Goal: Task Accomplishment & Management: Use online tool/utility

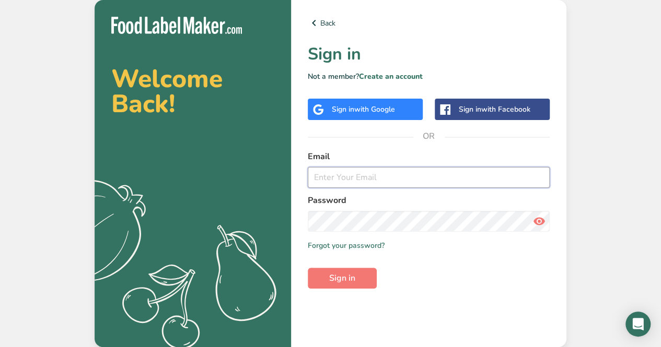
click at [372, 174] on input "email" at bounding box center [429, 177] width 242 height 21
click at [376, 178] on input "[EMAIL_ADDRESS][PERSON_NAME][DOMAIN_NAME]" at bounding box center [429, 177] width 242 height 21
type input "[EMAIL_ADDRESS][DOMAIN_NAME]"
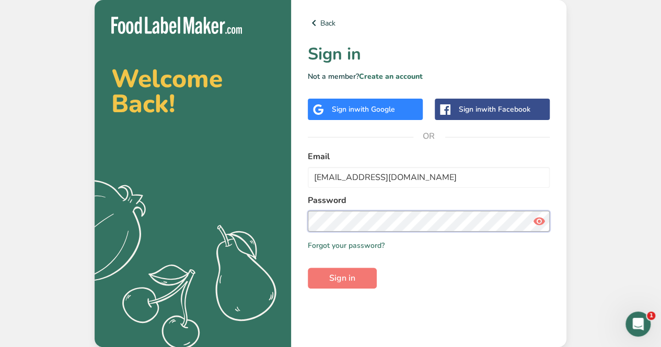
click at [308, 268] on button "Sign in" at bounding box center [342, 278] width 69 height 21
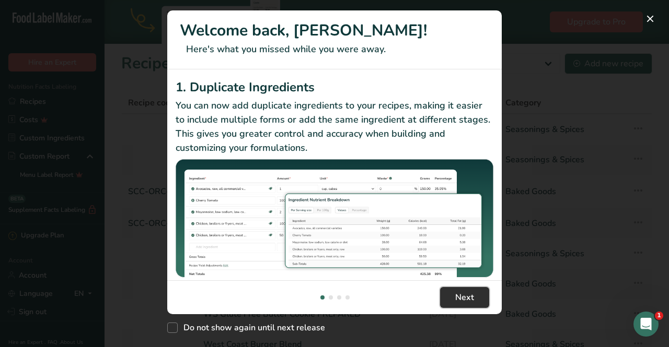
click at [465, 298] on span "Next" at bounding box center [464, 298] width 19 height 13
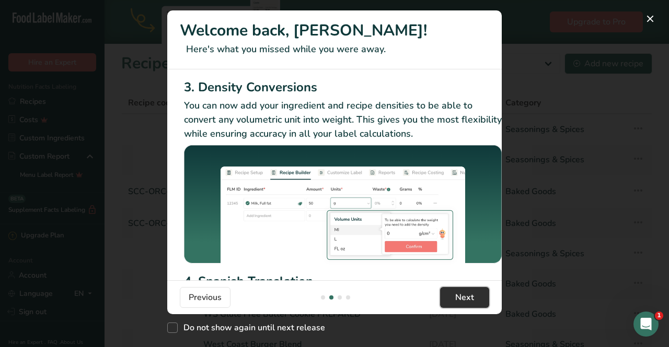
click at [465, 298] on span "Next" at bounding box center [464, 298] width 19 height 13
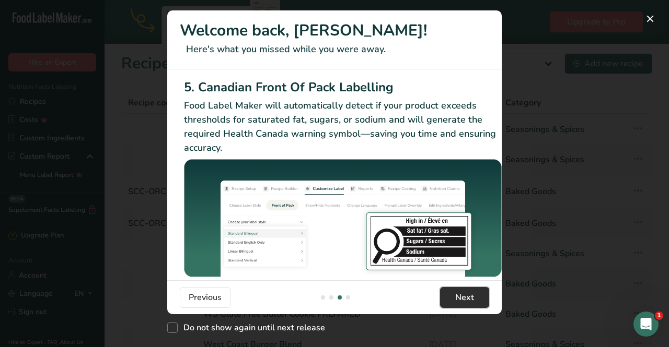
click at [465, 298] on span "Next" at bounding box center [464, 298] width 19 height 13
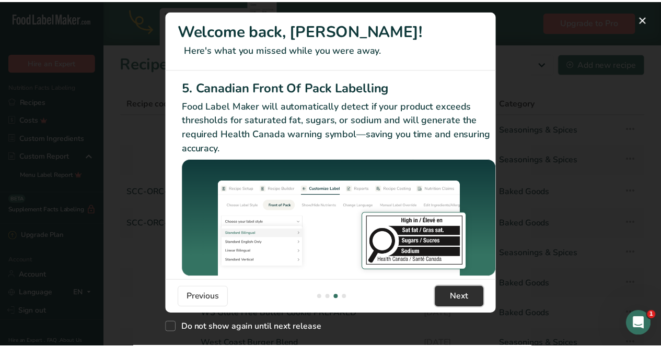
scroll to position [0, 995]
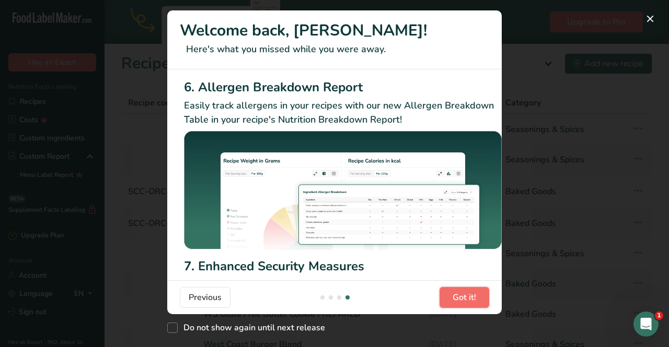
click at [465, 298] on span "Got it!" at bounding box center [464, 298] width 24 height 13
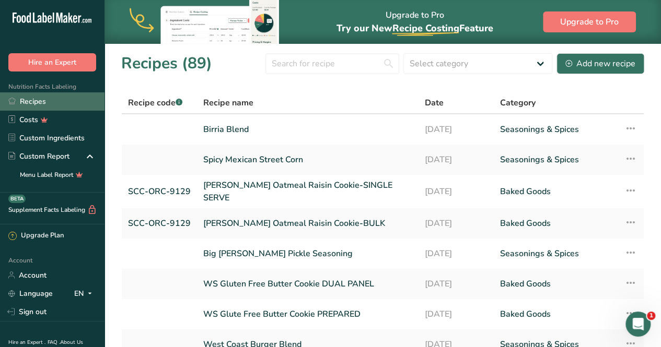
click at [38, 107] on link "Recipes" at bounding box center [52, 101] width 104 height 18
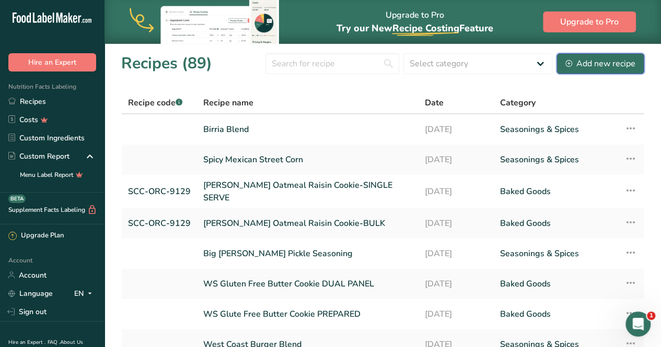
click at [604, 62] on div "Add new recipe" at bounding box center [600, 63] width 70 height 13
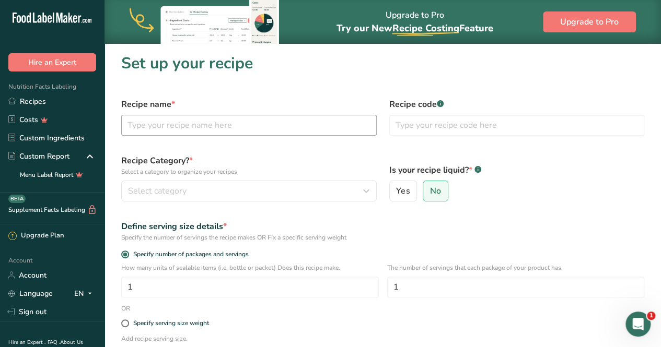
scroll to position [11, 0]
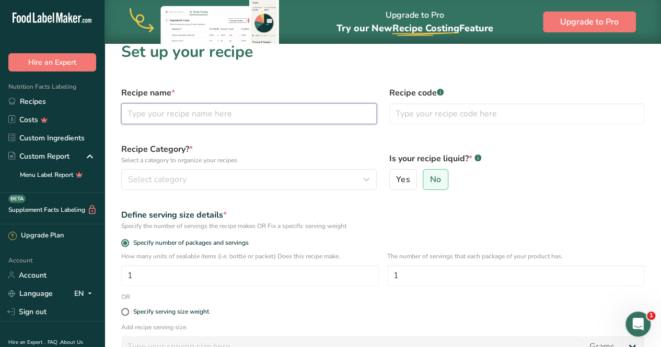
click at [203, 119] on input "text" at bounding box center [248, 113] width 255 height 21
drag, startPoint x: 202, startPoint y: 119, endPoint x: 112, endPoint y: 110, distance: 89.8
click at [112, 110] on section "Set up your recipe Recipe name * chimayo Recipe code .a-a{fill:#347362;}.b-a{fi…" at bounding box center [382, 239] width 556 height 415
type input "Chugwater Chili Salsa Seasoning"
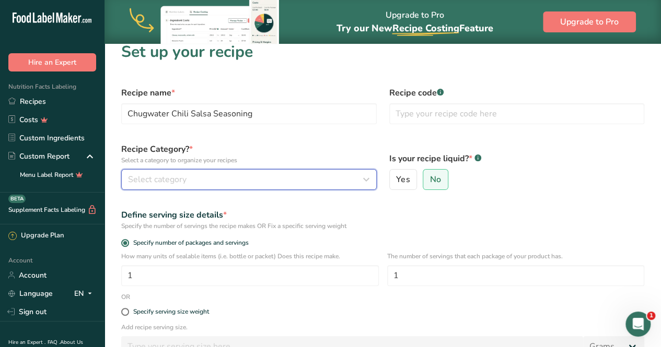
click at [205, 169] on button "Select category" at bounding box center [248, 179] width 255 height 21
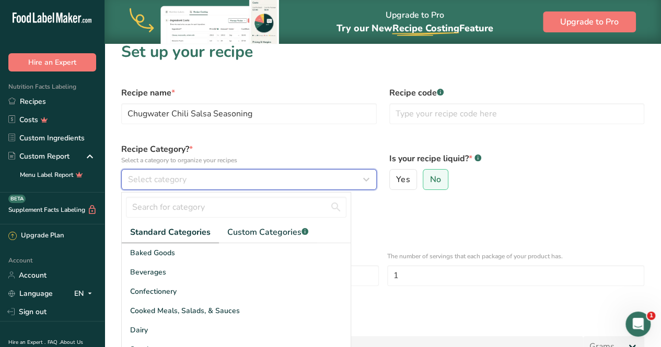
click at [251, 175] on div "Select category" at bounding box center [246, 179] width 236 height 13
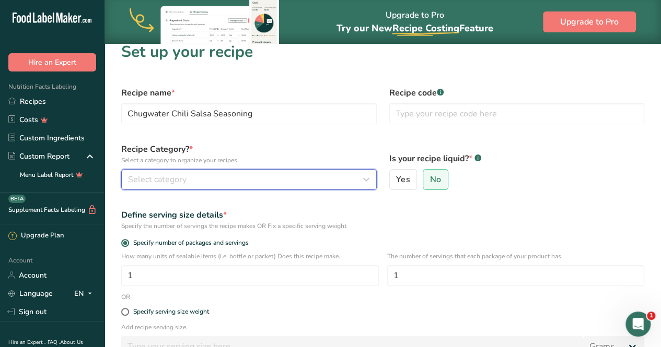
click at [246, 179] on div "Select category" at bounding box center [246, 179] width 236 height 13
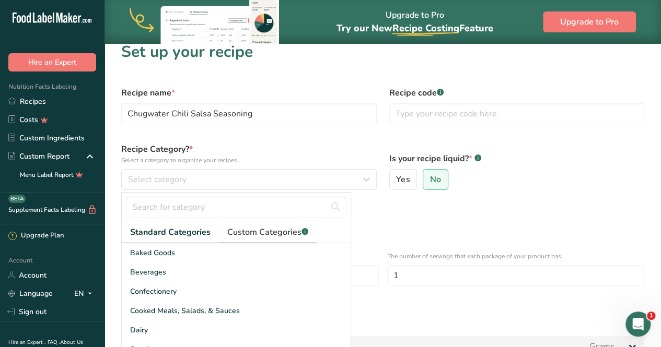
click at [249, 230] on span "Custom Categories .a-a{fill:#347362;}.b-a{fill:#fff;}" at bounding box center [267, 232] width 81 height 13
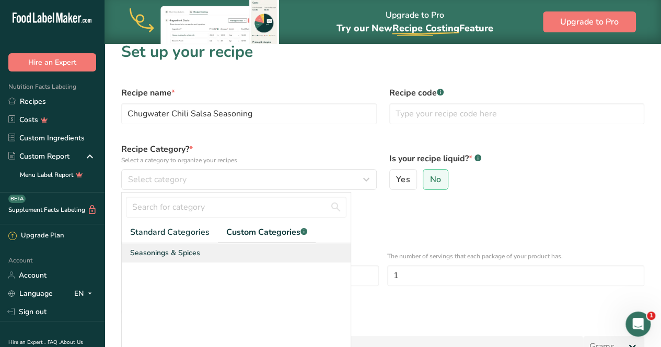
click at [159, 256] on span "Seasonings & Spices" at bounding box center [165, 253] width 70 height 11
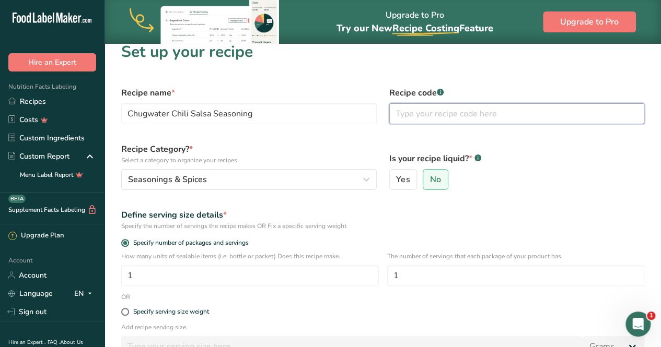
click at [455, 113] on input "text" at bounding box center [516, 113] width 255 height 21
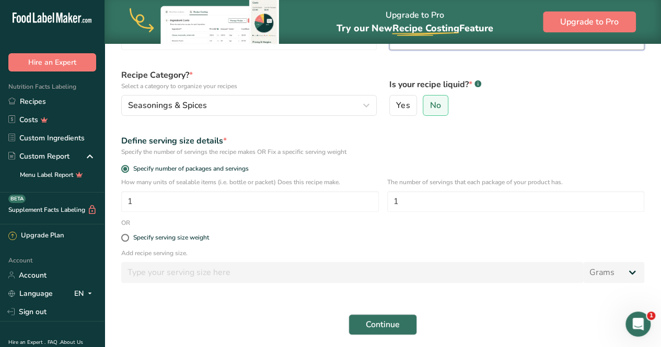
scroll to position [86, 0]
type input "CCSS062425"
click at [121, 236] on span at bounding box center [125, 238] width 8 height 8
click at [121, 236] on input "Specify serving size weight" at bounding box center [124, 237] width 7 height 7
radio input "true"
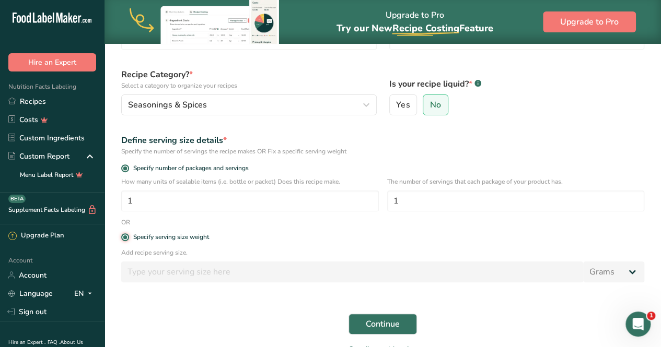
radio input "false"
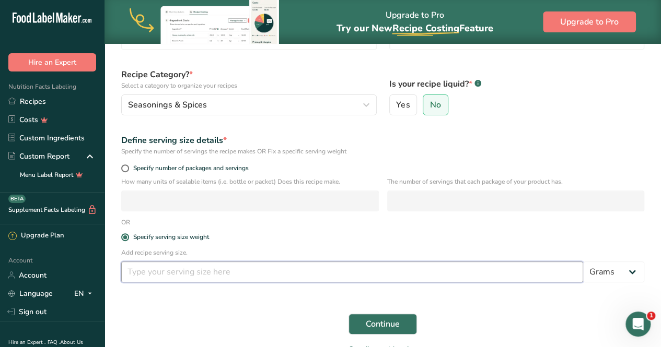
click at [144, 278] on input "number" at bounding box center [352, 272] width 462 height 21
type input "3"
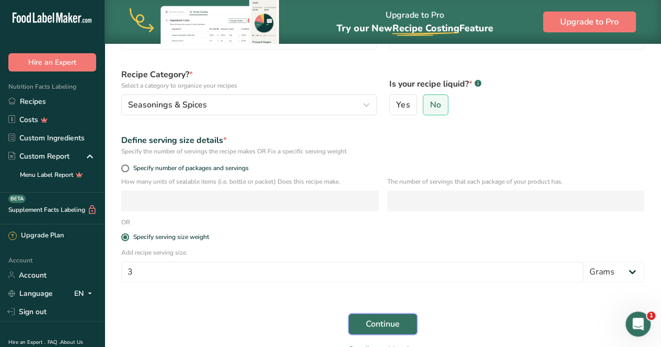
click at [386, 325] on span "Continue" at bounding box center [383, 324] width 34 height 13
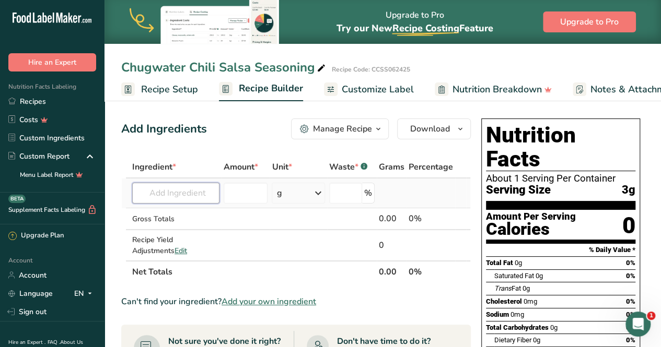
click at [202, 192] on input "text" at bounding box center [175, 193] width 87 height 21
type input "chimayo"
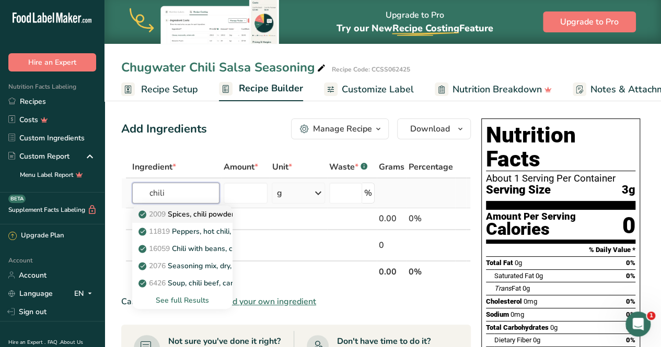
type input "chili"
click at [192, 212] on p "2009 Spices, chili powder" at bounding box center [188, 214] width 94 height 11
type input "Spices, chili powder"
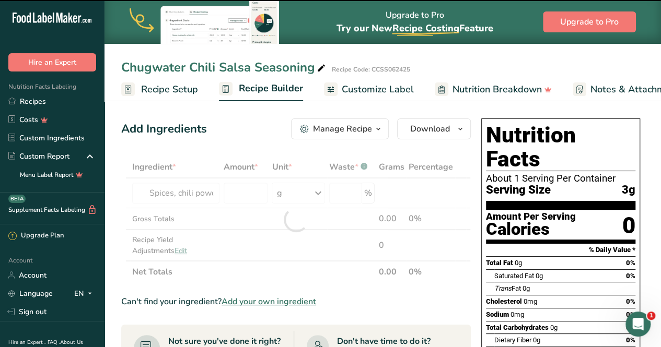
type input "0"
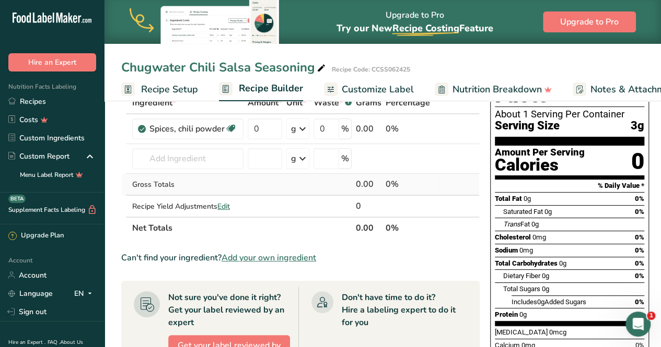
scroll to position [33, 0]
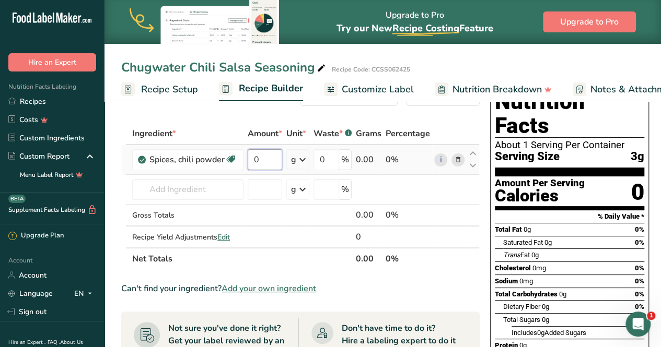
click at [273, 159] on input "0" at bounding box center [265, 159] width 34 height 21
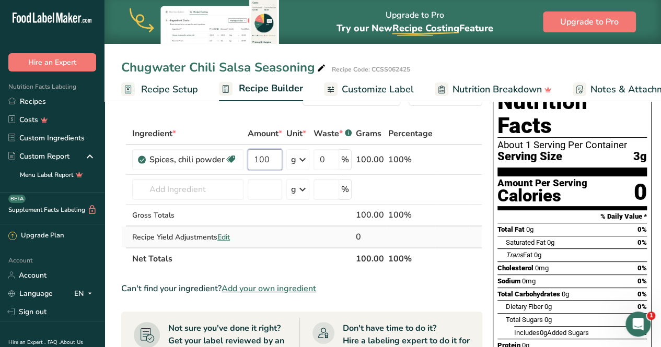
type input "100"
click at [438, 233] on div "Ingredient * Amount * Unit * Waste * .a-a{fill:#347362;}.b-a{fill:#fff;} Grams …" at bounding box center [301, 196] width 361 height 147
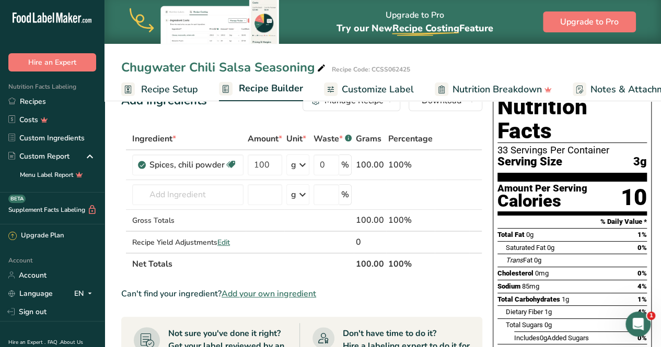
scroll to position [25, 0]
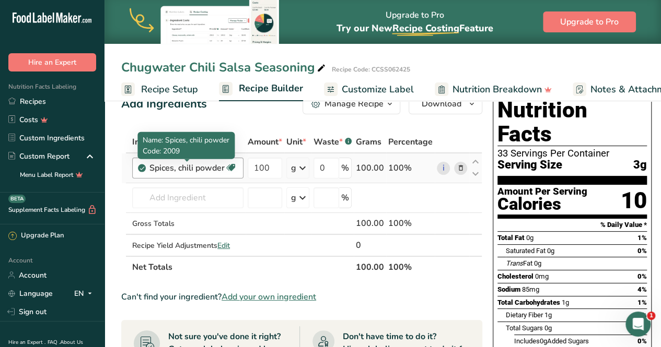
click at [199, 168] on div "Spices, chili powder" at bounding box center [186, 168] width 75 height 13
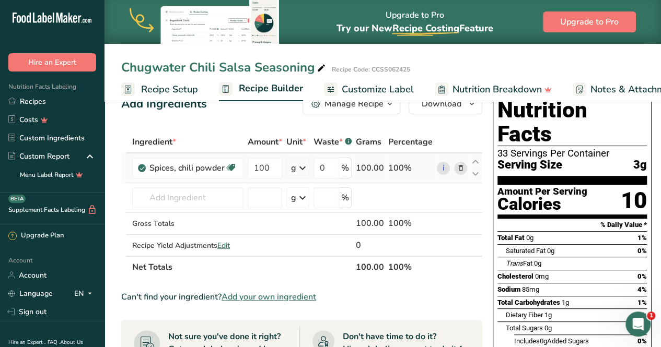
click at [457, 165] on icon at bounding box center [460, 168] width 7 height 11
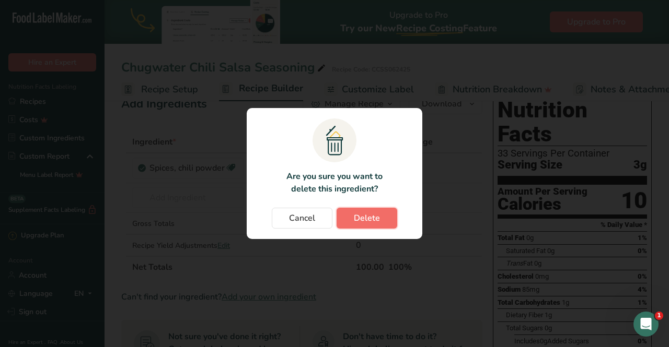
click at [381, 209] on button "Delete" at bounding box center [366, 218] width 61 height 21
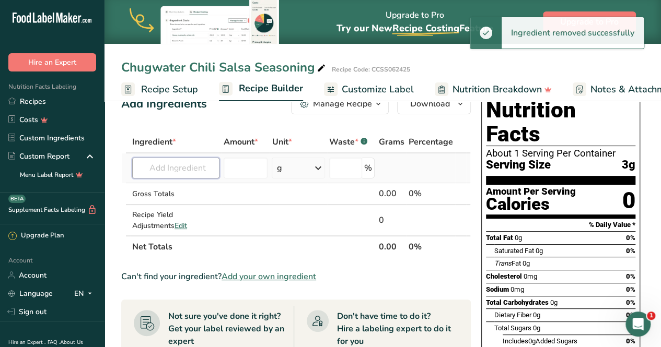
click at [201, 168] on input "text" at bounding box center [175, 168] width 87 height 21
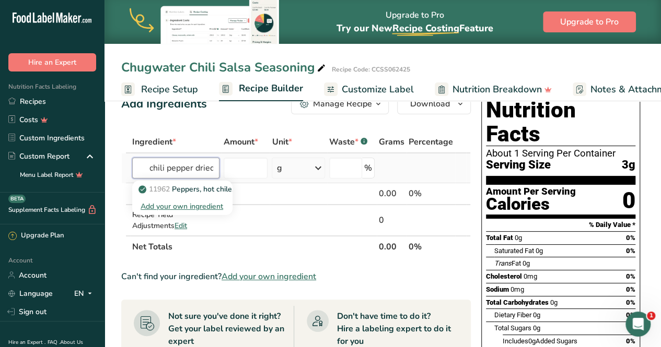
scroll to position [0, 2]
type input "chili pepper dried"
click at [203, 190] on p "11962 Peppers, hot chile, sun-dried" at bounding box center [204, 189] width 127 height 11
type input "Peppers, hot chile, sun-dried"
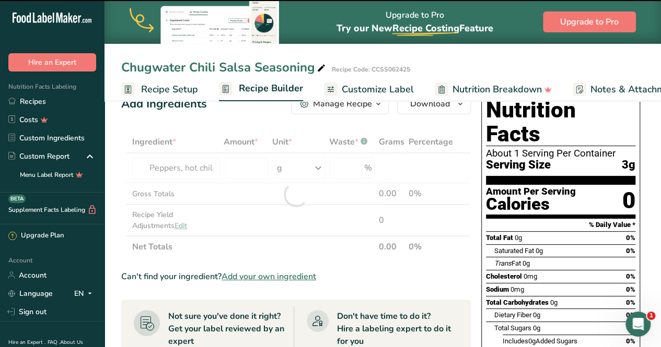
type input "0"
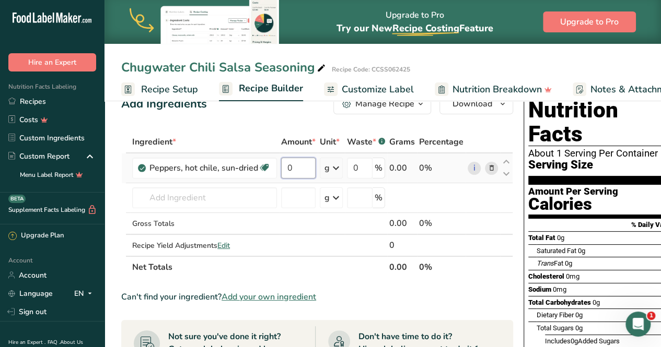
click at [307, 165] on input "0" at bounding box center [298, 168] width 34 height 21
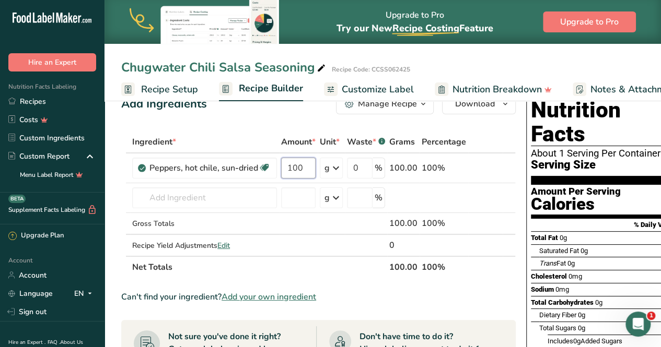
type input "100"
click at [454, 291] on div "Can't find your ingredient? Add your own ingredient" at bounding box center [318, 297] width 394 height 13
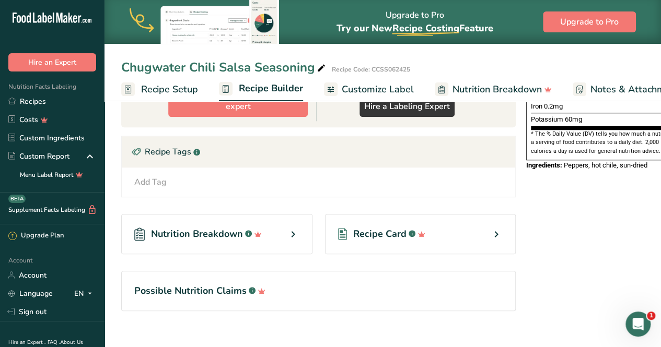
scroll to position [306, 0]
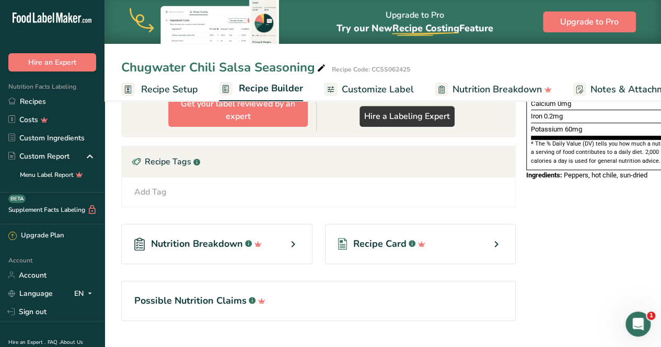
click at [557, 324] on div "Nutrition Facts 33 Servings Per Container Serving Size 3g Amount Per Serving Ca…" at bounding box center [605, 81] width 167 height 546
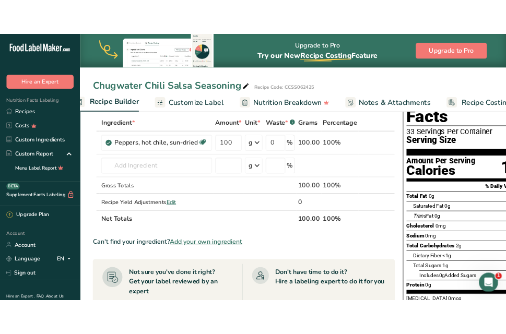
scroll to position [0, 125]
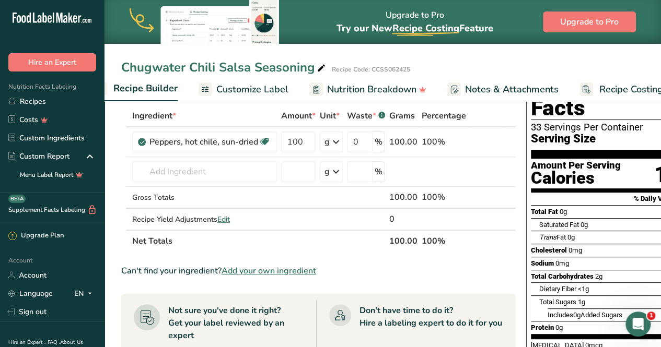
drag, startPoint x: 600, startPoint y: 194, endPoint x: 526, endPoint y: 195, distance: 74.2
click at [526, 195] on div "Nutrition Facts 33 Servings Per Container Serving Size 3g Amount Per Serving Ca…" at bounding box center [605, 246] width 159 height 358
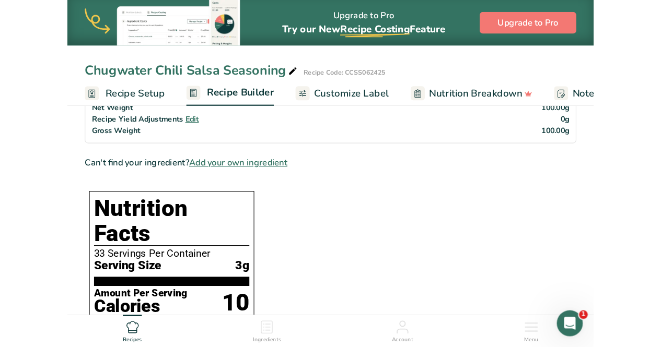
scroll to position [0, 0]
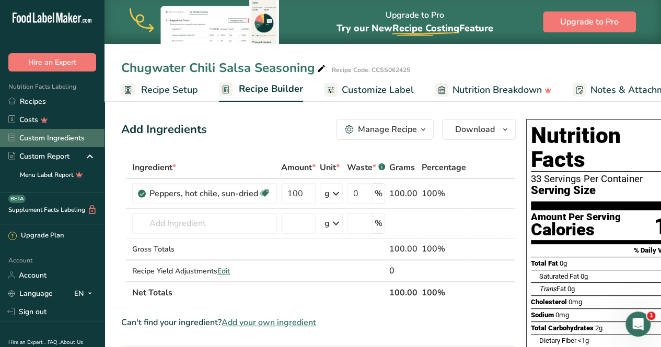
click at [48, 144] on link "Custom Ingredients" at bounding box center [52, 138] width 104 height 18
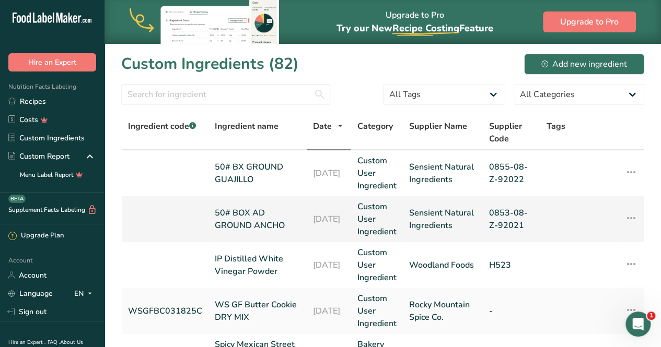
click at [262, 225] on link "50# BOX AD GROUND ANCHO" at bounding box center [258, 219] width 86 height 25
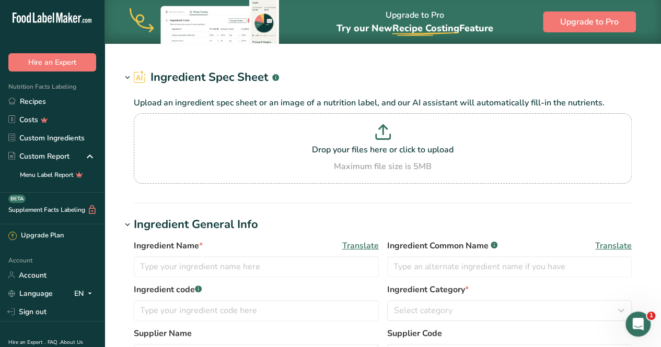
type input "50# BOX AD GROUND ANCHO"
type input "Sensient Natural Ingredients"
type input "0853-08-Z-92021"
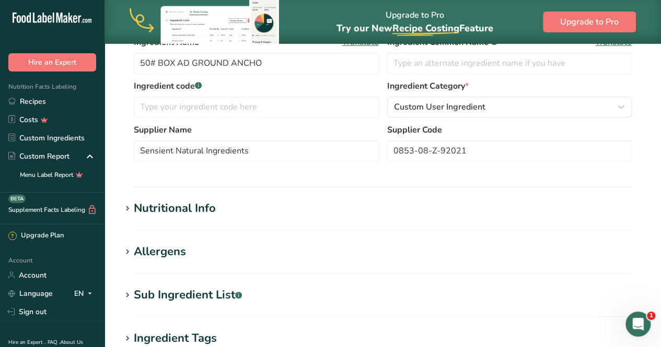
scroll to position [181, 0]
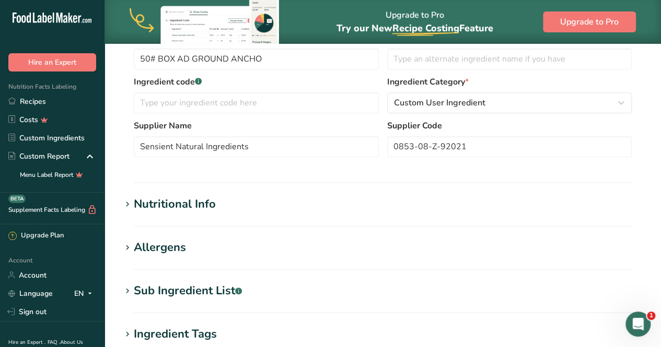
click at [132, 204] on icon at bounding box center [127, 204] width 9 height 15
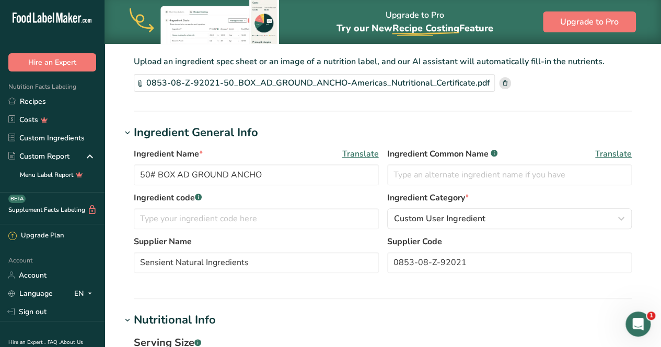
scroll to position [0, 0]
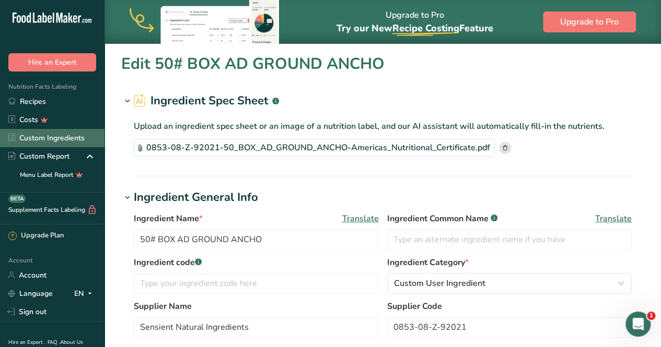
click at [52, 136] on link "Custom Ingredients" at bounding box center [52, 138] width 104 height 18
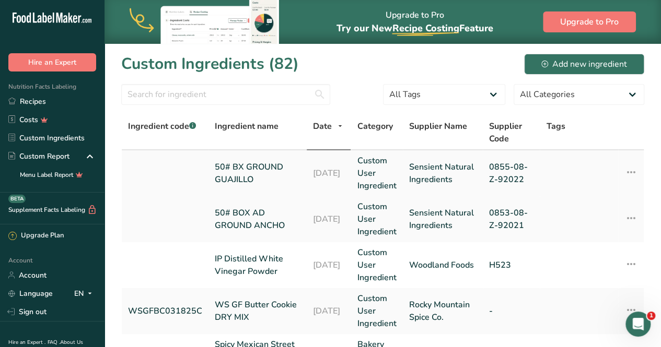
click at [240, 171] on link "50# BX GROUND GUAJILLO" at bounding box center [258, 173] width 86 height 25
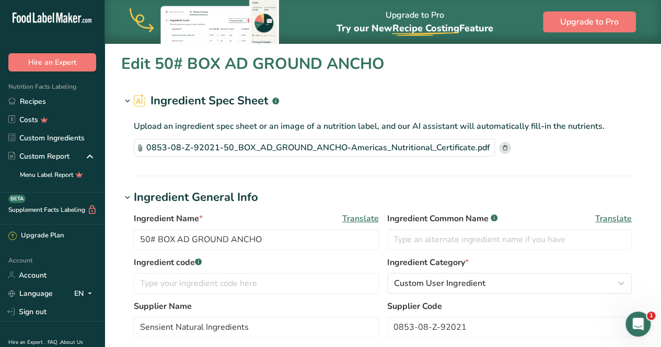
type input "50# BX GROUND GUAJILLO"
type input "0855-08-Z-92022"
type input "379.1"
type KJ "1586.15"
type Fat "13.3"
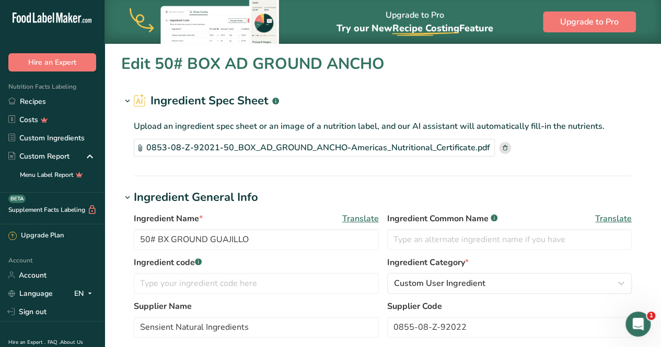
type Fat "2.7"
type Fat "0"
type input "0"
type input "124.9"
type Carbohydrates "52.1"
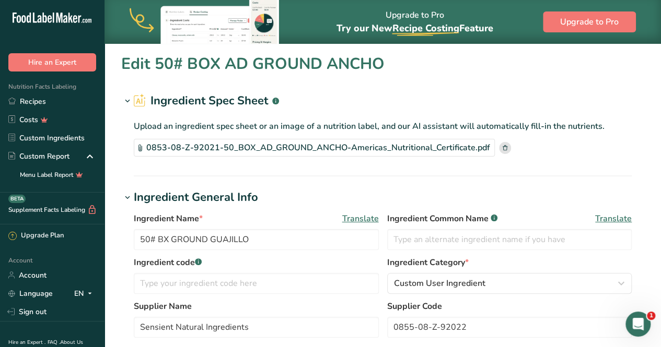
type Fiber "33.8"
type Sugars "10.14"
type Sugars "0"
type input "12.6"
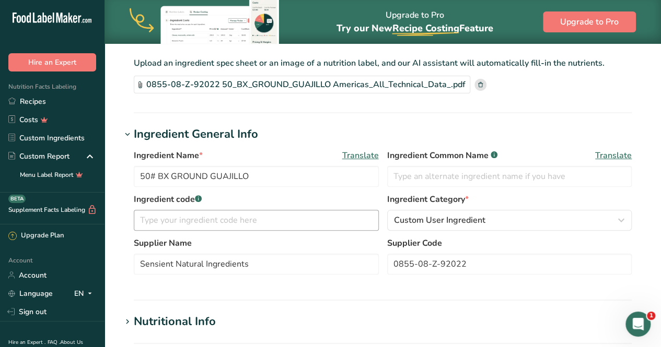
scroll to position [114, 0]
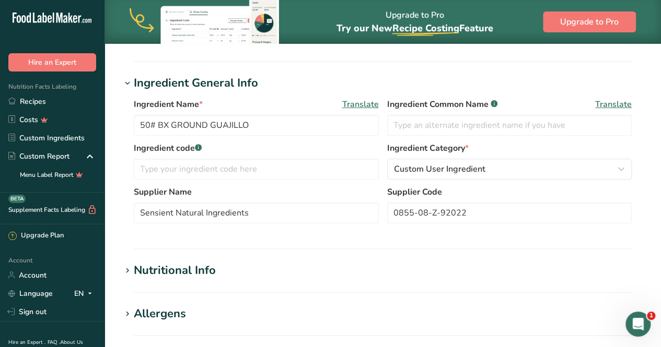
click at [138, 272] on div "Nutritional Info" at bounding box center [175, 270] width 82 height 17
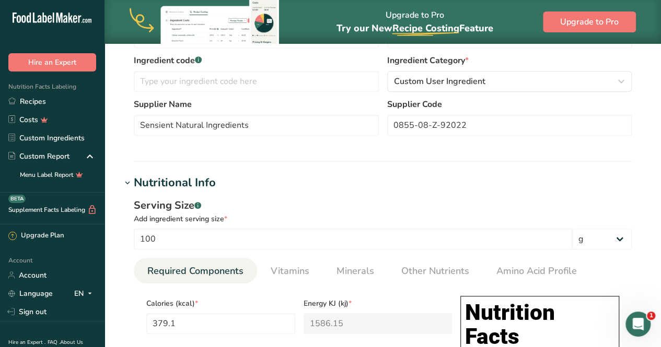
scroll to position [202, 0]
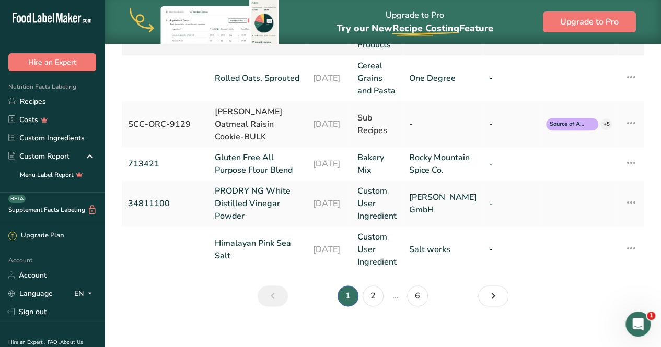
scroll to position [546, 0]
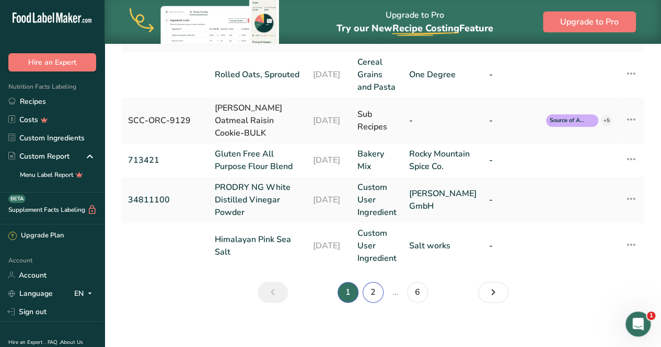
click at [374, 303] on link "2" at bounding box center [373, 292] width 21 height 21
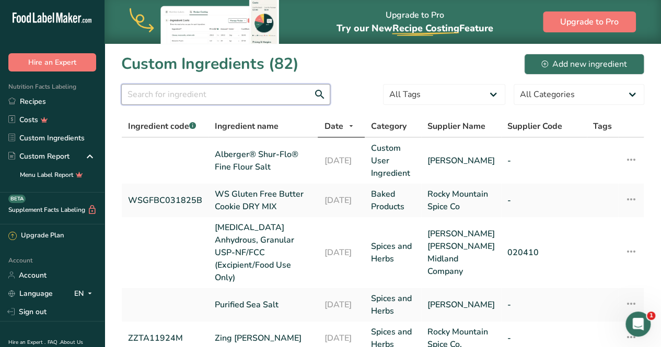
click at [251, 97] on input "text" at bounding box center [225, 94] width 209 height 21
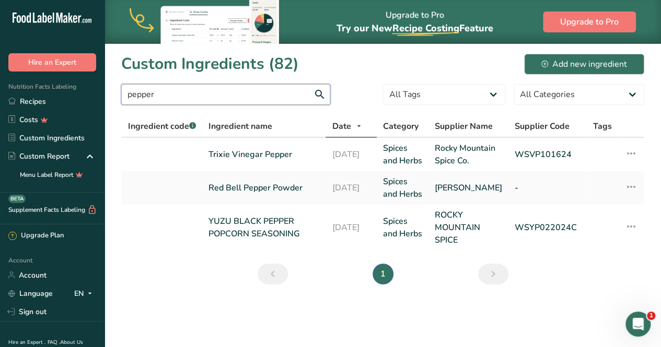
drag, startPoint x: 190, startPoint y: 102, endPoint x: 138, endPoint y: 96, distance: 52.1
click at [138, 96] on input "pepper" at bounding box center [225, 94] width 209 height 21
type input "p"
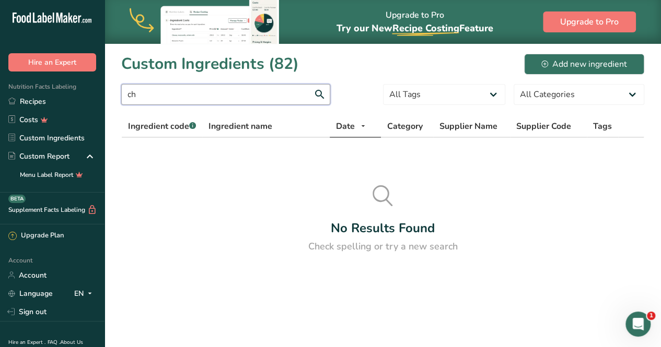
type input "c"
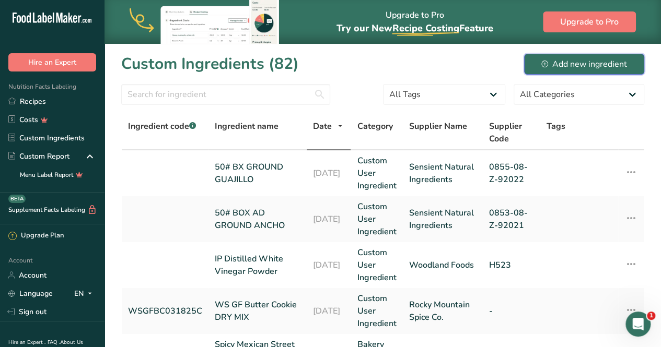
click at [562, 62] on div "Add new ingredient" at bounding box center [584, 64] width 86 height 13
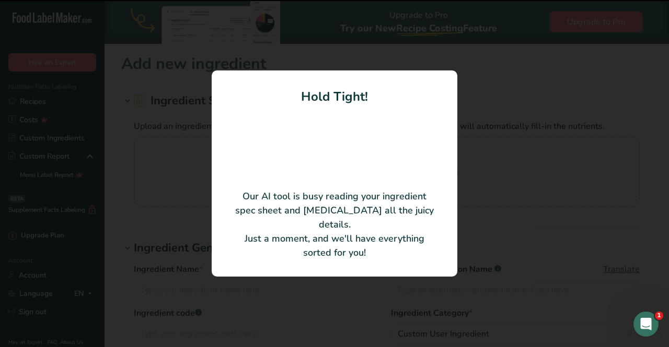
type input "220# DR [PERSON_NAME]"
type input "Sensient Natural Ingredients"
type input "0244-01-Z-71043"
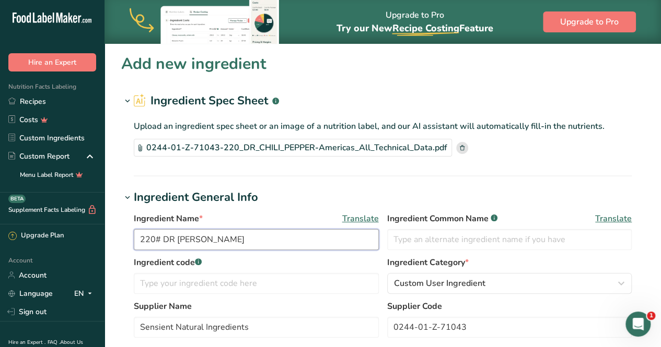
click at [240, 237] on input "220# DR [PERSON_NAME]" at bounding box center [256, 239] width 245 height 21
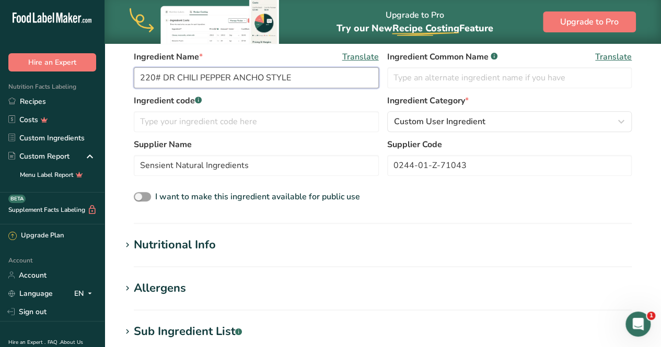
scroll to position [162, 0]
click at [263, 76] on input "220# DR CHILI PEPPER ANCHO STYLE" at bounding box center [256, 77] width 245 height 21
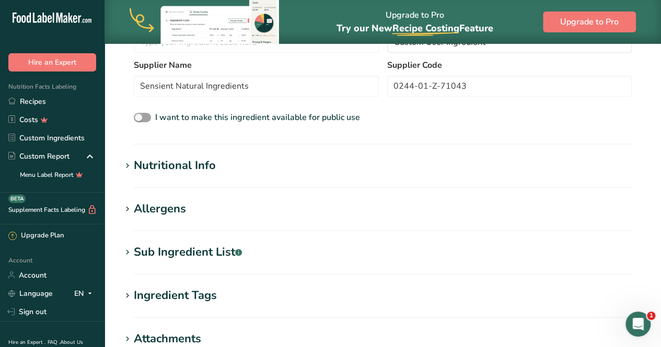
scroll to position [243, 0]
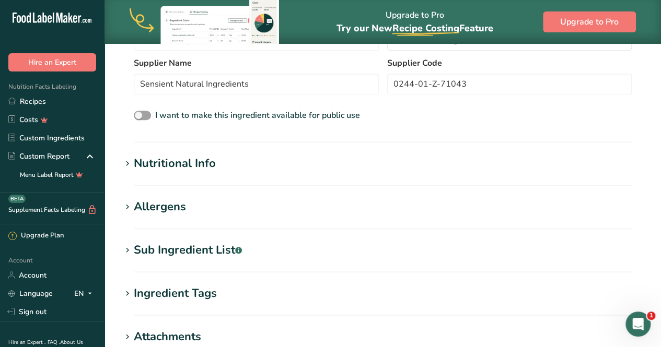
type input "220# DR CHILI PEPPER CHIMAYO STYLE"
click at [178, 169] on div "Nutritional Info" at bounding box center [175, 163] width 82 height 17
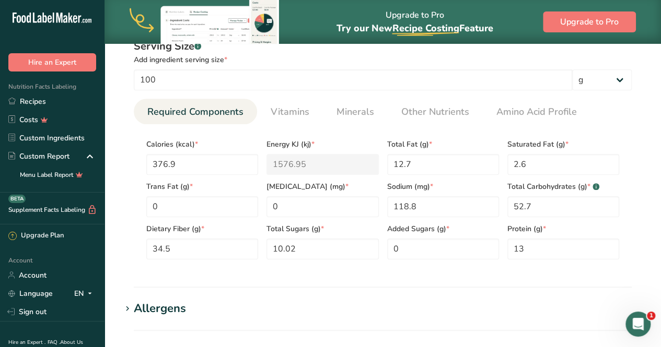
scroll to position [384, 0]
click at [287, 100] on link "Vitamins" at bounding box center [289, 111] width 47 height 27
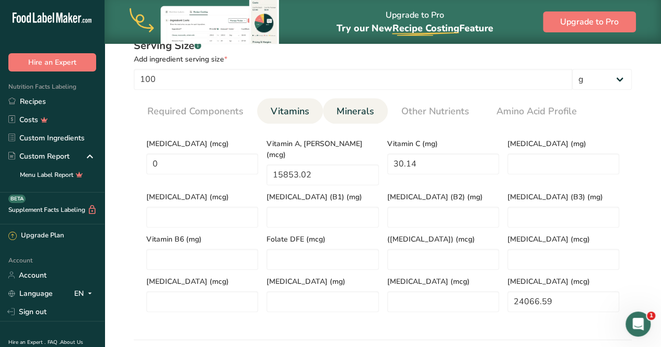
click at [353, 111] on span "Minerals" at bounding box center [355, 111] width 38 height 14
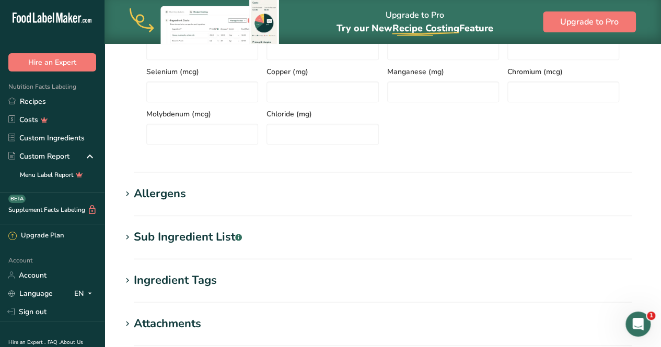
scroll to position [542, 0]
click at [164, 197] on div "Allergens" at bounding box center [160, 192] width 52 height 17
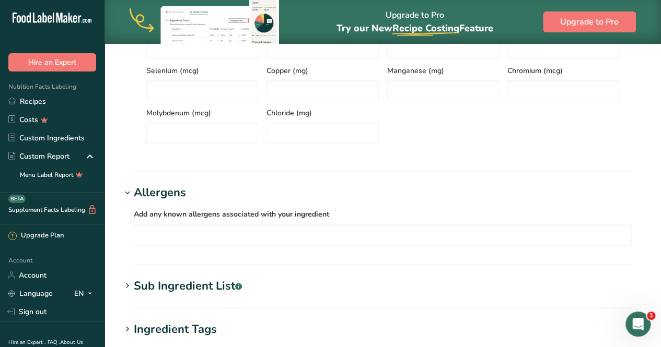
click at [173, 289] on div "Sub Ingredient List .a-a{fill:#347362;}.b-a{fill:#fff;}" at bounding box center [188, 286] width 108 height 17
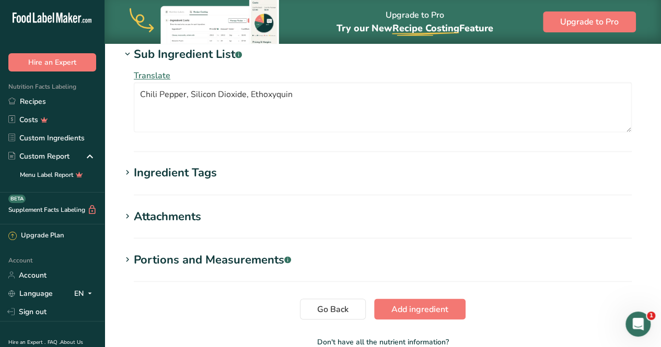
scroll to position [833, 0]
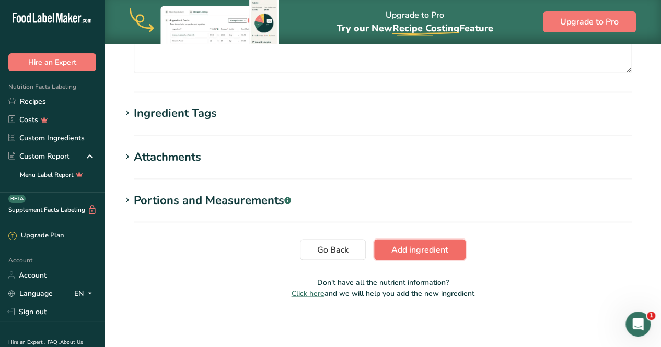
click at [407, 246] on span "Add ingredient" at bounding box center [419, 249] width 57 height 13
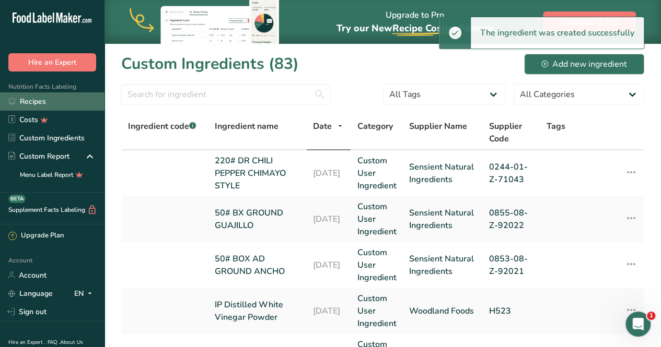
click at [46, 99] on link "Recipes" at bounding box center [52, 101] width 104 height 18
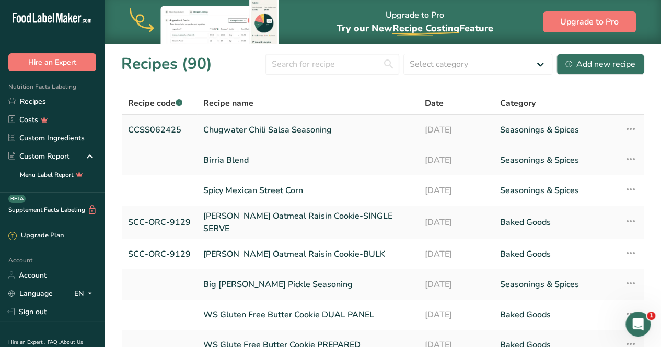
click at [313, 135] on link "Chugwater Chili Salsa Seasoning" at bounding box center [307, 130] width 209 height 22
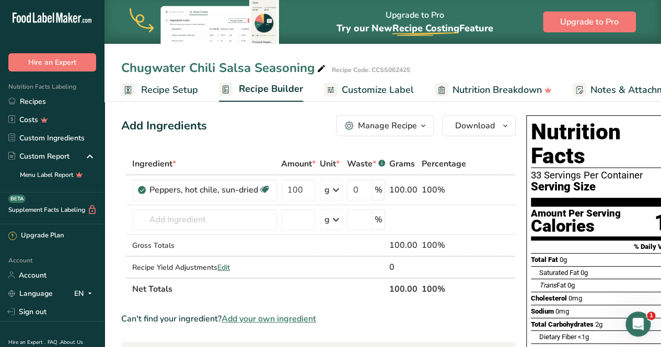
scroll to position [7, 0]
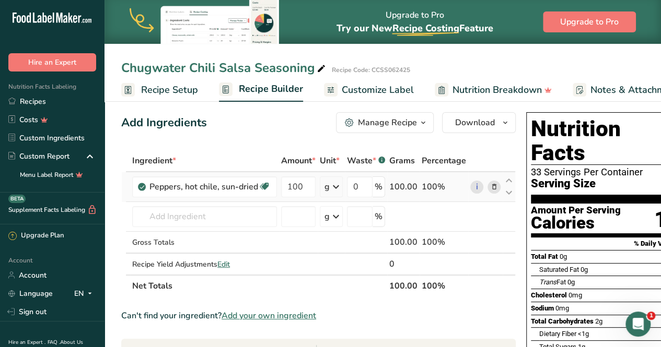
click at [496, 186] on span at bounding box center [494, 187] width 13 height 13
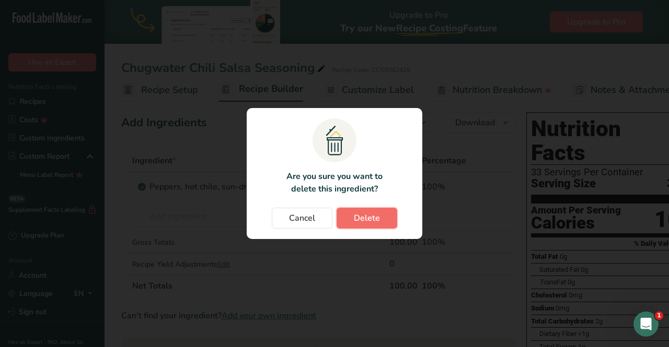
click at [380, 212] on button "Delete" at bounding box center [366, 218] width 61 height 21
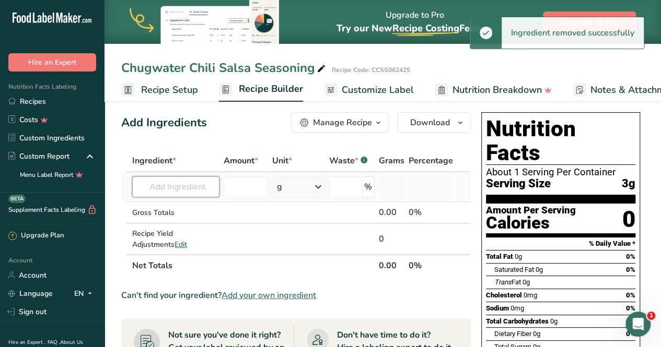
click at [187, 190] on input "text" at bounding box center [175, 187] width 87 height 21
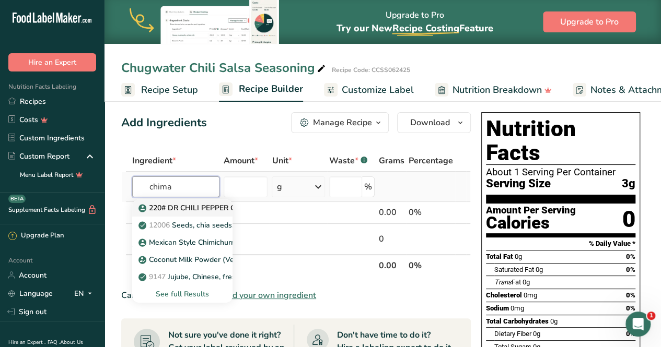
type input "chima"
click at [188, 204] on p "220# DR CHILI PEPPER CHIMAYO STYLE" at bounding box center [214, 208] width 147 height 11
type input "220# DR CHILI PEPPER CHIMAYO STYLE"
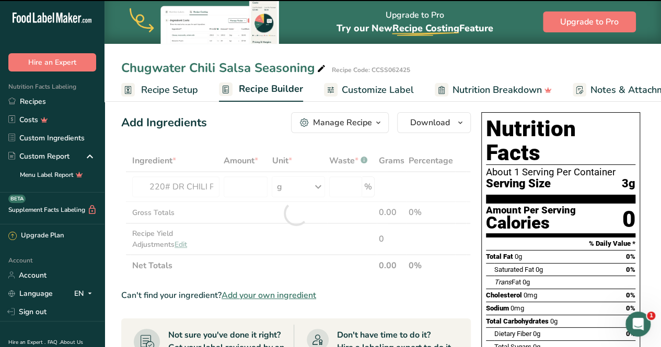
type input "0"
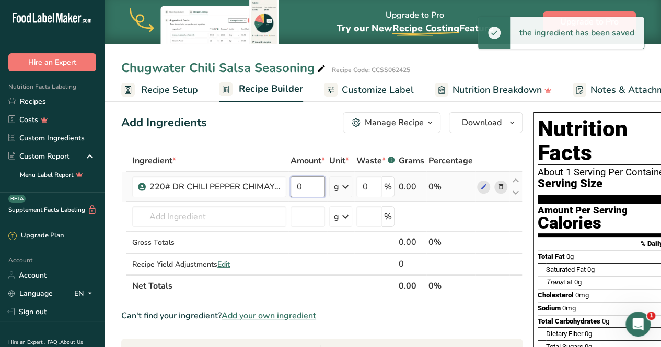
click at [300, 188] on input "0" at bounding box center [307, 187] width 34 height 21
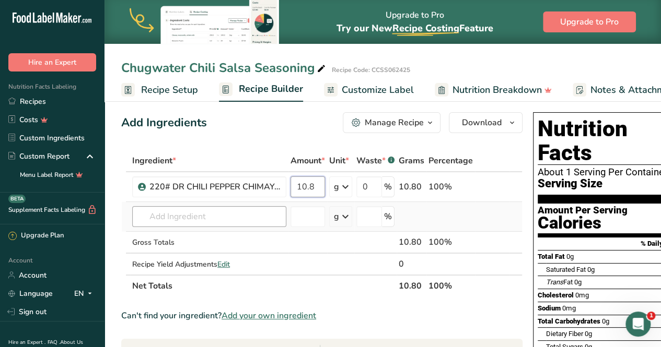
type input "10.8"
click at [186, 215] on div "Ingredient * Amount * Unit * Waste * .a-a{fill:#347362;}.b-a{fill:#fff;} Grams …" at bounding box center [321, 223] width 401 height 147
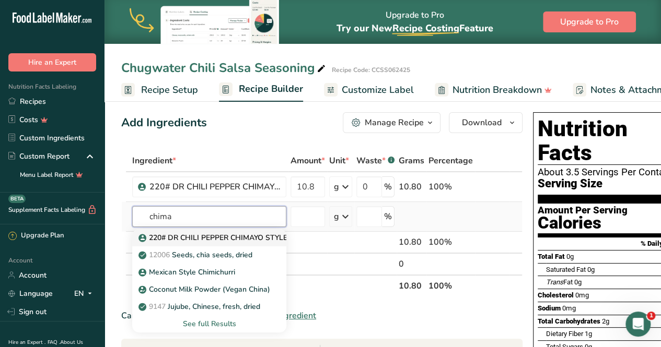
type input "chima"
click at [193, 236] on p "220# DR CHILI PEPPER CHIMAYO STYLE" at bounding box center [214, 237] width 147 height 11
type input "220# DR CHILI PEPPER CHIMAYO STYLE"
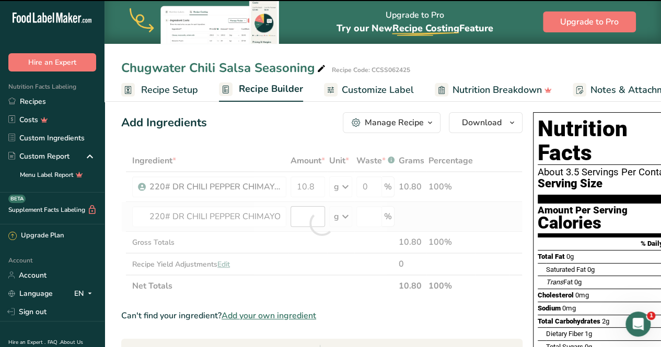
type input "0"
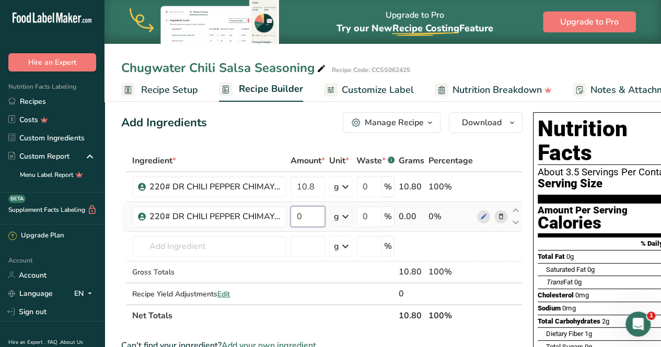
click at [308, 212] on input "0" at bounding box center [307, 216] width 34 height 21
type input "3.75"
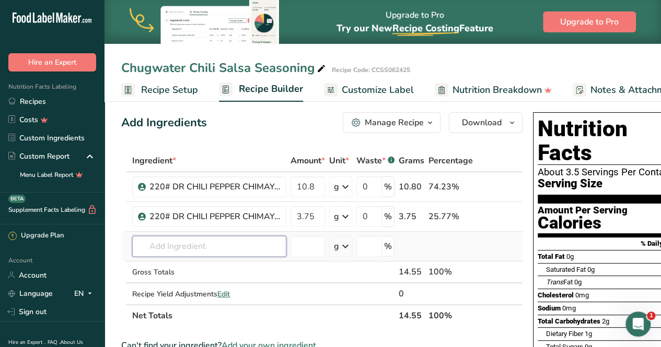
click at [243, 241] on div "Ingredient * Amount * Unit * Waste * .a-a{fill:#347362;}.b-a{fill:#fff;} Grams …" at bounding box center [321, 238] width 401 height 177
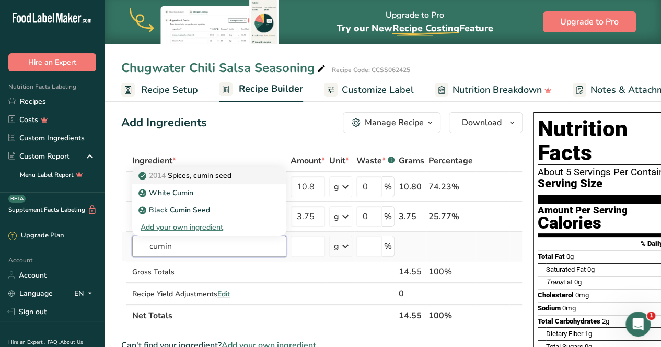
type input "cumin"
click at [222, 174] on p "2014 Spices, cumin seed" at bounding box center [186, 175] width 91 height 11
type input "Spices, cumin seed"
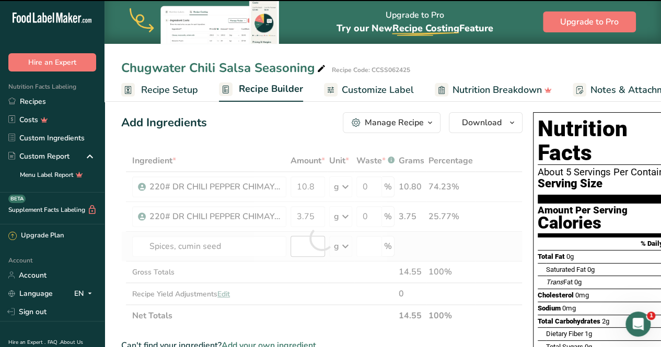
type input "0"
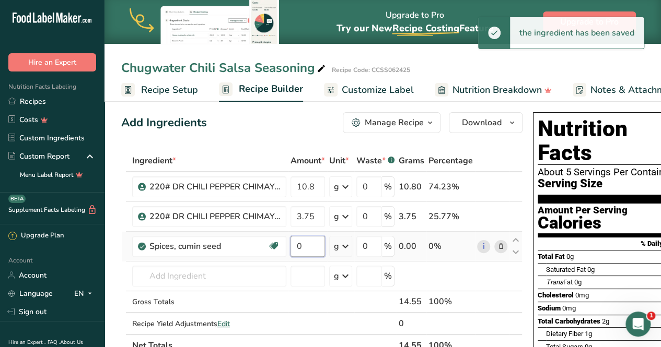
click at [308, 248] on input "0" at bounding box center [307, 246] width 34 height 21
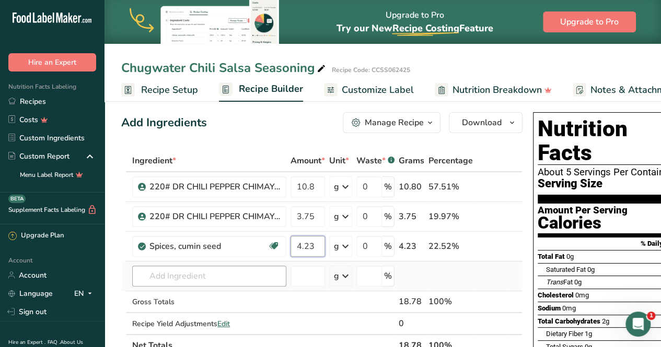
type input "4.23"
click at [219, 273] on div "Ingredient * Amount * Unit * Waste * .a-a{fill:#347362;}.b-a{fill:#fff;} Grams …" at bounding box center [321, 253] width 401 height 207
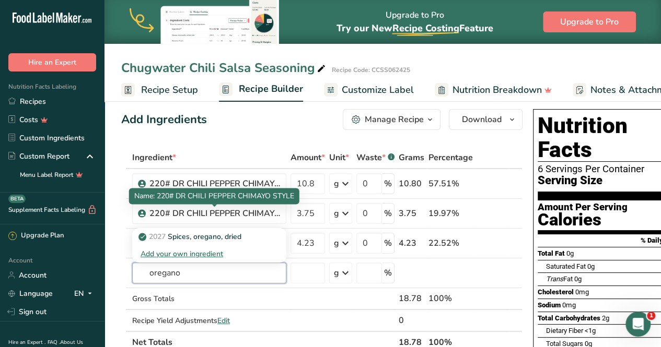
scroll to position [10, 0]
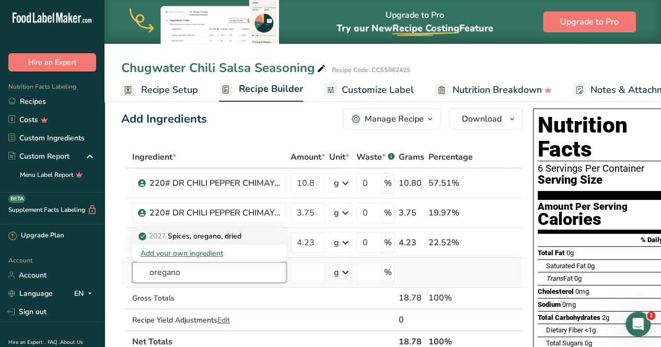
type input "oregano"
click at [220, 236] on p "2027 Spices, oregano, dried" at bounding box center [191, 236] width 101 height 11
type input "Spices, oregano, dried"
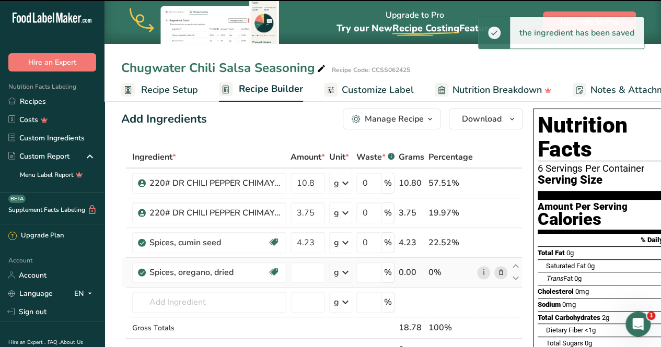
type input "0"
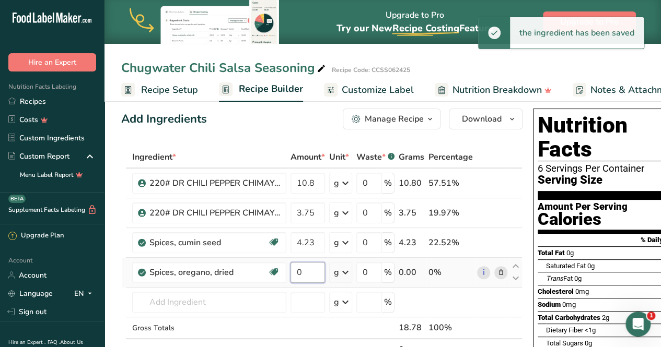
click at [300, 273] on input "0" at bounding box center [307, 272] width 34 height 21
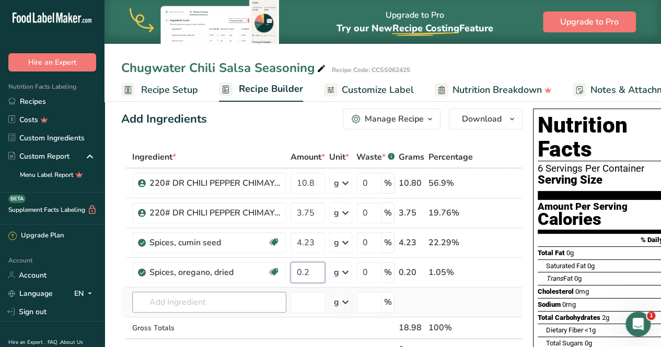
type input "0.2"
click at [202, 300] on div "Ingredient * Amount * Unit * Waste * .a-a{fill:#347362;}.b-a{fill:#fff;} Grams …" at bounding box center [321, 264] width 401 height 237
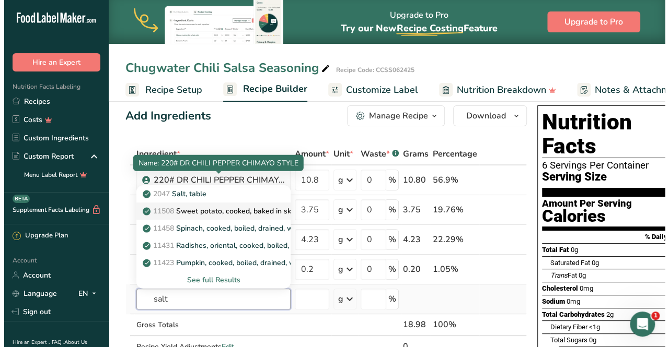
scroll to position [14, 0]
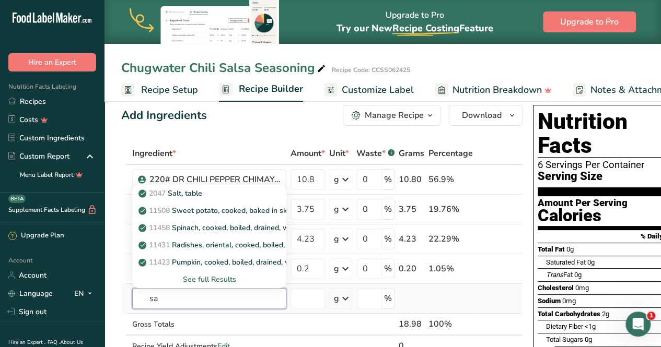
type input "s"
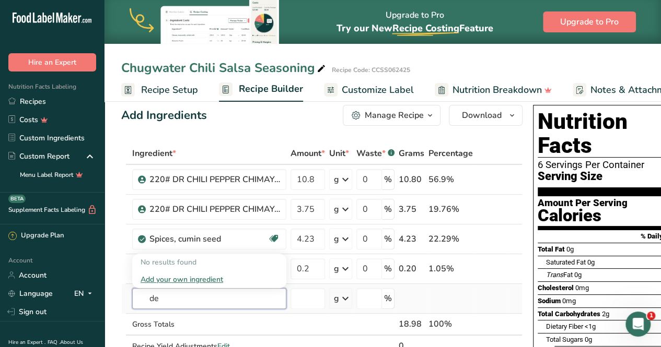
type input "d"
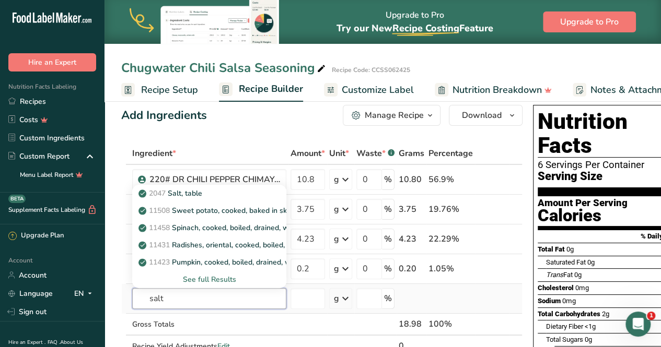
type input "salt"
click at [204, 282] on div "See full Results" at bounding box center [209, 279] width 137 height 11
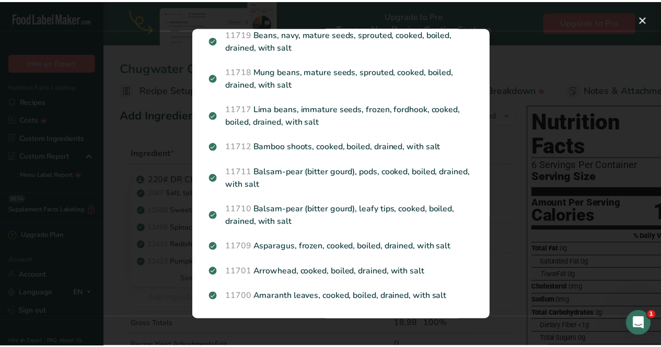
scroll to position [1165, 0]
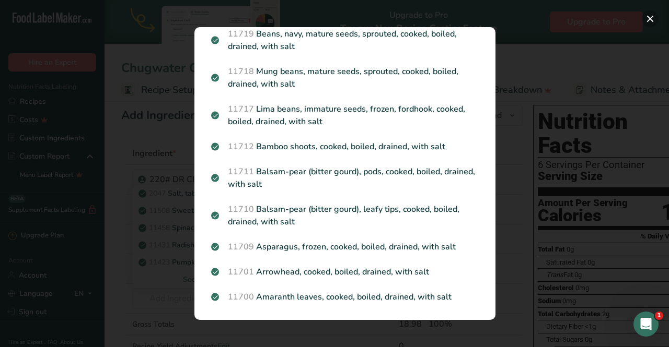
click at [649, 14] on button "Search results modal" at bounding box center [650, 18] width 17 height 17
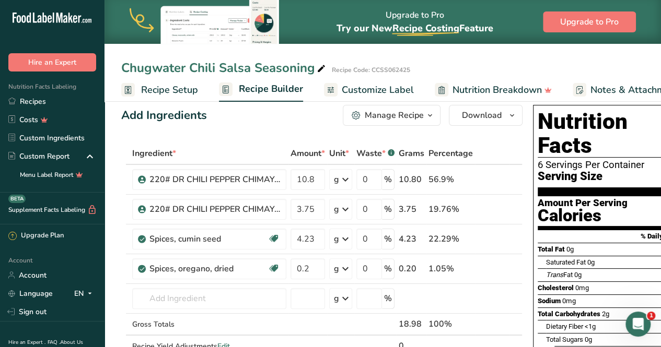
scroll to position [0, 0]
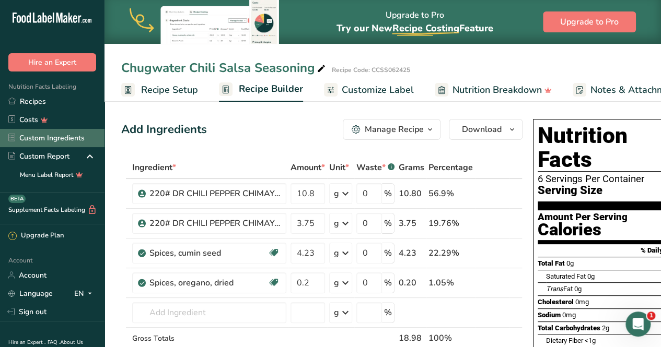
click at [43, 136] on link "Custom Ingredients" at bounding box center [52, 138] width 104 height 18
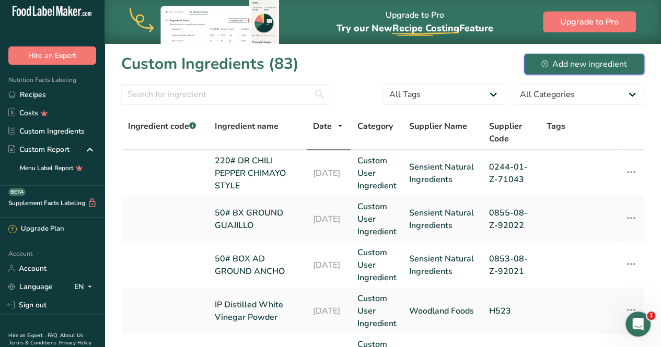
click at [581, 58] on div "Add new ingredient" at bounding box center [584, 64] width 86 height 13
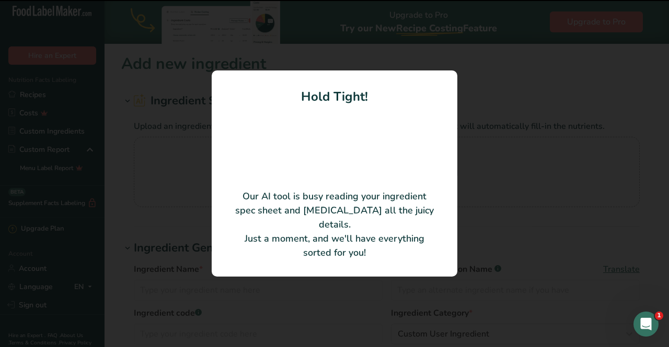
type input "[PERSON_NAME] Culinox 999 Food Grade Salt"
type input "[PERSON_NAME]"
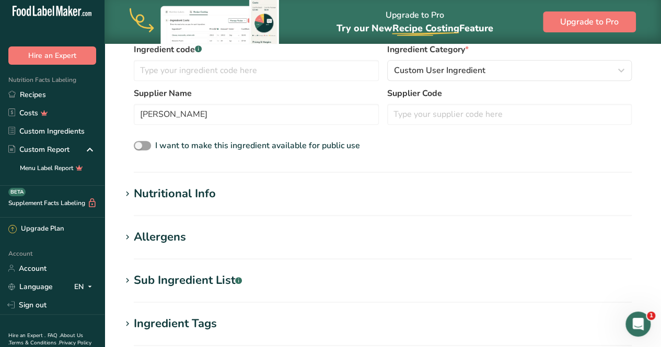
scroll to position [213, 0]
click at [195, 196] on div "Nutritional Info" at bounding box center [175, 193] width 82 height 17
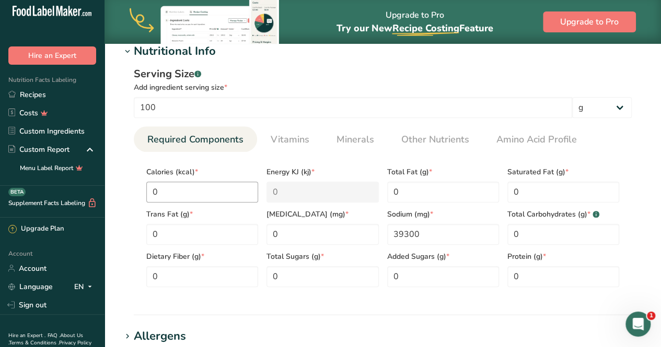
scroll to position [393, 0]
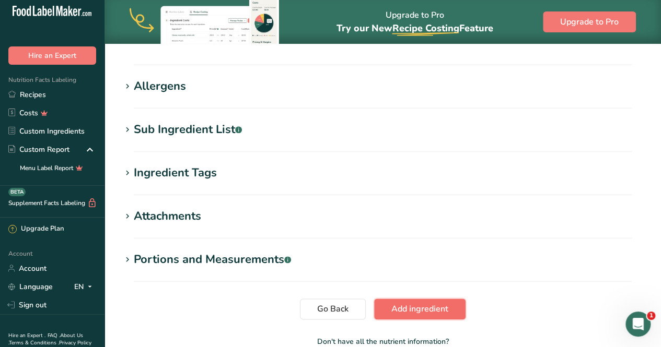
click at [433, 309] on span "Add ingredient" at bounding box center [419, 309] width 57 height 13
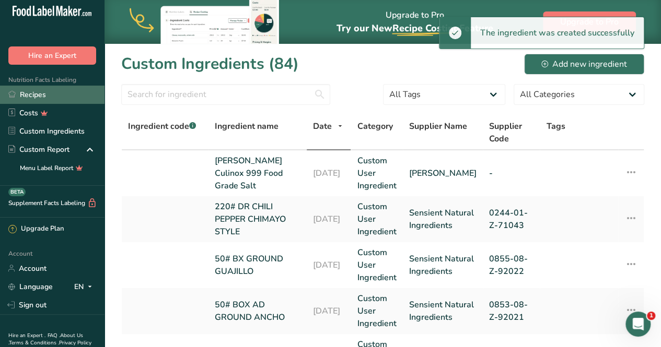
click at [48, 94] on link "Recipes" at bounding box center [52, 95] width 104 height 18
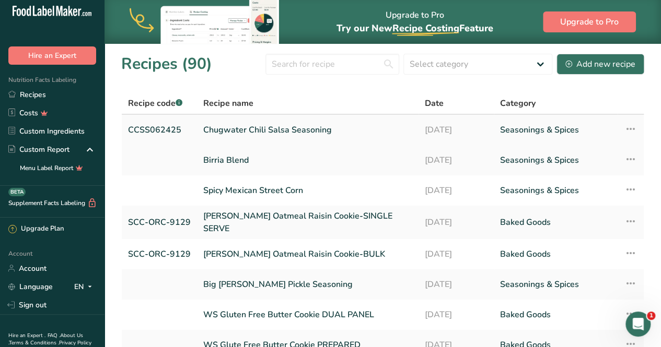
click at [278, 128] on link "Chugwater Chili Salsa Seasoning" at bounding box center [307, 130] width 209 height 22
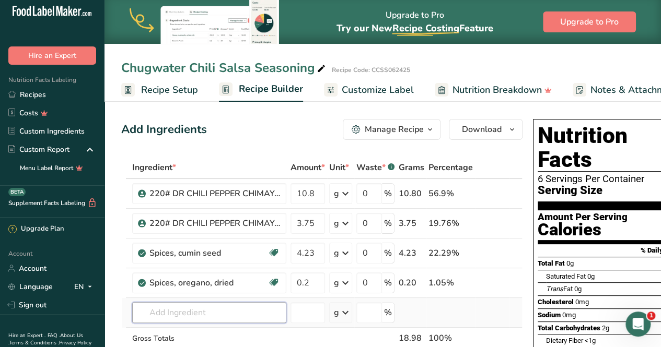
click at [184, 315] on input "text" at bounding box center [209, 312] width 154 height 21
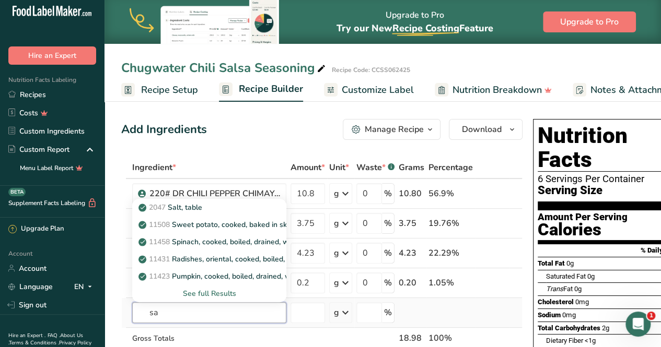
type input "s"
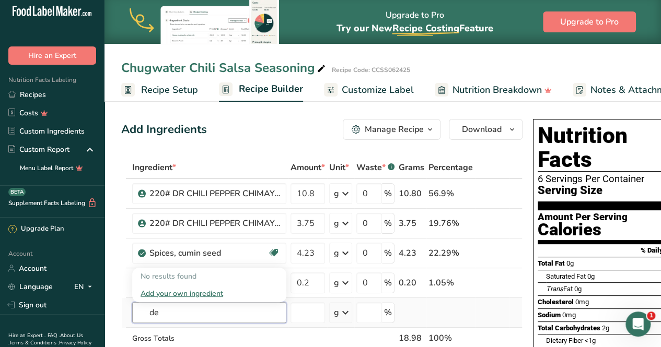
type input "d"
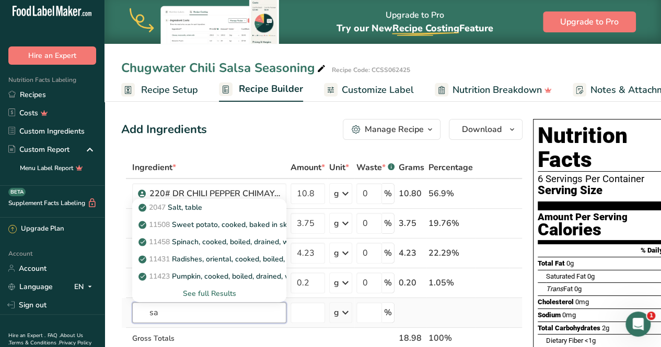
type input "s"
type input "m"
type input "s"
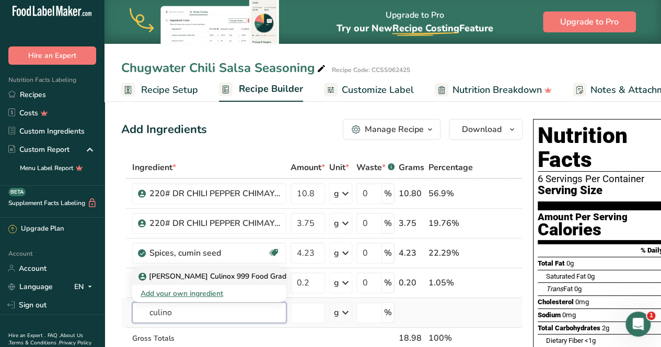
type input "culino"
click at [182, 274] on p "[PERSON_NAME] Culinox 999 Food Grade Salt" at bounding box center [224, 276] width 166 height 11
type input "[PERSON_NAME] Culinox 999 Food Grade Salt"
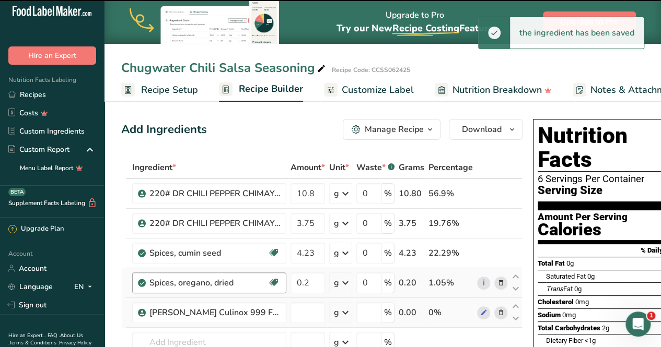
type input "0"
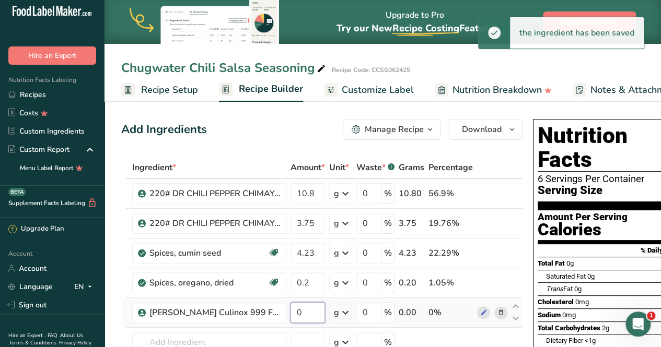
click at [311, 315] on input "0" at bounding box center [307, 312] width 34 height 21
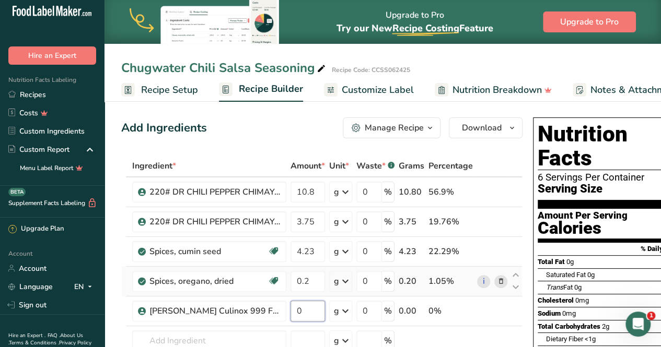
scroll to position [3, 0]
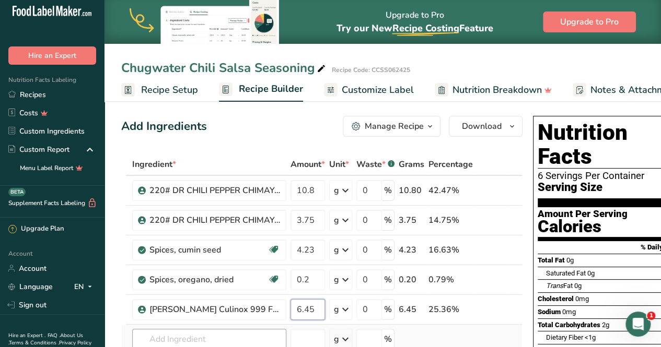
type input "6.45"
click at [185, 336] on div "Ingredient * Amount * Unit * Waste * .a-a{fill:#347362;}.b-a{fill:#fff;} Grams …" at bounding box center [321, 287] width 401 height 266
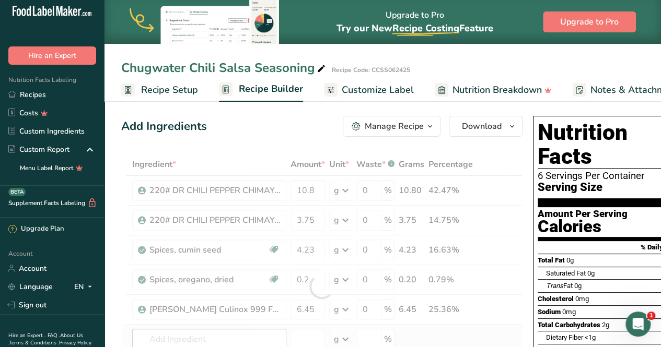
click at [185, 336] on div at bounding box center [321, 287] width 401 height 266
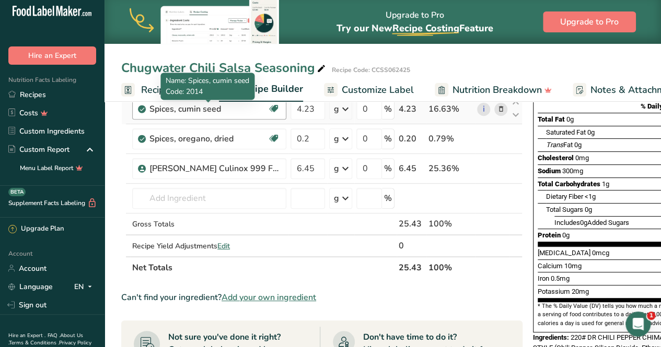
scroll to position [171, 0]
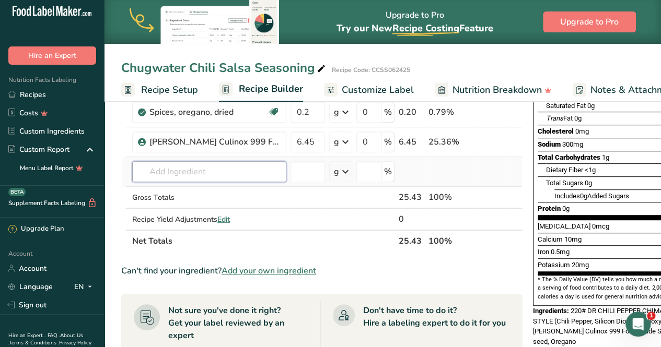
click at [184, 176] on input "text" at bounding box center [209, 171] width 154 height 21
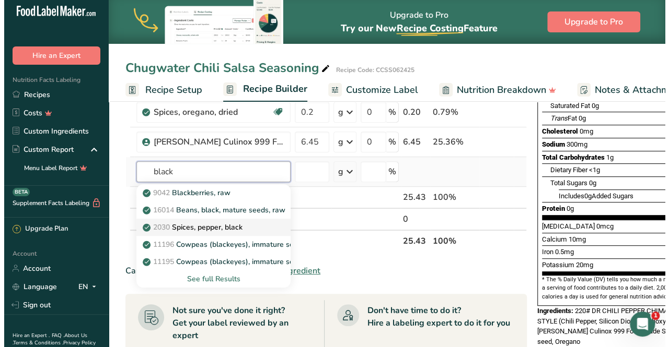
scroll to position [168, 0]
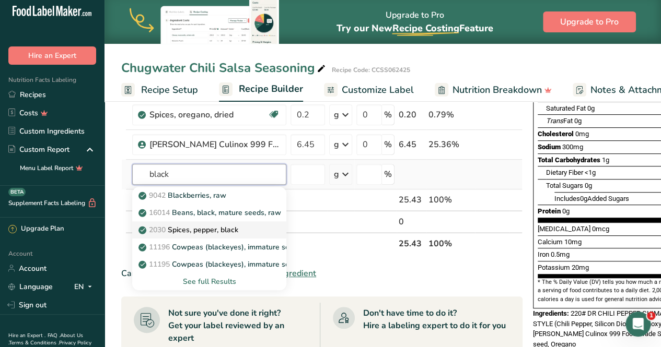
type input "black"
click at [188, 230] on p "2030 Spices, pepper, black" at bounding box center [190, 230] width 98 height 11
type input "Spices, pepper, black"
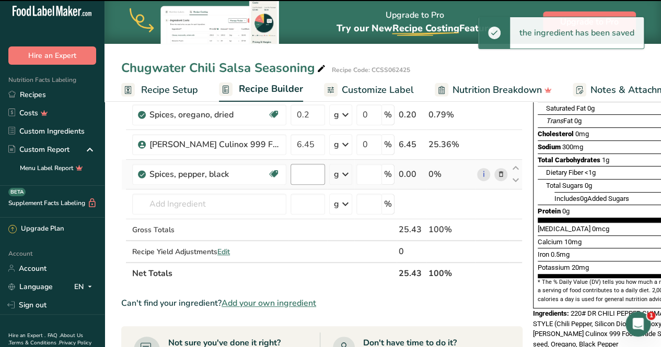
type input "0"
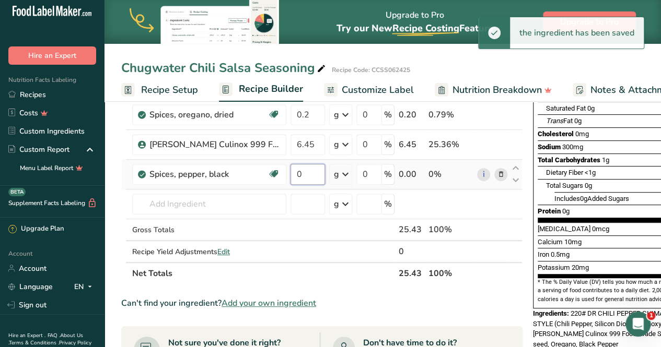
click at [305, 176] on input "0" at bounding box center [307, 174] width 34 height 21
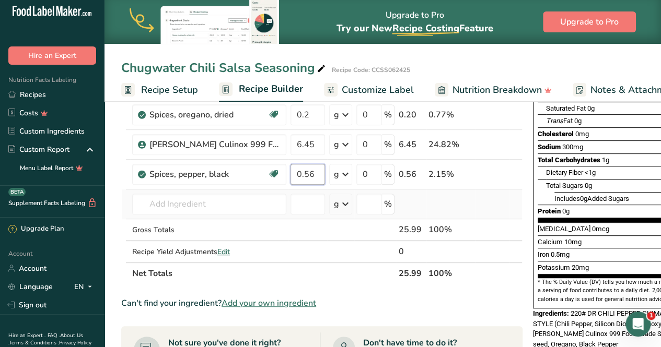
type input "0.56"
click at [147, 217] on div "Ingredient * Amount * Unit * Waste * .a-a{fill:#347362;}.b-a{fill:#fff;} Grams …" at bounding box center [321, 137] width 401 height 296
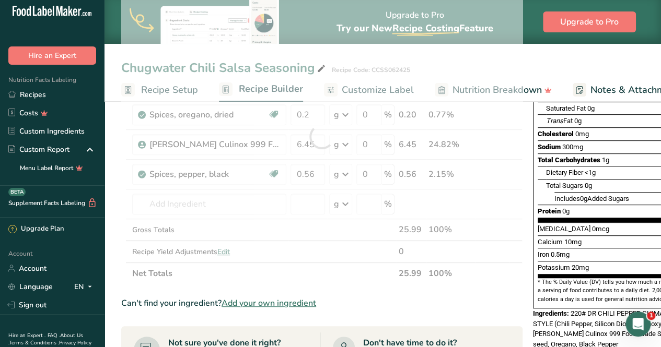
click at [166, 207] on div at bounding box center [321, 137] width 401 height 296
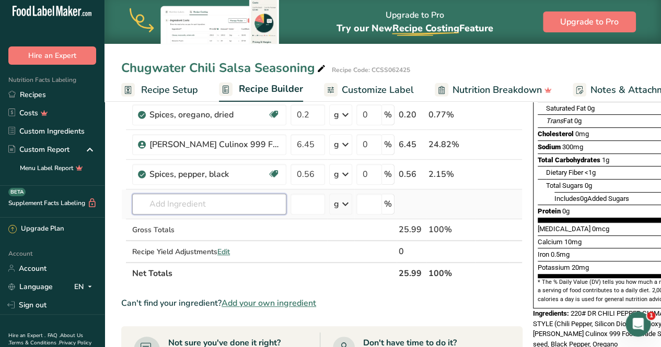
click at [140, 195] on input "text" at bounding box center [209, 204] width 154 height 21
type input "b"
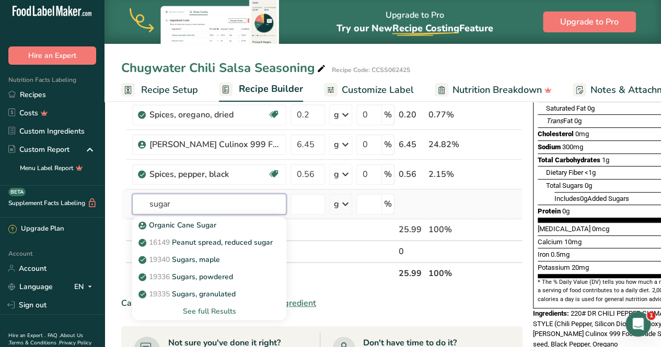
type input "sugar"
click at [210, 308] on div "See full Results" at bounding box center [209, 311] width 137 height 11
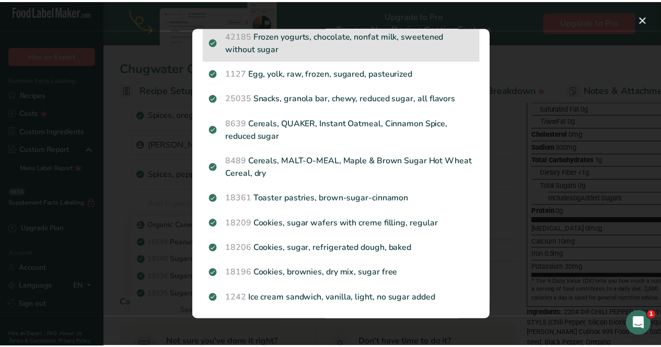
scroll to position [1215, 0]
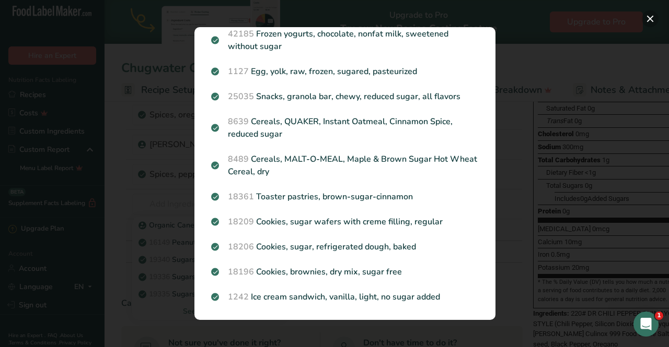
click at [654, 15] on button "Search results modal" at bounding box center [650, 18] width 17 height 17
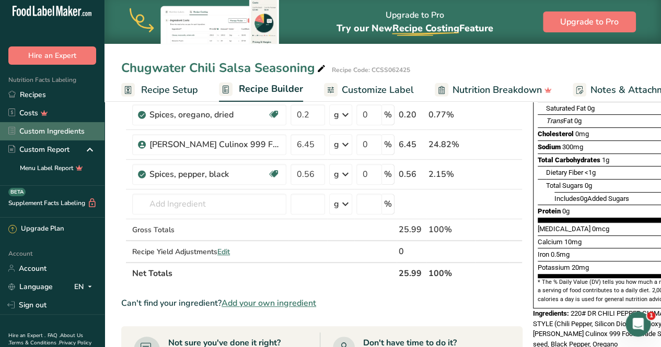
click at [56, 125] on link "Custom Ingredients" at bounding box center [52, 131] width 104 height 18
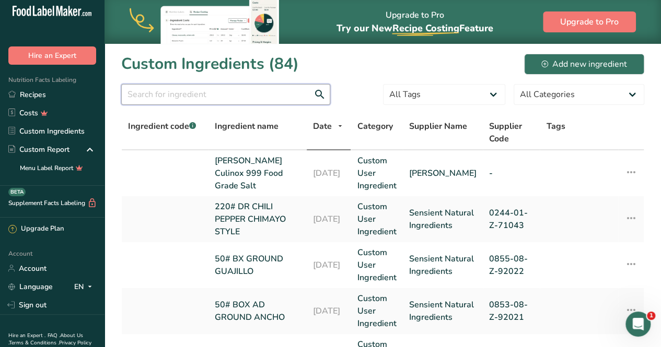
click at [208, 98] on input "text" at bounding box center [225, 94] width 209 height 21
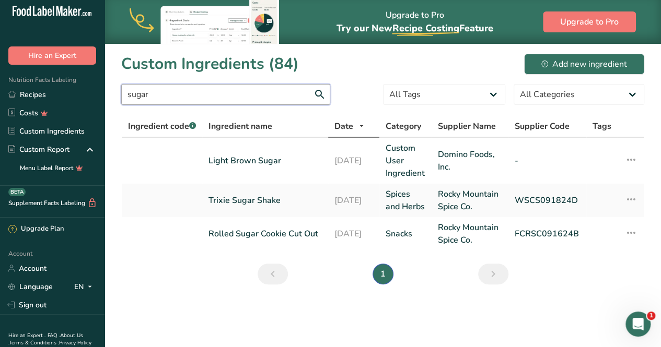
type input "sugar"
click at [600, 67] on div "Add new ingredient" at bounding box center [584, 64] width 86 height 13
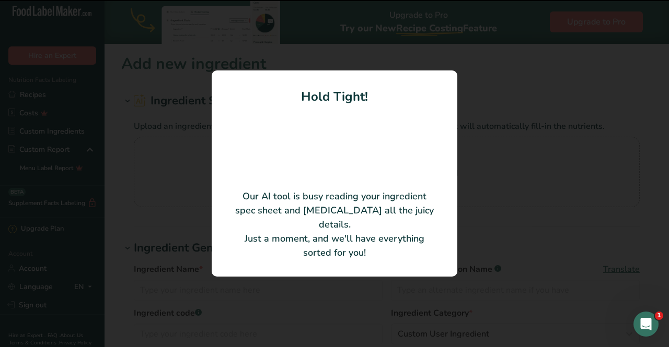
type input "Brown Sugar"
type input "ASR Group / Domino Foods, Inc."
type input "403324"
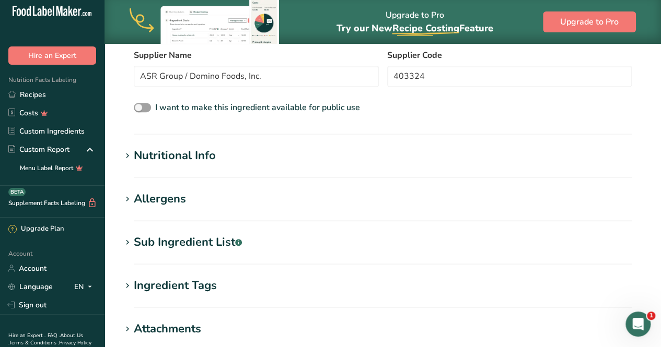
scroll to position [241, 0]
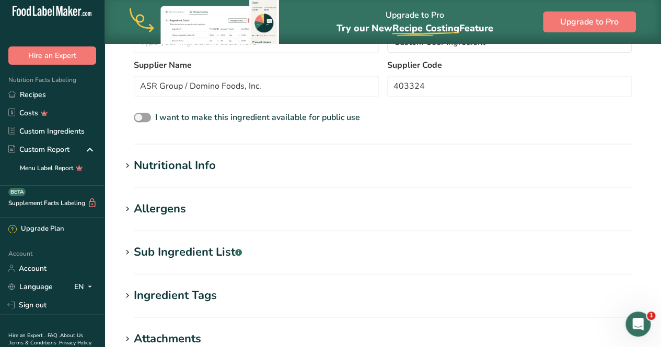
click at [177, 160] on div "Nutritional Info" at bounding box center [175, 165] width 82 height 17
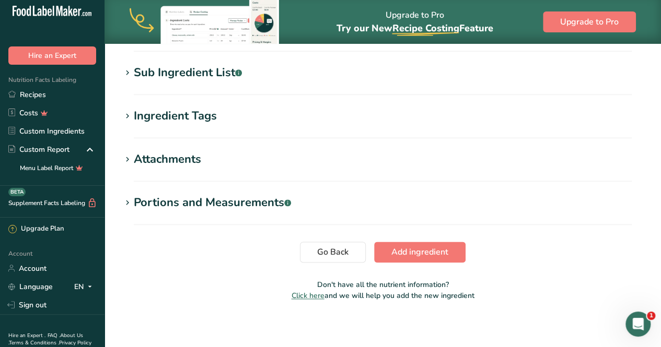
scroll to position [667, 0]
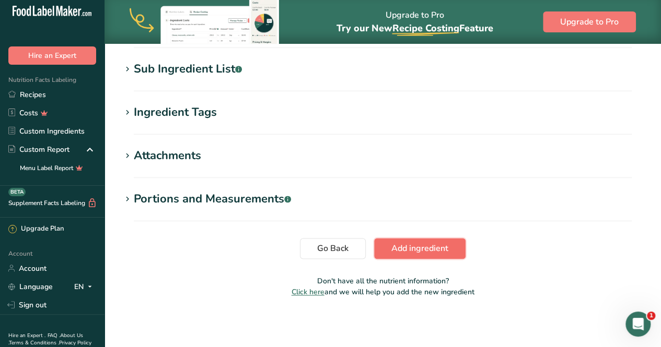
click at [424, 244] on span "Add ingredient" at bounding box center [419, 248] width 57 height 13
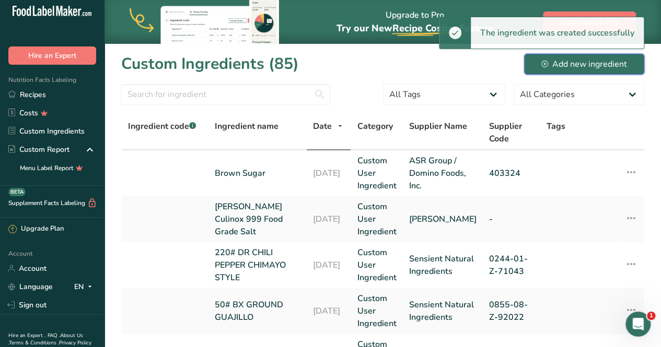
click at [566, 63] on div "Add new ingredient" at bounding box center [584, 64] width 86 height 13
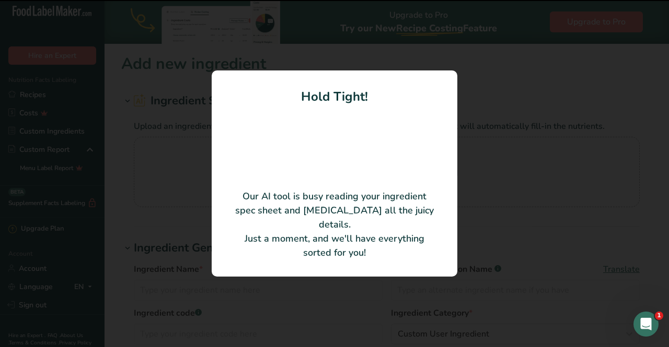
type input "White corn masa flour, fine grind, with additives (White corn treated with hydr…"
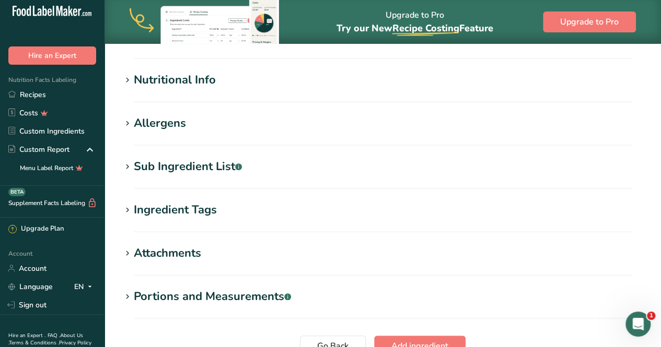
scroll to position [358, 0]
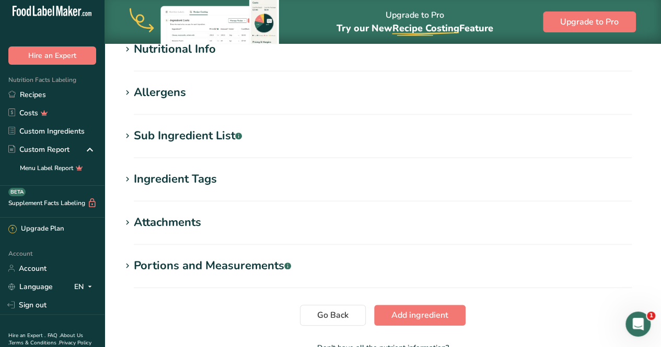
click at [144, 59] on section "Nutritional Info Serving Size .a-a{fill:#347362;}.b-a{fill:#fff;} Add ingredien…" at bounding box center [382, 56] width 523 height 31
click at [160, 53] on div "Nutritional Info" at bounding box center [175, 49] width 82 height 17
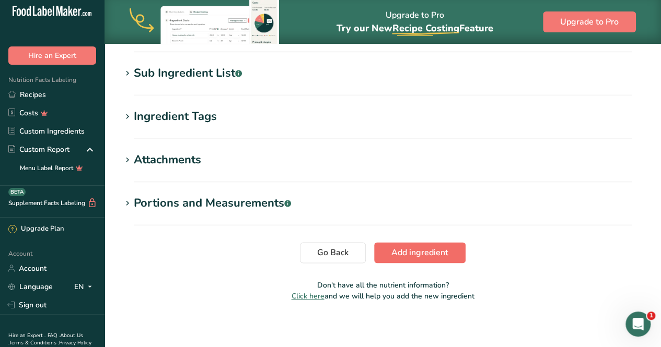
scroll to position [667, 0]
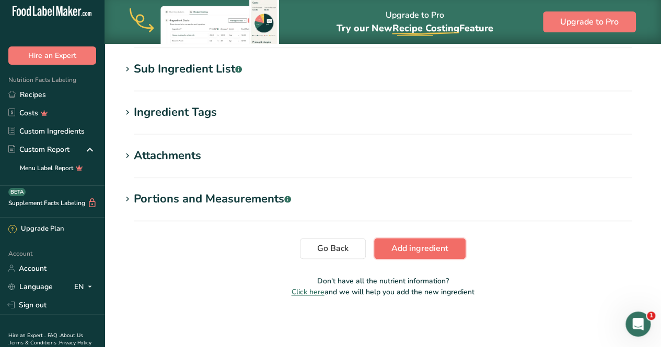
click at [385, 246] on button "Add ingredient" at bounding box center [419, 248] width 91 height 21
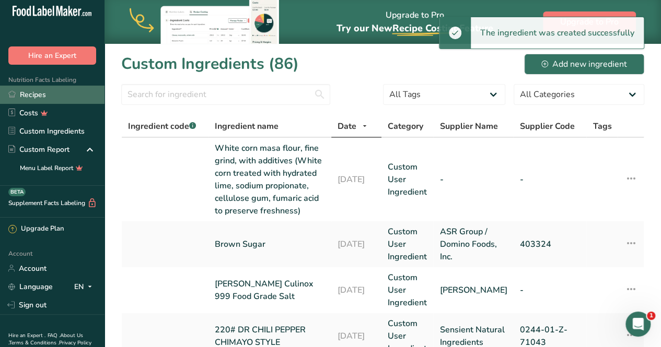
click at [27, 92] on link "Recipes" at bounding box center [52, 95] width 104 height 18
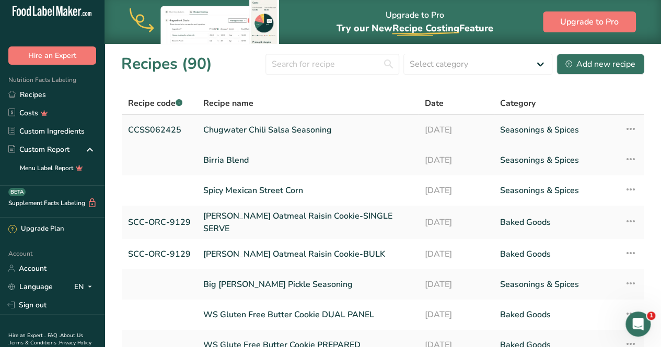
click at [284, 125] on link "Chugwater Chili Salsa Seasoning" at bounding box center [307, 130] width 209 height 22
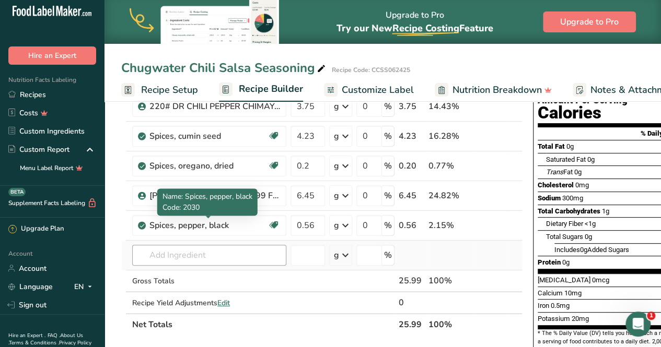
scroll to position [122, 0]
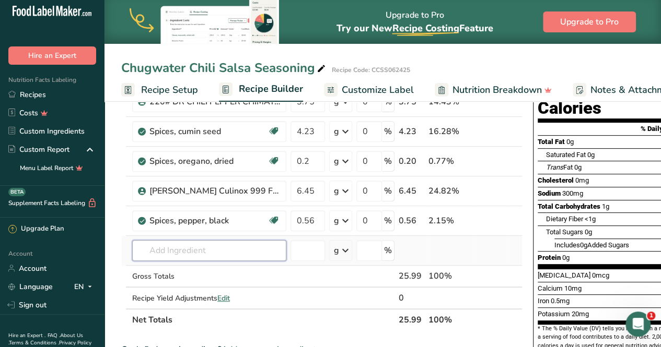
click at [200, 247] on input "text" at bounding box center [209, 250] width 154 height 21
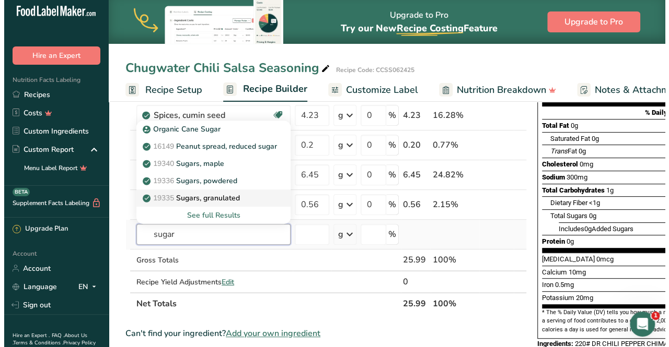
scroll to position [139, 0]
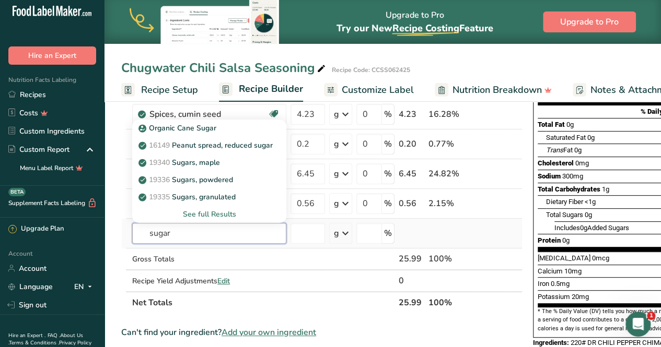
type input "sugar"
click at [206, 212] on div "See full Results" at bounding box center [209, 214] width 137 height 11
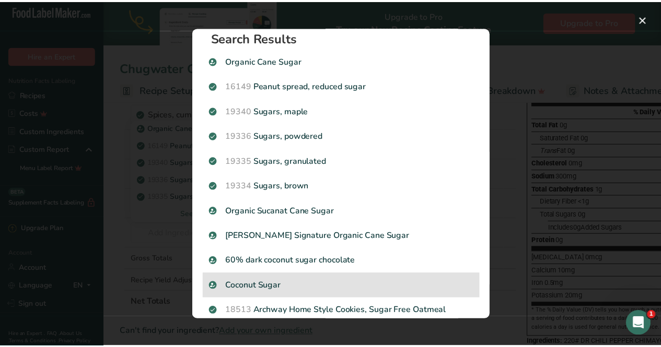
scroll to position [0, 0]
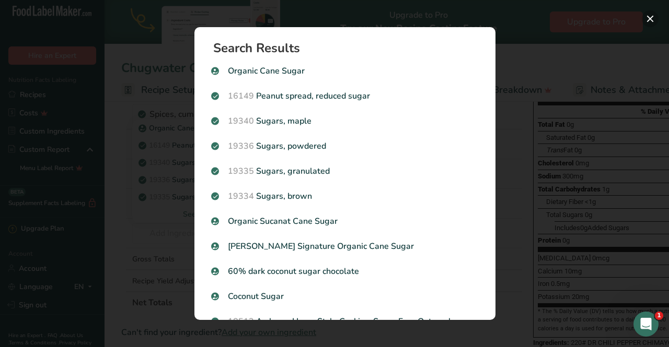
click at [649, 20] on button "Search results modal" at bounding box center [650, 18] width 17 height 17
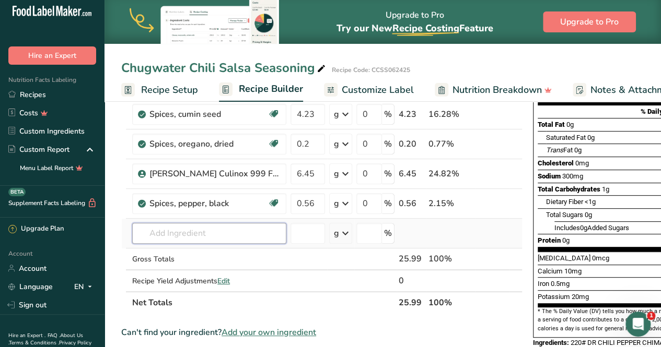
click at [224, 242] on input "text" at bounding box center [209, 233] width 154 height 21
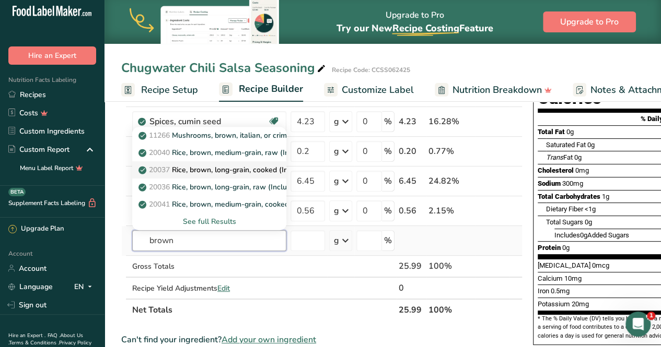
scroll to position [149, 0]
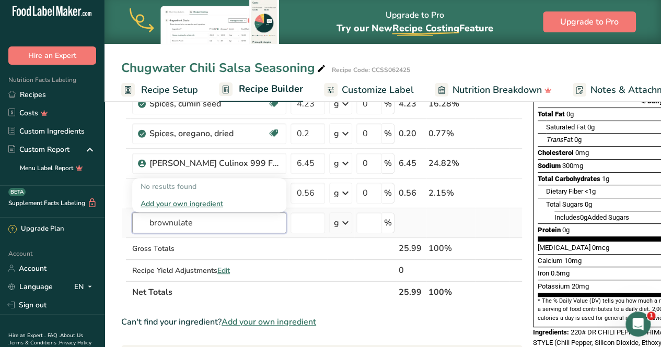
click at [196, 223] on input "brownulate" at bounding box center [209, 223] width 154 height 21
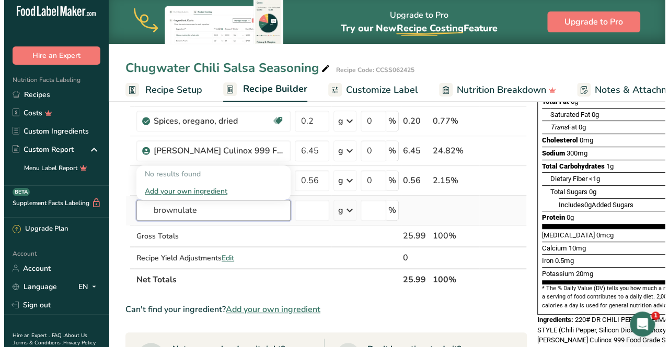
scroll to position [163, 0]
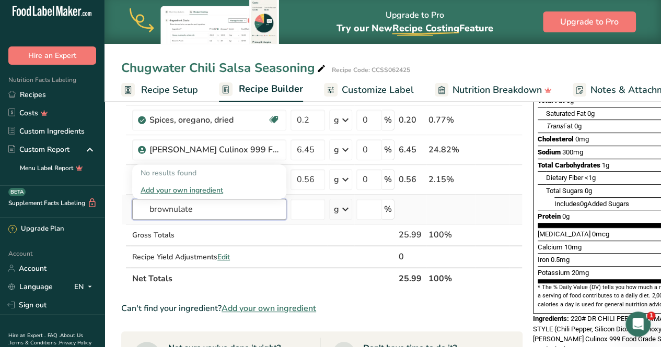
drag, startPoint x: 212, startPoint y: 213, endPoint x: 144, endPoint y: 213, distance: 67.9
click at [144, 213] on input "brownulate" at bounding box center [209, 209] width 154 height 21
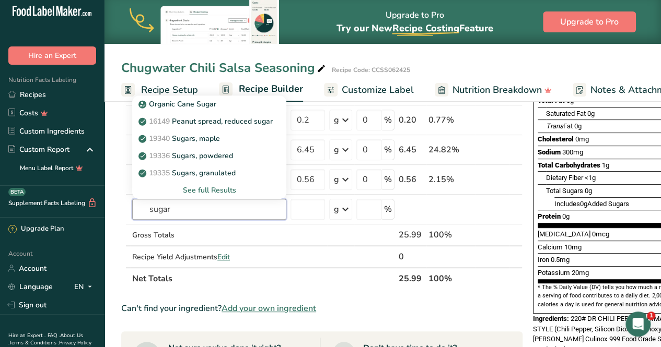
type input "sugar"
click at [207, 190] on div "See full Results" at bounding box center [209, 190] width 137 height 11
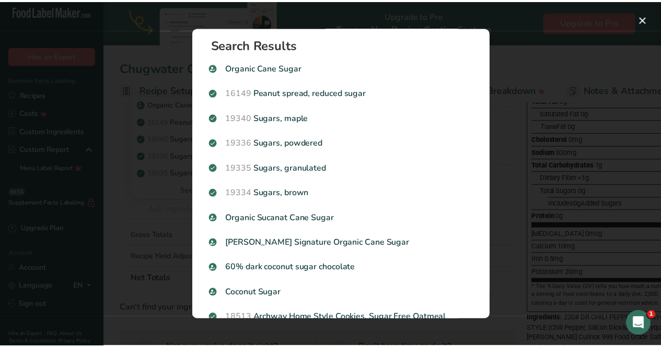
scroll to position [0, 0]
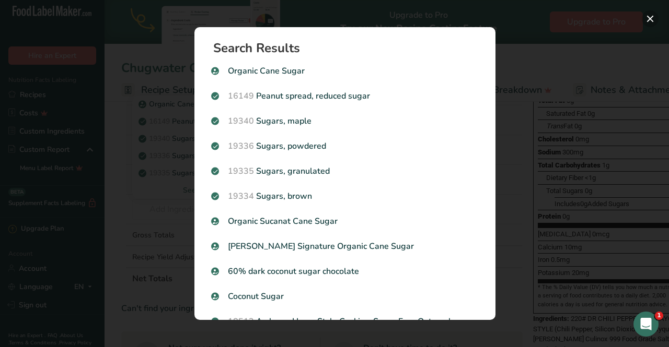
click at [657, 18] on button "Search results modal" at bounding box center [650, 18] width 17 height 17
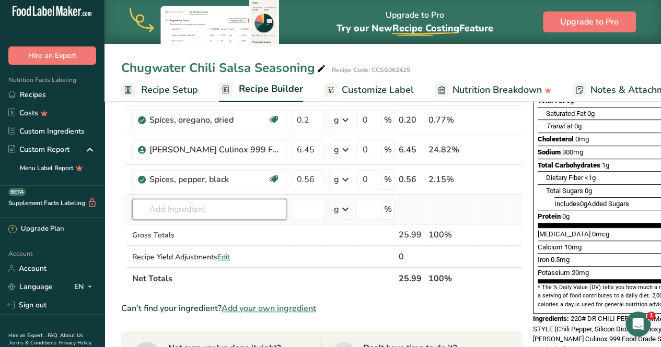
click at [158, 200] on input "text" at bounding box center [209, 209] width 154 height 21
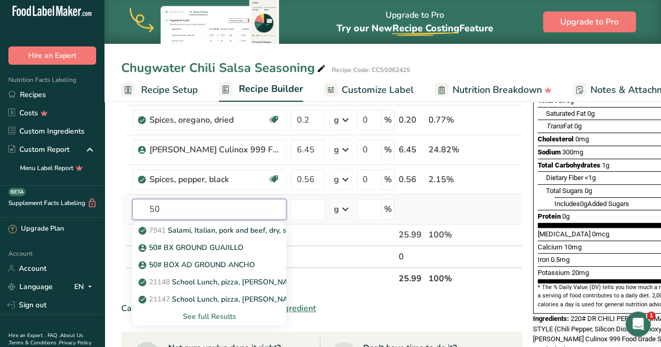
type input "50"
click at [201, 316] on div "See full Results" at bounding box center [209, 316] width 137 height 11
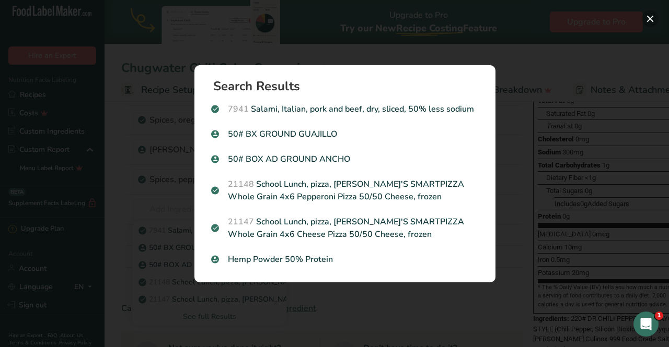
click at [651, 19] on button "Search results modal" at bounding box center [650, 18] width 17 height 17
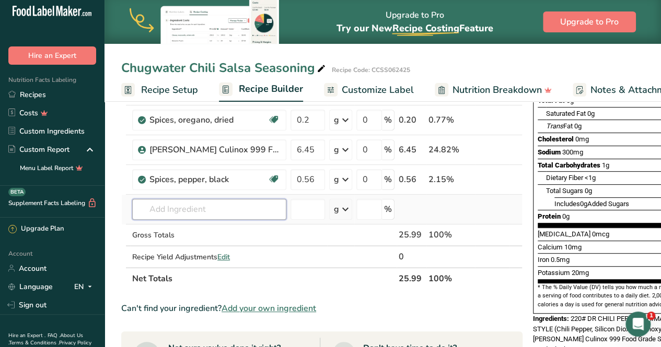
click at [208, 207] on input "text" at bounding box center [209, 209] width 154 height 21
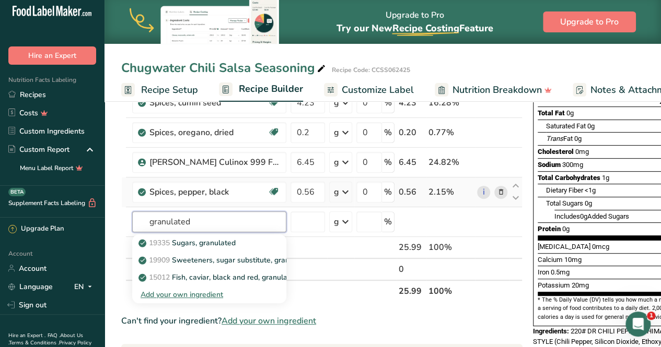
scroll to position [139, 0]
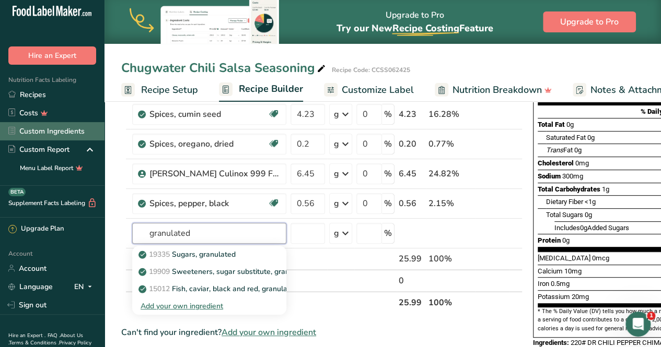
type input "granulated"
click at [26, 133] on link "Custom Ingredients" at bounding box center [52, 131] width 104 height 18
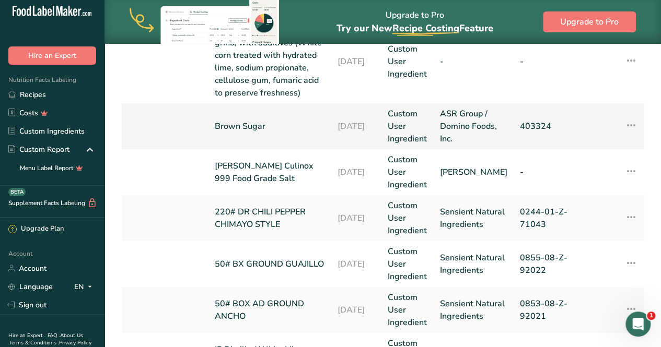
scroll to position [111, 0]
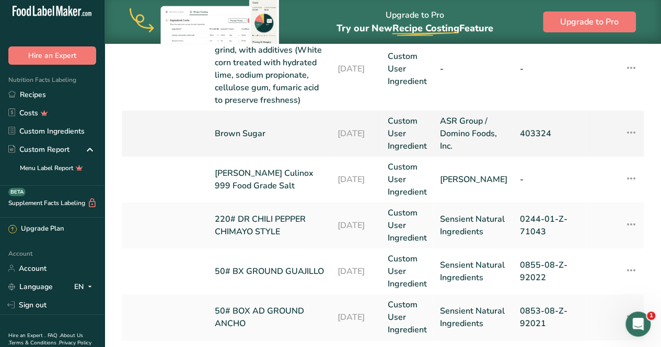
click at [410, 123] on link "Custom User Ingredient" at bounding box center [408, 134] width 40 height 38
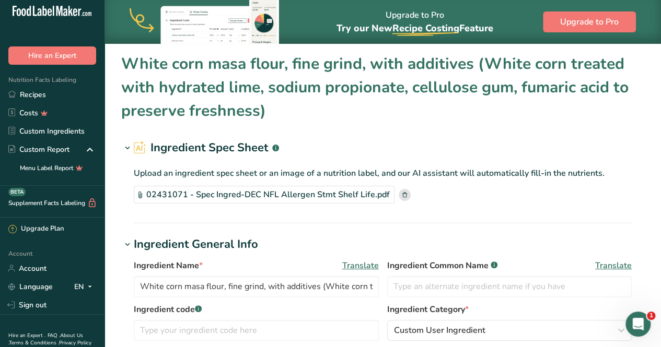
type input "Brown Sugar"
type input "ASR Group / Domino Foods, Inc."
type input "403324"
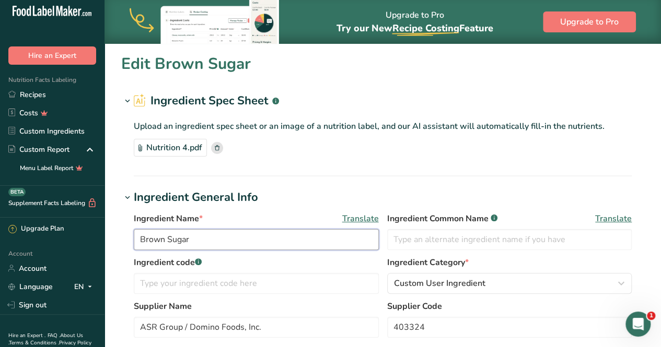
click at [162, 239] on input "Brown Sugar" at bounding box center [256, 239] width 245 height 21
click at [163, 239] on input "Brown Sugar" at bounding box center [256, 239] width 245 height 21
drag, startPoint x: 166, startPoint y: 236, endPoint x: 162, endPoint y: 245, distance: 9.8
click at [166, 237] on input "Brownulated Sugar" at bounding box center [256, 239] width 245 height 21
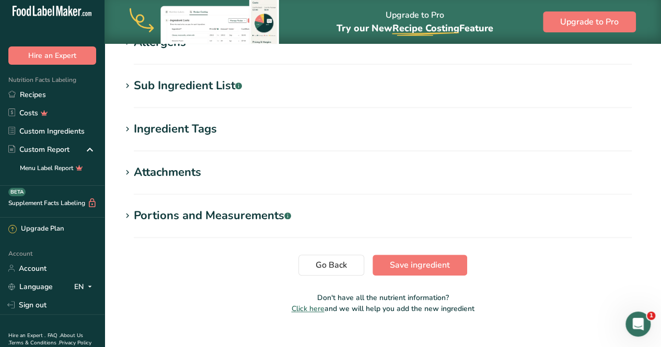
scroll to position [403, 0]
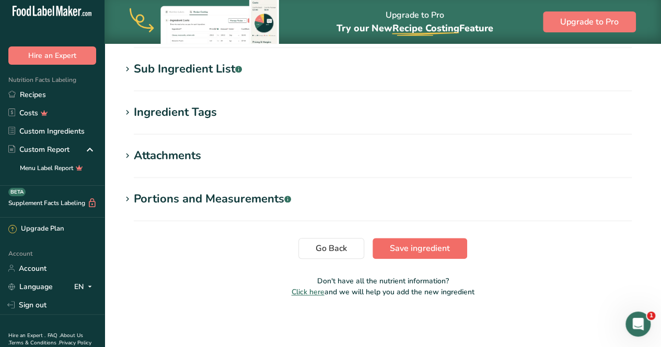
type input "Brownulated Sugar"
click at [383, 242] on button "Save ingredient" at bounding box center [419, 248] width 95 height 21
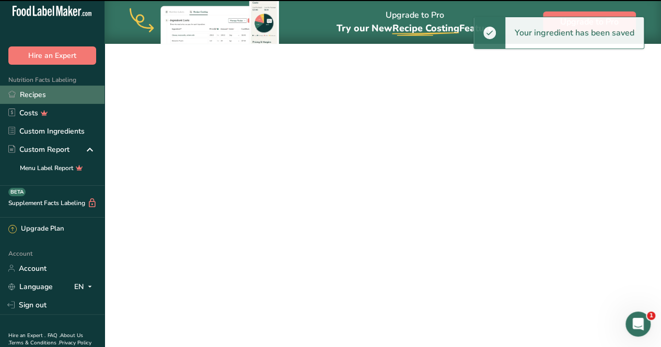
click at [31, 91] on link "Recipes" at bounding box center [52, 95] width 104 height 18
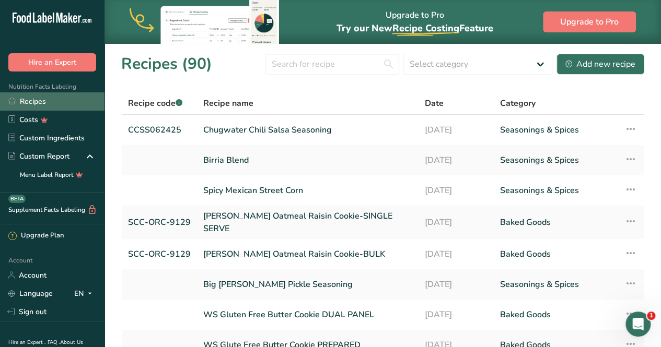
click at [29, 99] on link "Recipes" at bounding box center [52, 101] width 104 height 18
click at [241, 125] on link "Chugwater Chili Salsa Seasoning" at bounding box center [307, 130] width 209 height 22
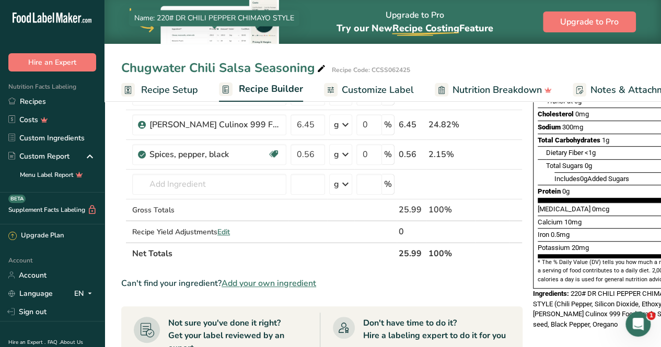
scroll to position [190, 0]
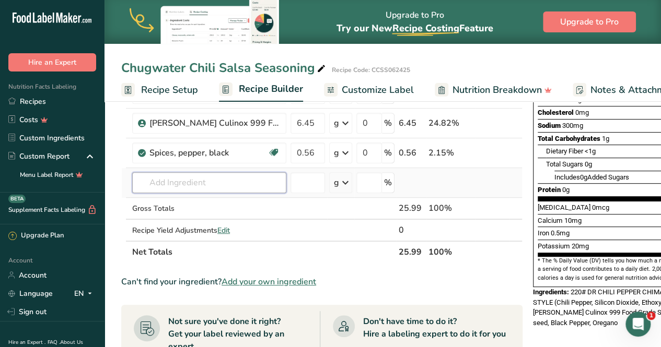
click at [190, 185] on input "text" at bounding box center [209, 182] width 154 height 21
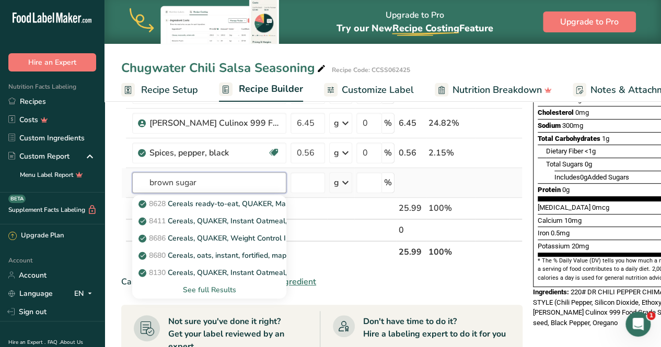
type input "brown sugar"
click at [213, 286] on div "See full Results" at bounding box center [209, 290] width 137 height 11
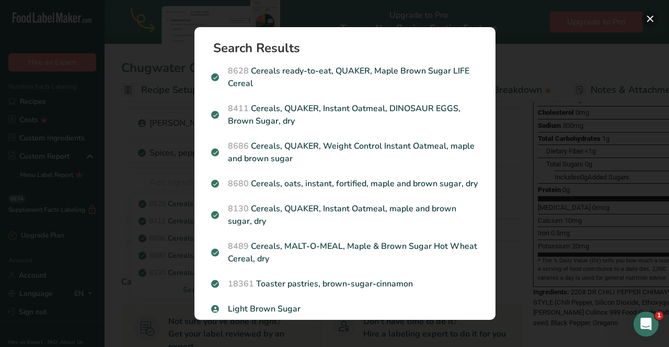
click at [652, 17] on button "Search results modal" at bounding box center [650, 18] width 17 height 17
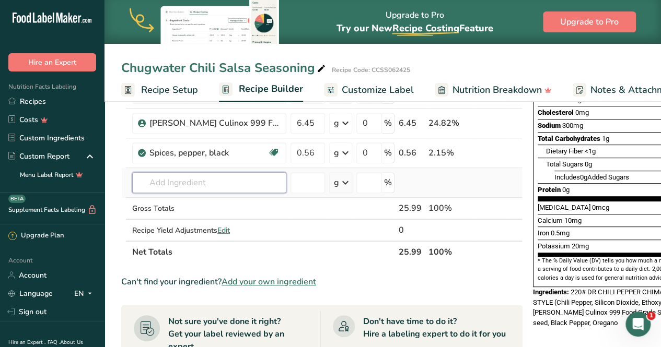
click at [158, 180] on input "text" at bounding box center [209, 182] width 154 height 21
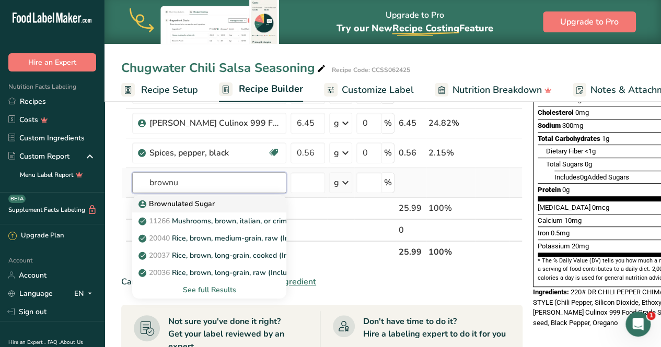
type input "brownu"
click at [210, 199] on p "Brownulated Sugar" at bounding box center [178, 204] width 74 height 11
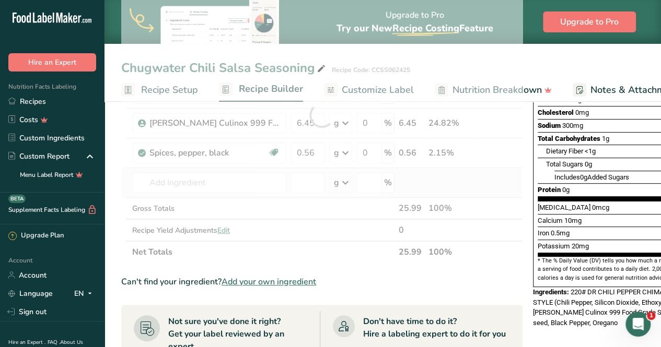
type input "Brownulated Sugar"
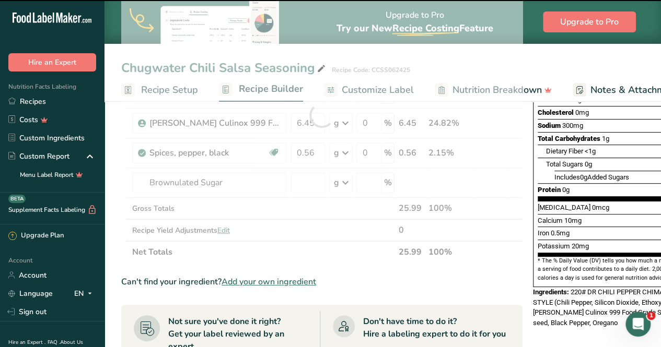
scroll to position [200, 0]
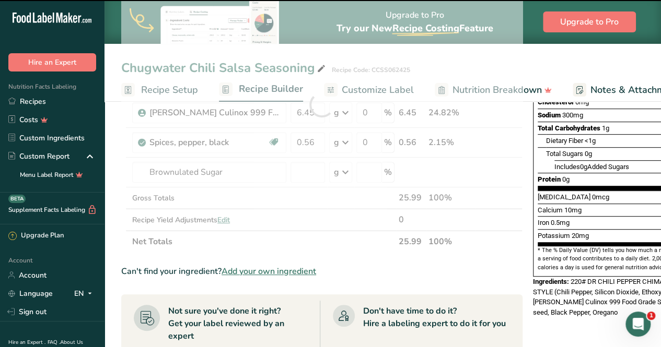
type input "0"
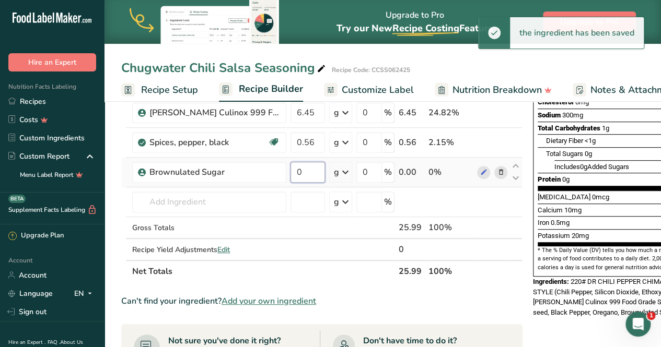
click at [310, 168] on input "0" at bounding box center [307, 172] width 34 height 21
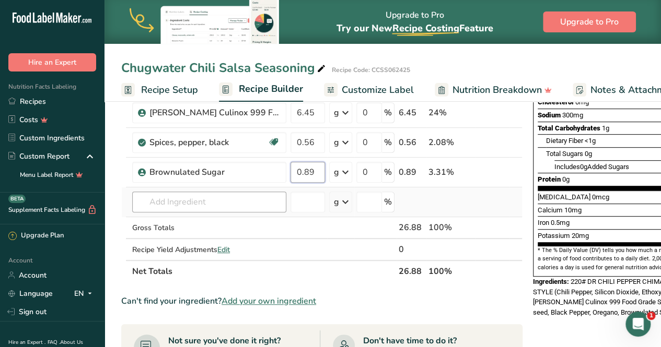
type input "0.89"
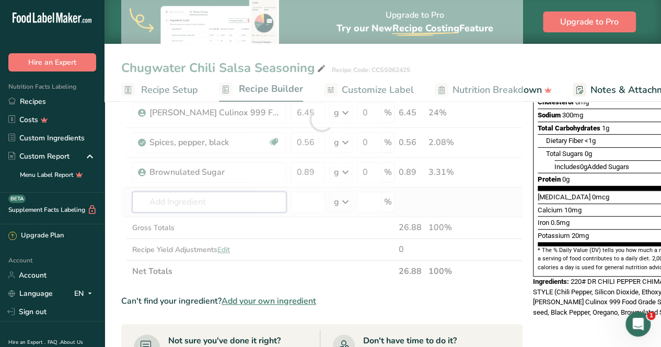
click at [229, 195] on div "Ingredient * Amount * Unit * Waste * .a-a{fill:#347362;}.b-a{fill:#fff;} Grams …" at bounding box center [321, 120] width 401 height 326
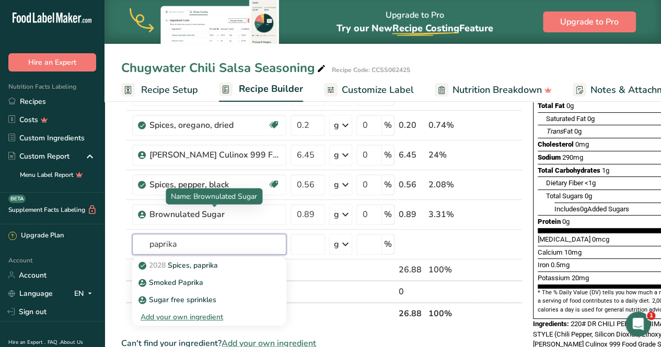
scroll to position [143, 0]
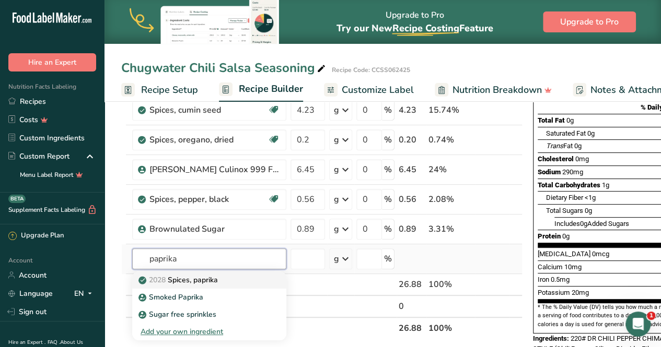
type input "paprika"
click at [191, 283] on p "2028 Spices, paprika" at bounding box center [179, 280] width 77 height 11
type input "Spices, paprika"
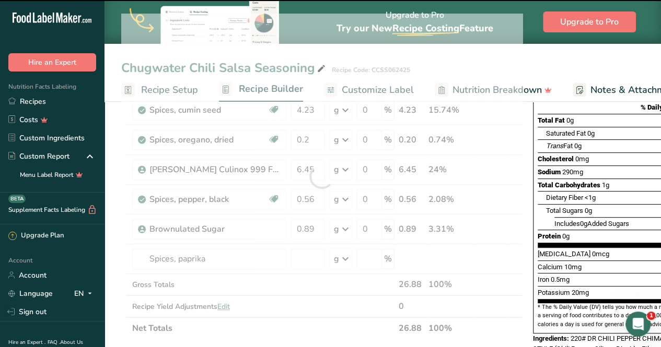
type input "0"
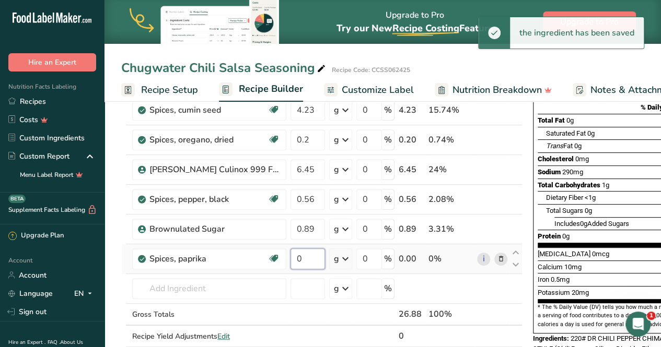
click at [309, 253] on input "0" at bounding box center [307, 259] width 34 height 21
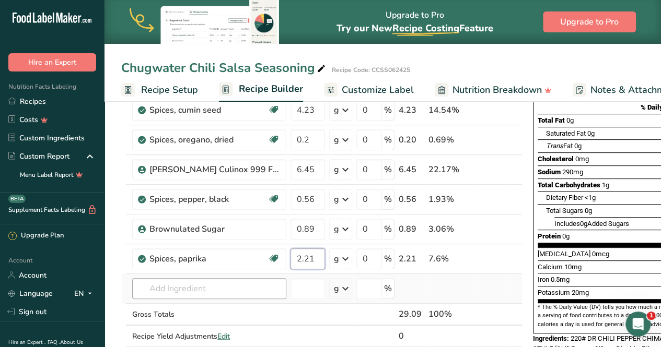
type input "2.21"
click at [220, 284] on div "Ingredient * Amount * Unit * Waste * .a-a{fill:#347362;}.b-a{fill:#fff;} Grams …" at bounding box center [321, 192] width 401 height 356
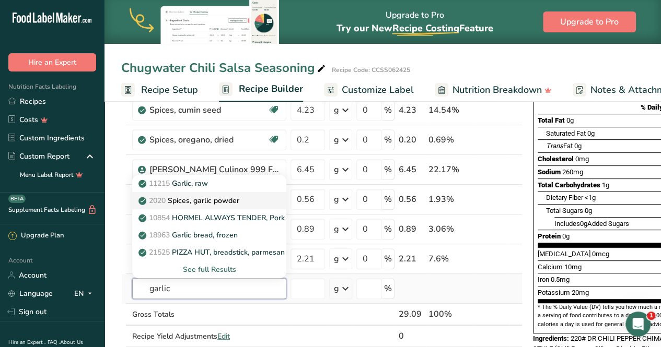
type input "garlic"
click at [218, 197] on p "2020 Spices, garlic powder" at bounding box center [190, 200] width 99 height 11
type input "Spices, garlic powder"
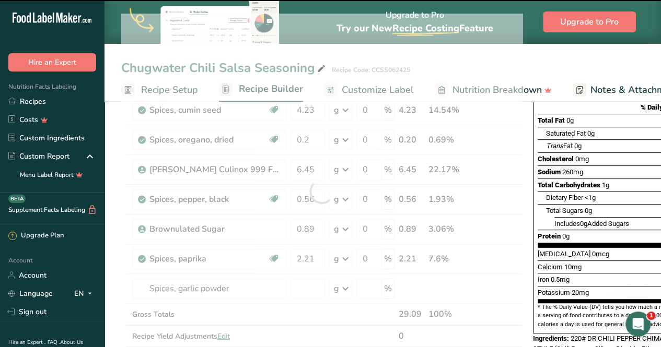
type input "0"
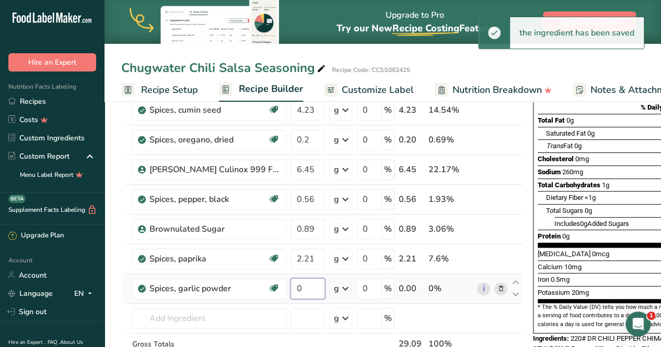
click at [307, 284] on input "0" at bounding box center [307, 288] width 34 height 21
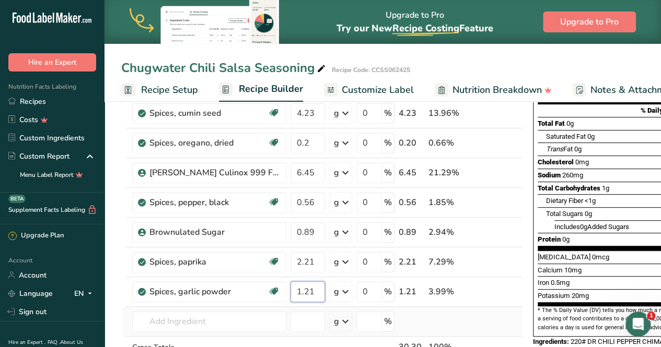
scroll to position [139, 0]
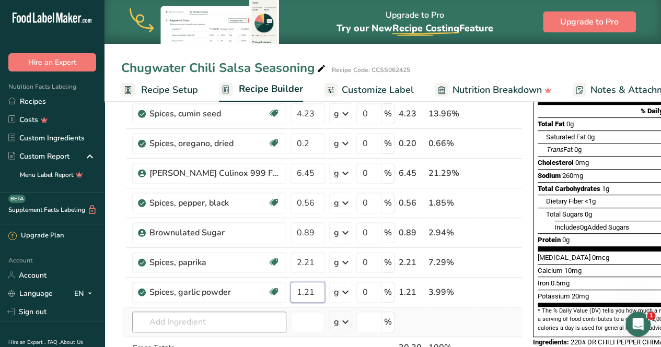
type input "1.21"
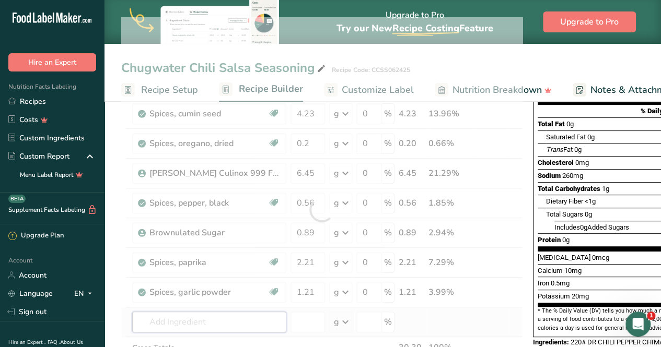
click at [186, 326] on div "Ingredient * Amount * Unit * Waste * .a-a{fill:#347362;}.b-a{fill:#fff;} Grams …" at bounding box center [321, 210] width 401 height 386
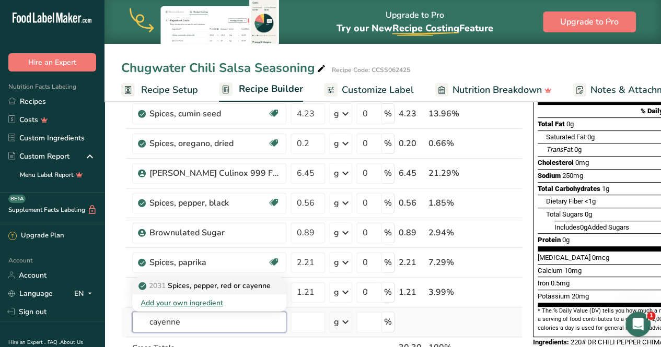
type input "cayenne"
click at [223, 282] on p "2031 Spices, pepper, red or cayenne" at bounding box center [206, 286] width 130 height 11
type input "Spices, pepper, red or cayenne"
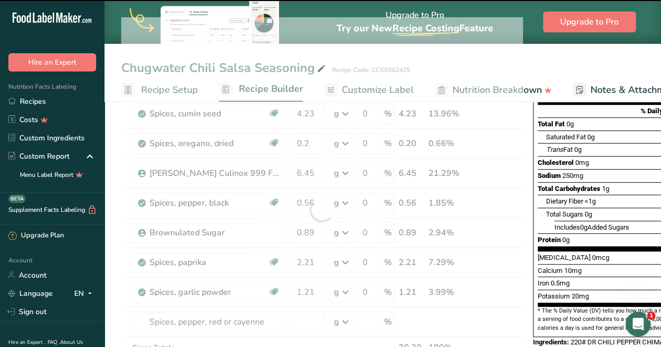
scroll to position [237, 0]
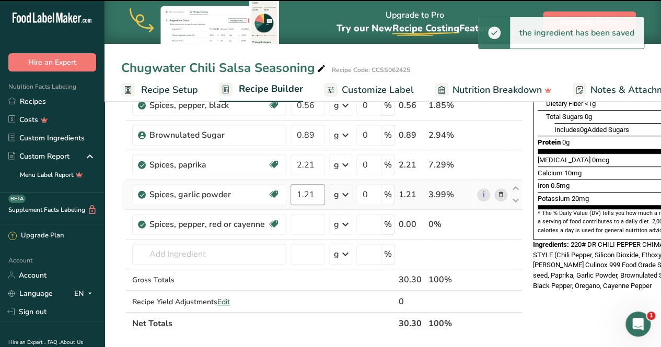
type input "0"
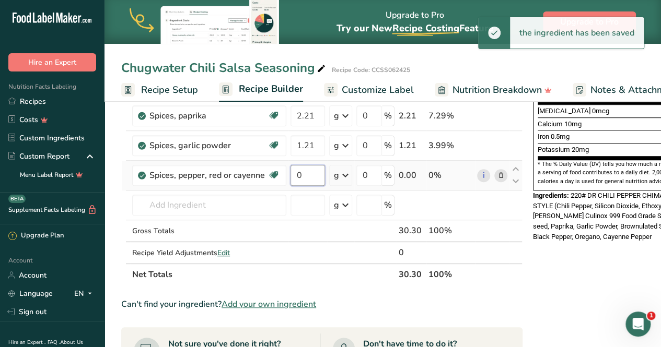
click at [298, 178] on input "0" at bounding box center [307, 175] width 34 height 21
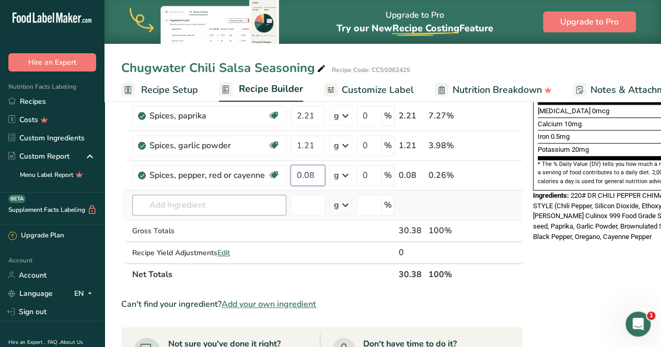
type input "0.08"
click at [193, 206] on div "Ingredient * Amount * Unit * Waste * .a-a{fill:#347362;}.b-a{fill:#fff;} Grams …" at bounding box center [321, 77] width 401 height 415
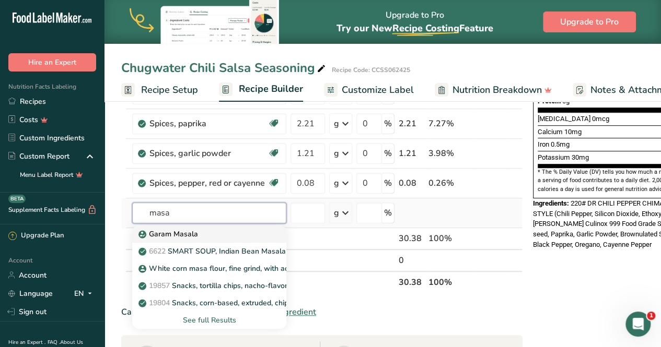
scroll to position [277, 0]
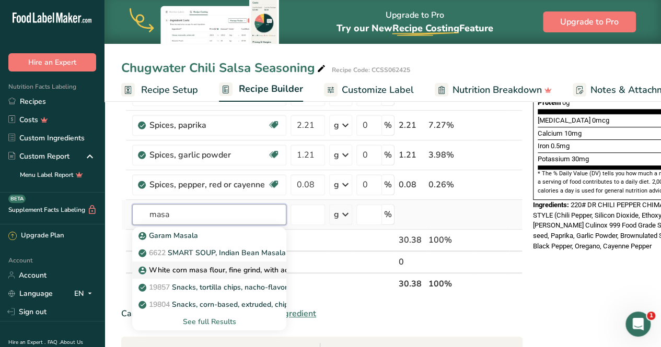
type input "masa"
click at [211, 268] on p "White corn masa flour, fine grind, with additives (White corn treated with hydr…" at bounding box center [412, 270] width 543 height 11
type input "White corn masa flour, fine grind, with additives (White corn treated with hydr…"
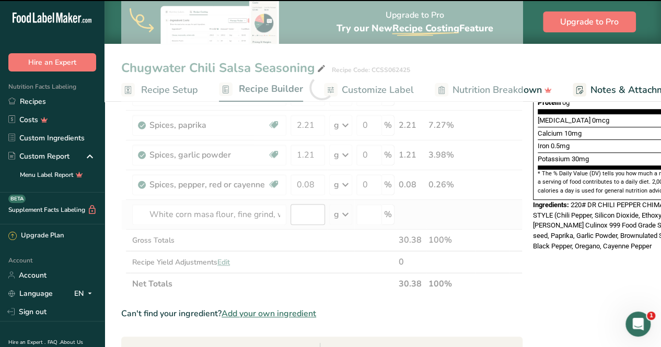
type input "0"
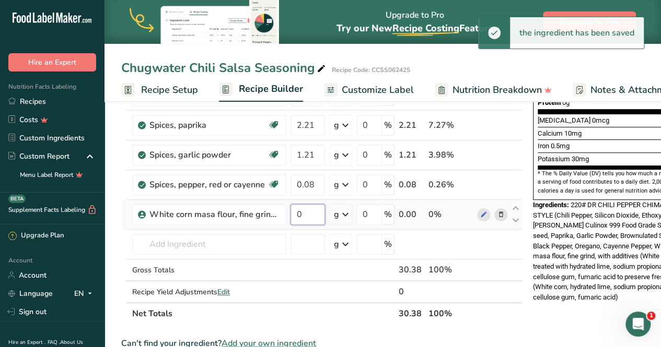
click at [309, 211] on input "0" at bounding box center [307, 214] width 34 height 21
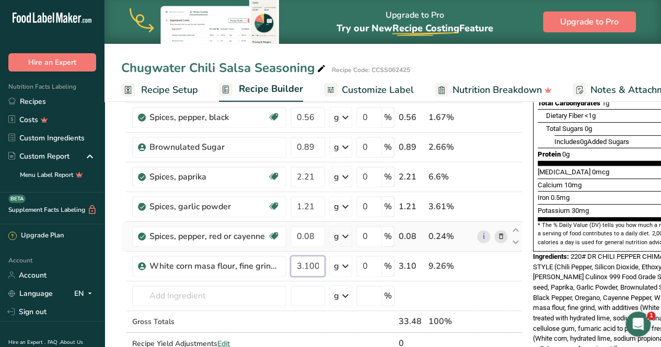
scroll to position [196, 0]
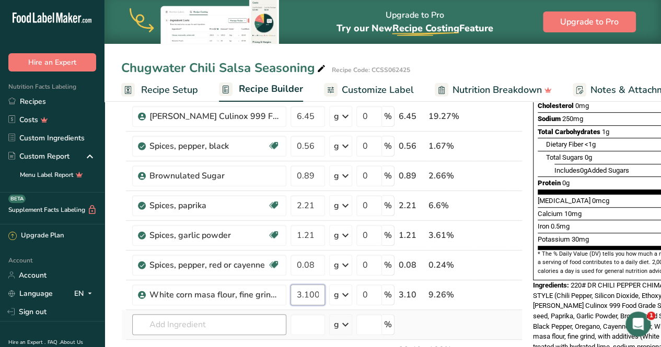
type input "3.100001"
click at [205, 318] on div "Ingredient * Amount * Unit * Waste * .a-a{fill:#347362;}.b-a{fill:#fff;} Grams …" at bounding box center [321, 182] width 401 height 445
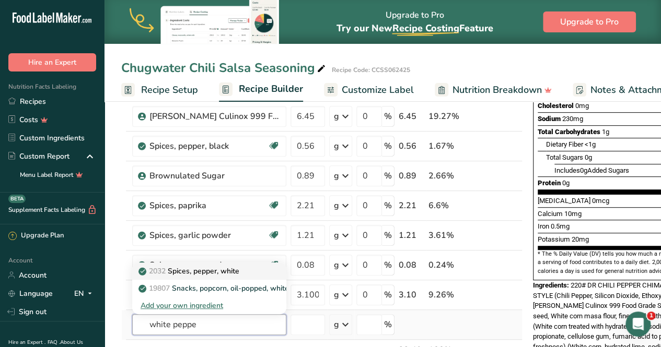
type input "white peppe"
click at [213, 270] on p "2032 Spices, pepper, white" at bounding box center [190, 271] width 99 height 11
type input "Spices, pepper, white"
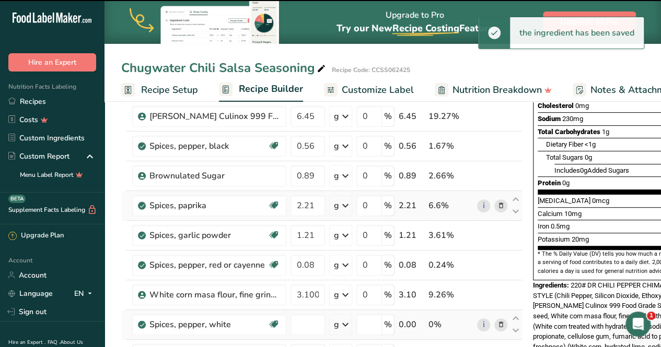
type input "0"
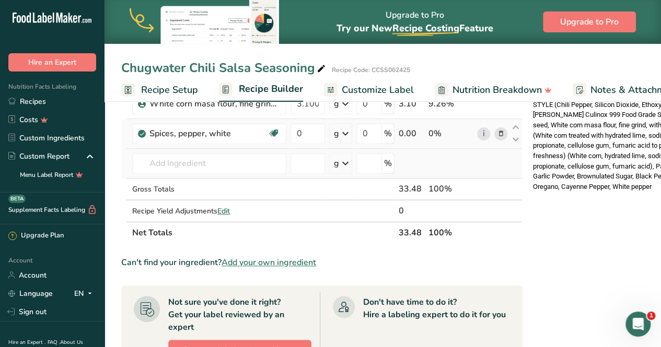
scroll to position [346, 0]
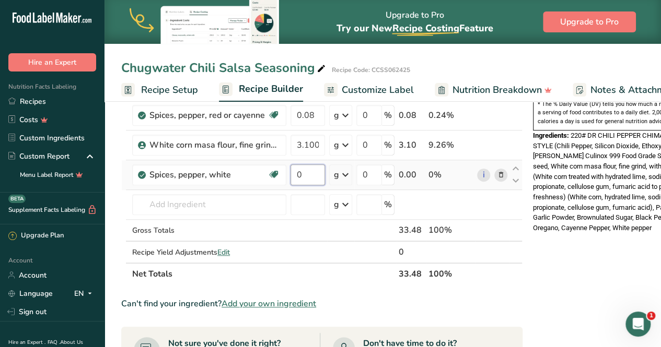
click at [298, 173] on input "0" at bounding box center [307, 175] width 34 height 21
type input "0.58"
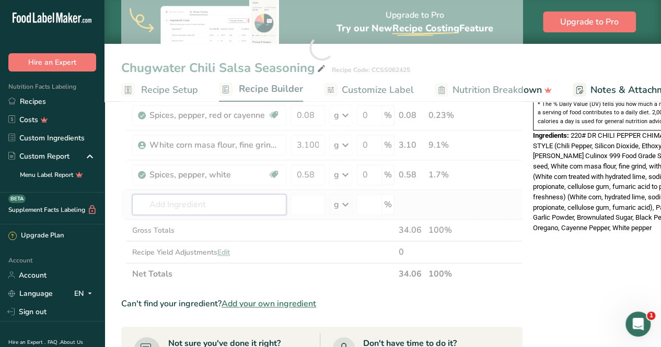
click at [212, 197] on div "Ingredient * Amount * Unit * Waste * .a-a{fill:#347362;}.b-a{fill:#fff;} Grams …" at bounding box center [321, 47] width 401 height 475
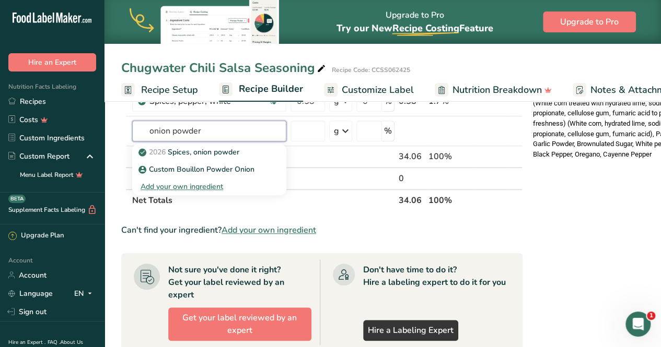
scroll to position [447, 0]
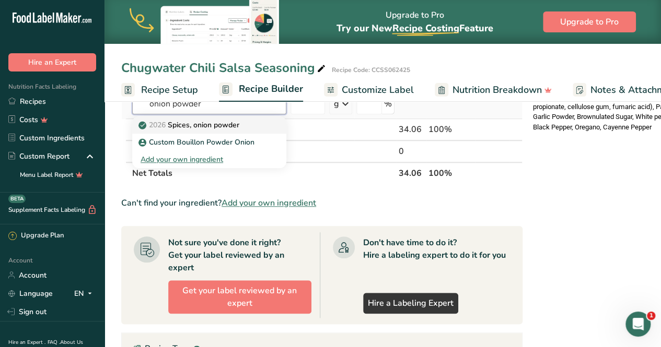
type input "onion powder"
click at [226, 120] on p "2026 Spices, onion powder" at bounding box center [190, 125] width 99 height 11
type input "Spices, onion powder"
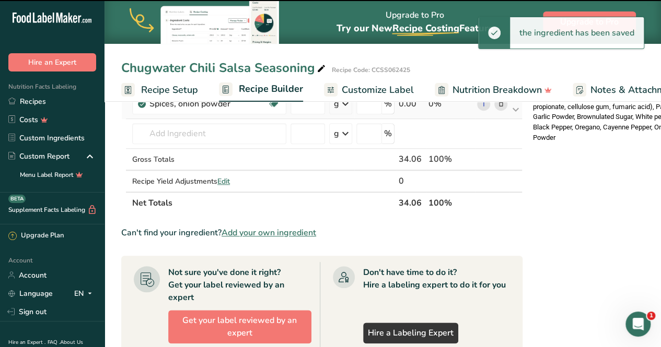
type input "0"
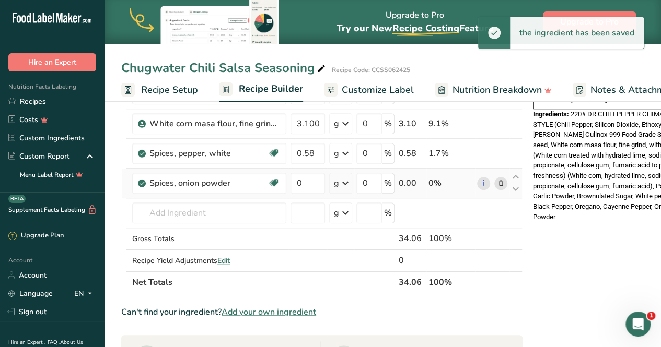
scroll to position [368, 0]
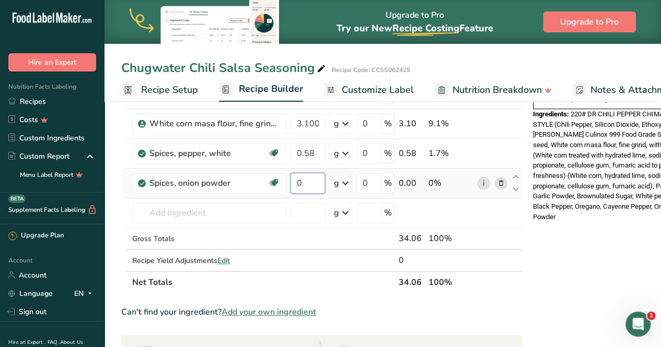
click at [311, 177] on input "0" at bounding box center [307, 183] width 34 height 21
type input "1.37"
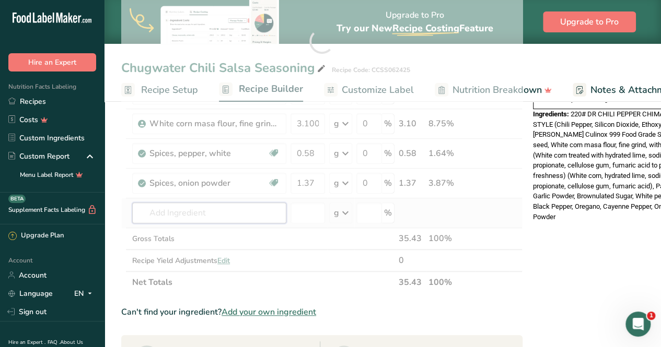
click at [159, 217] on div "Ingredient * Amount * Unit * Waste * .a-a{fill:#347362;}.b-a{fill:#fff;} Grams …" at bounding box center [321, 41] width 401 height 505
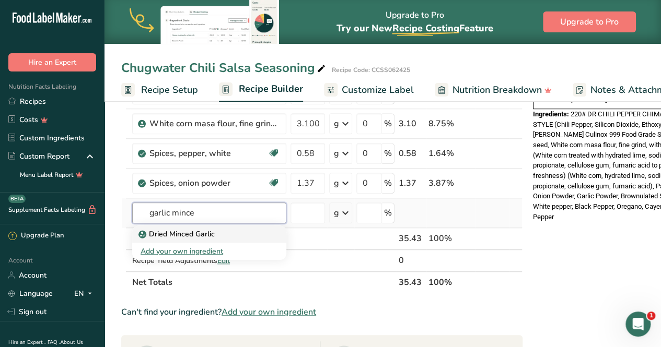
type input "garlic mince"
click at [149, 229] on p "Dried Minced Garlic" at bounding box center [178, 234] width 74 height 11
type input "Dried Minced Garlic"
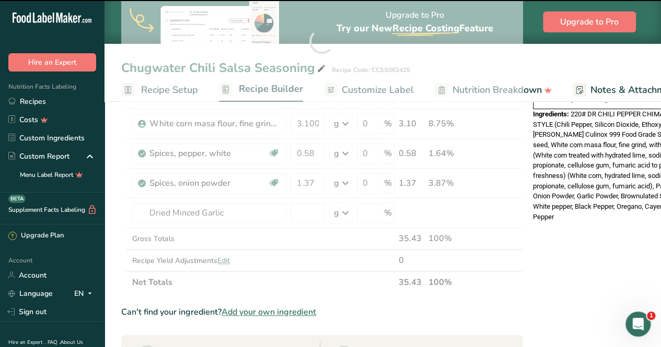
type input "0"
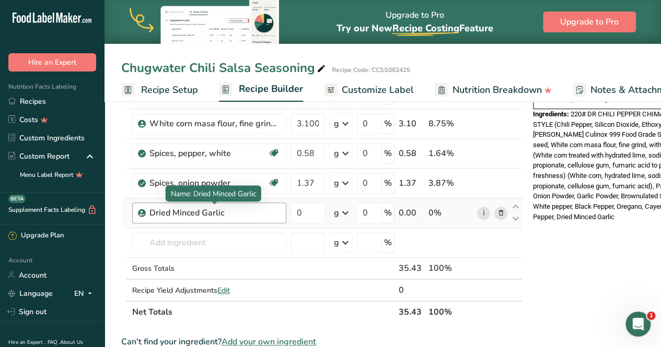
click at [250, 212] on div "Dried Minced Garlic" at bounding box center [214, 213] width 131 height 13
click at [265, 207] on div "Dried Minced Garlic" at bounding box center [214, 213] width 131 height 13
click at [498, 211] on icon at bounding box center [500, 213] width 7 height 11
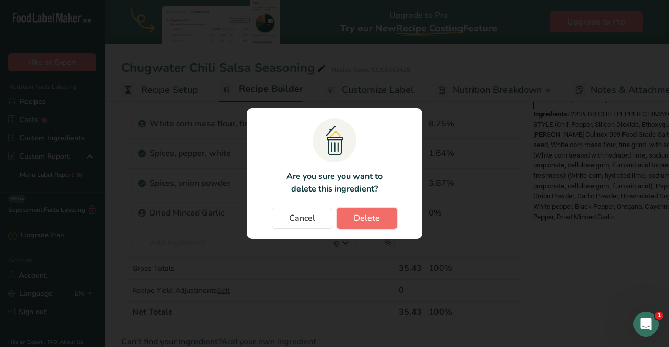
click at [385, 217] on button "Delete" at bounding box center [366, 218] width 61 height 21
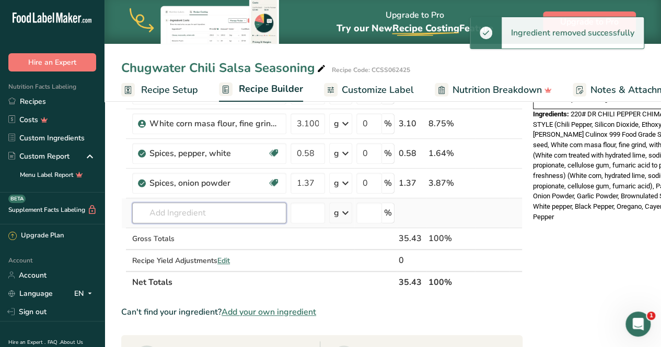
click at [204, 214] on input "text" at bounding box center [209, 213] width 154 height 21
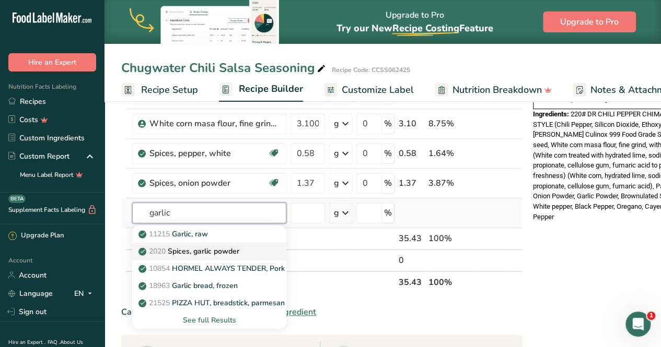
type input "garlic"
click at [217, 246] on p "2020 Spices, garlic powder" at bounding box center [190, 251] width 99 height 11
type input "Spices, garlic powder"
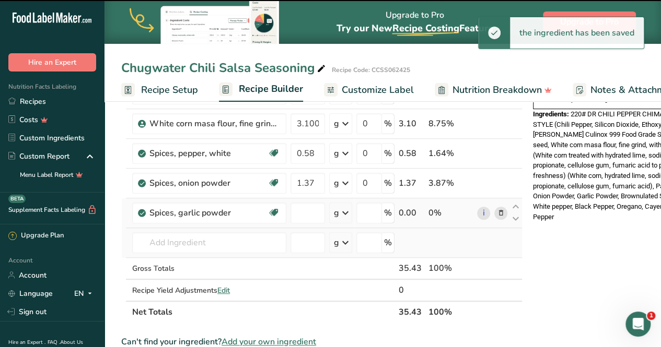
type input "0"
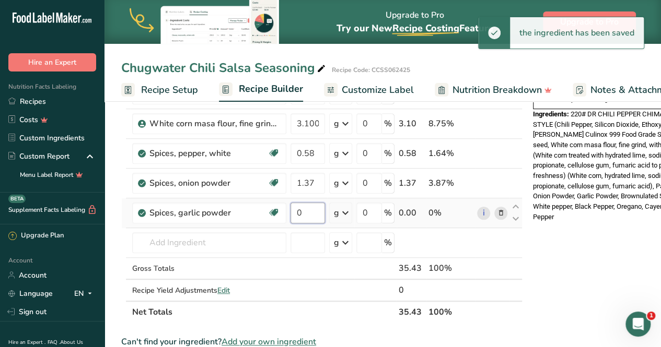
click at [308, 207] on input "0" at bounding box center [307, 213] width 34 height 21
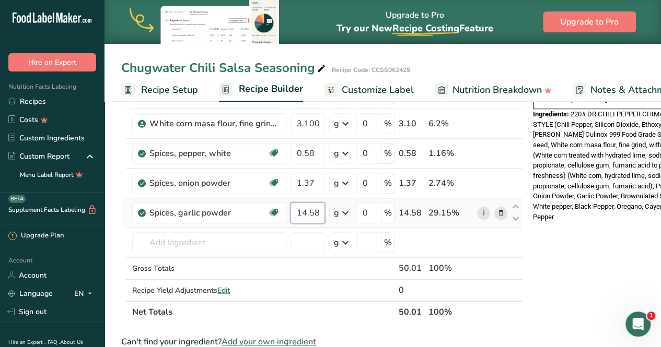
type input "14.58"
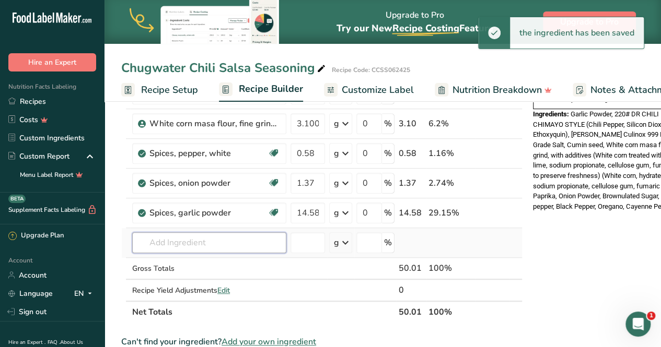
click at [194, 238] on input "text" at bounding box center [209, 242] width 154 height 21
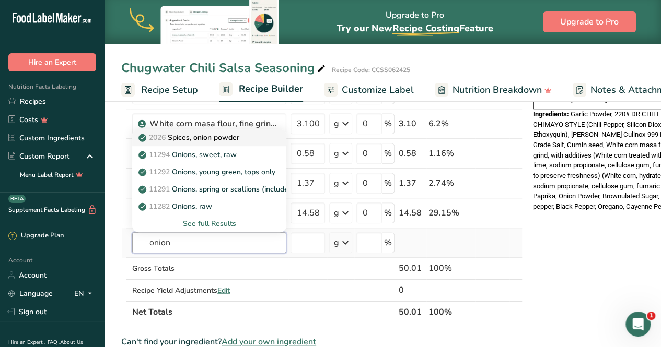
type input "onion"
click at [226, 135] on p "2026 Spices, onion powder" at bounding box center [190, 137] width 99 height 11
type input "Spices, onion powder"
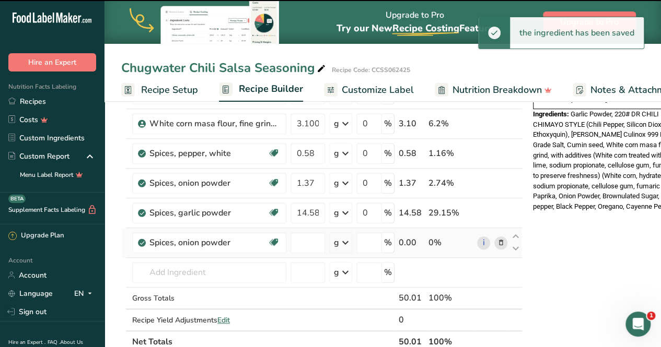
type input "0"
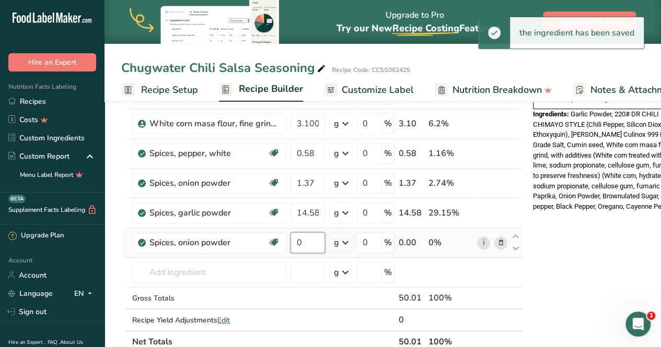
click at [310, 240] on input "0" at bounding box center [307, 242] width 34 height 21
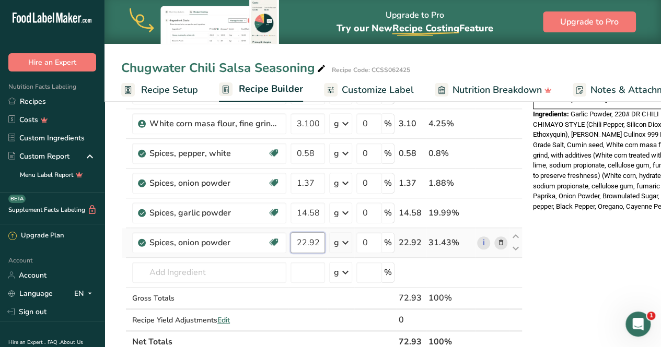
type input "22.92"
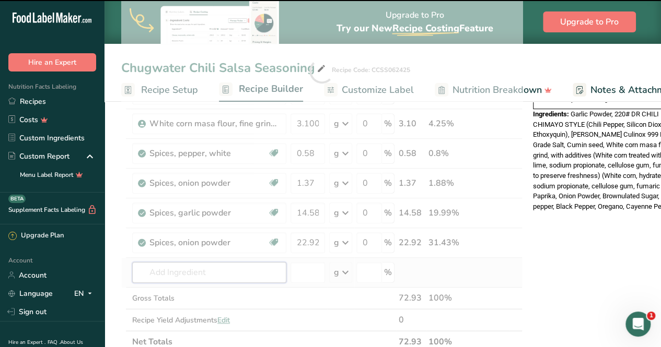
click at [186, 275] on input "text" at bounding box center [209, 272] width 154 height 21
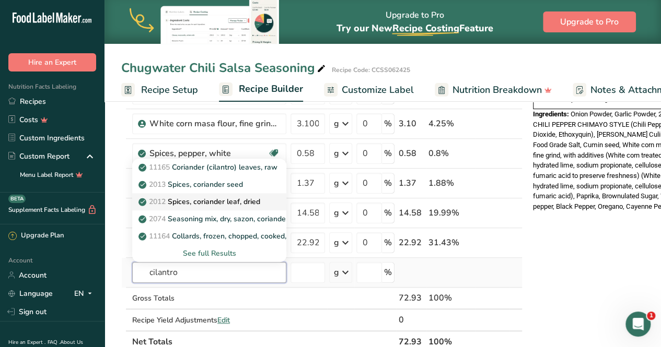
type input "cilantro"
click at [206, 198] on p "2012 Spices, coriander leaf, dried" at bounding box center [201, 201] width 120 height 11
type input "Spices, coriander leaf, dried"
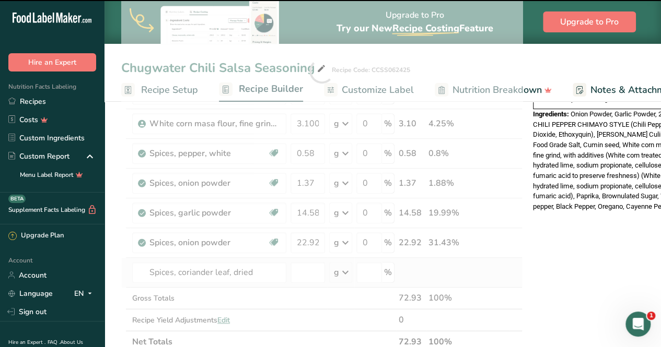
type input "0"
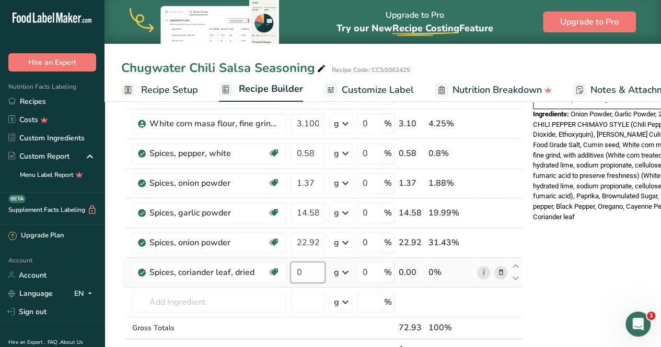
click at [320, 269] on input "0" at bounding box center [307, 272] width 34 height 21
type input "2.08"
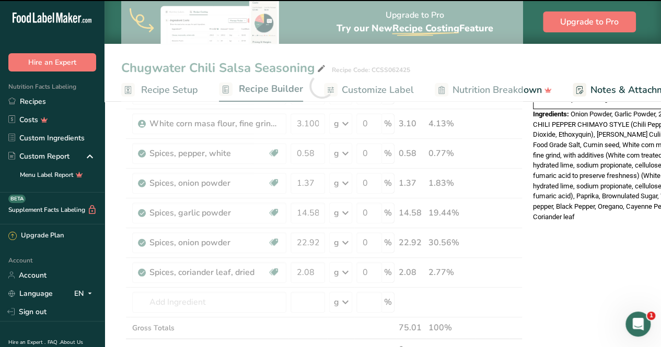
click at [199, 297] on div at bounding box center [321, 86] width 401 height 594
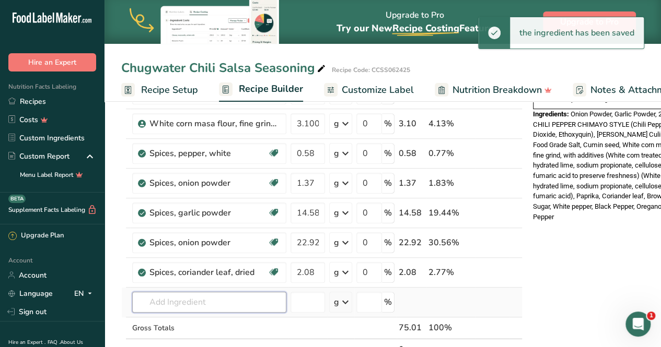
click at [195, 301] on input "text" at bounding box center [209, 302] width 154 height 21
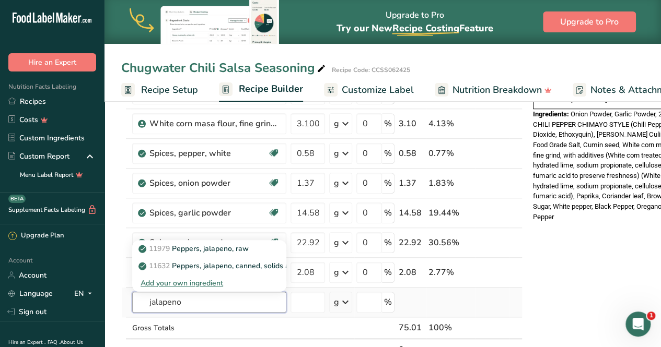
type input "jalapeno"
click at [189, 278] on div "Add your own ingredient" at bounding box center [209, 283] width 137 height 11
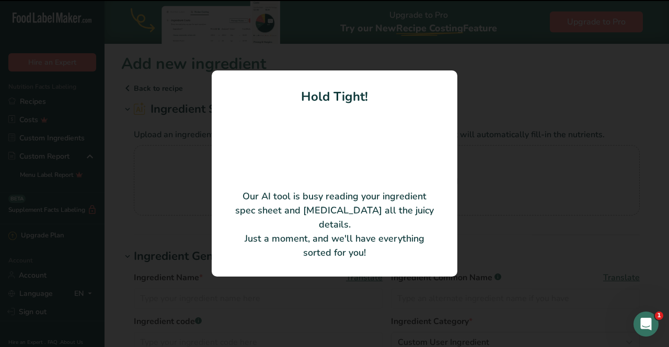
type input "50# BX GREEN JALAPENO PEPPER"
type input "Sensient Natural Ingredients"
type input "0233-04-Z-76342"
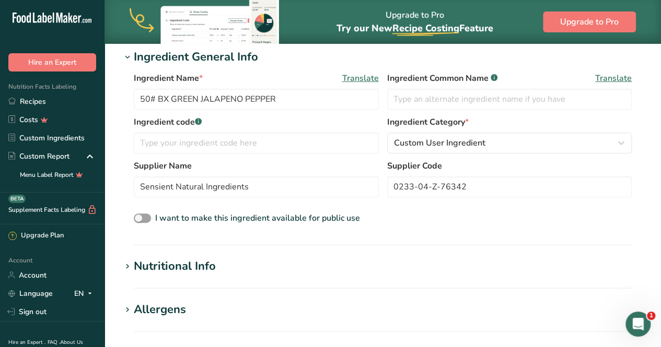
scroll to position [153, 0]
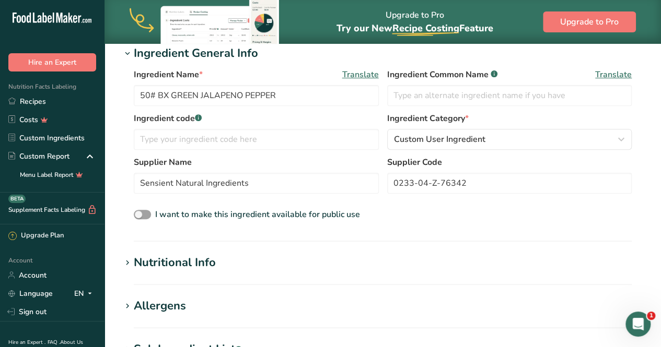
click at [192, 260] on div "Nutritional Info" at bounding box center [175, 262] width 82 height 17
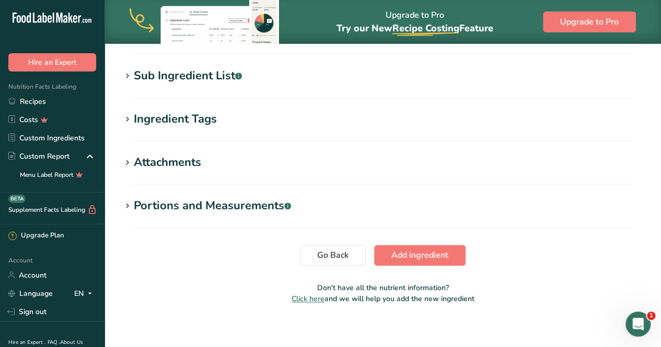
scroll to position [675, 0]
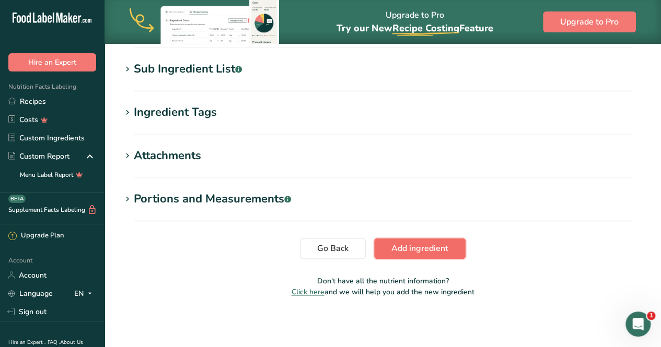
click at [398, 254] on span "Add ingredient" at bounding box center [419, 248] width 57 height 13
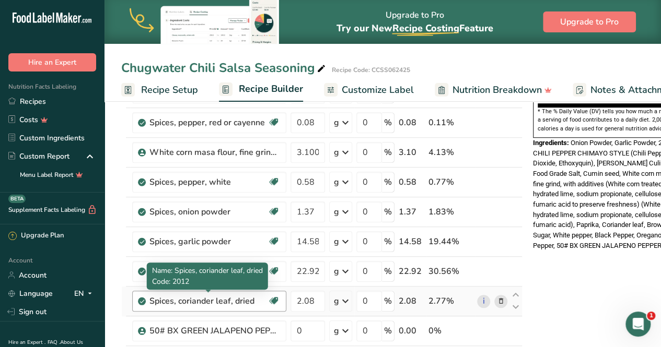
scroll to position [381, 0]
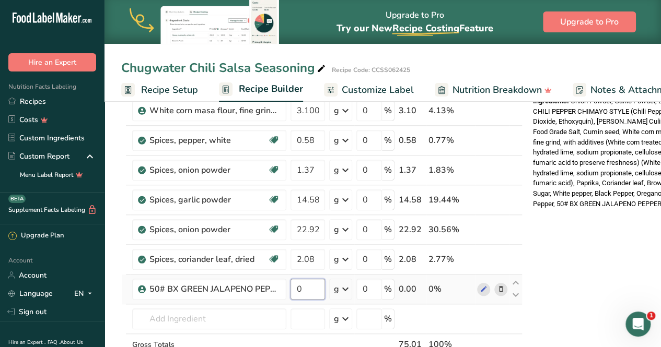
click at [298, 284] on input "0" at bounding box center [307, 289] width 34 height 21
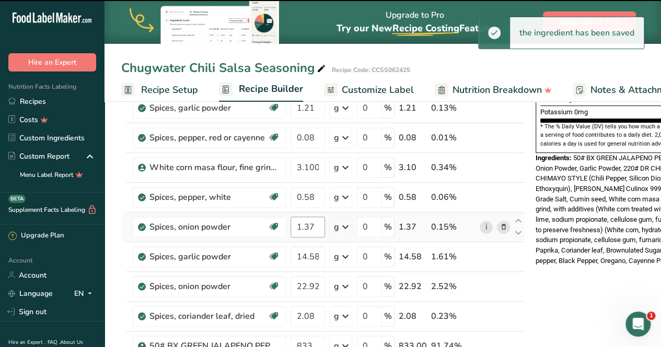
scroll to position [456, 0]
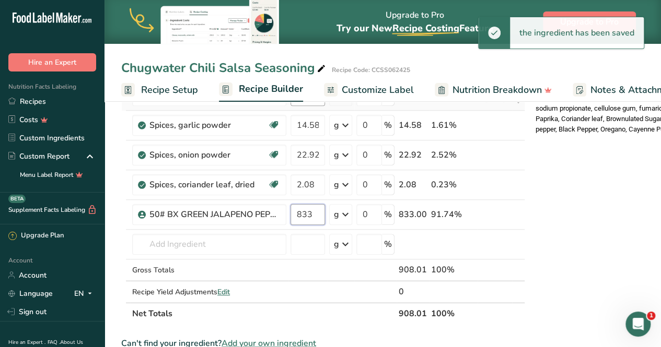
click at [305, 214] on input "833" at bounding box center [307, 214] width 34 height 21
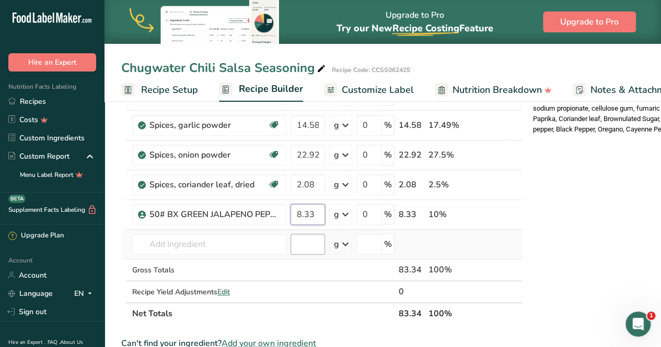
type input "8.33"
click at [307, 240] on div "Ingredient * Amount * Unit * Waste * .a-a{fill:#347362;}.b-a{fill:#fff;} Grams …" at bounding box center [321, 13] width 401 height 624
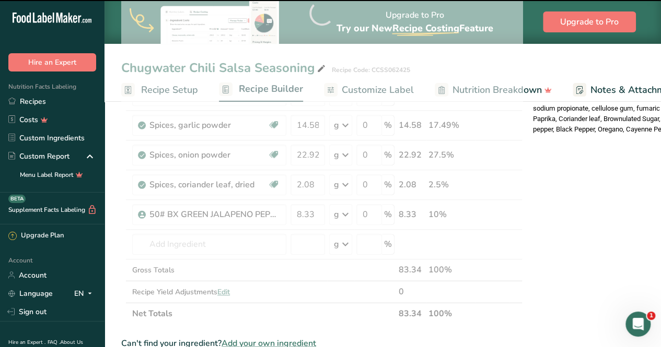
click at [248, 244] on div at bounding box center [321, 13] width 401 height 624
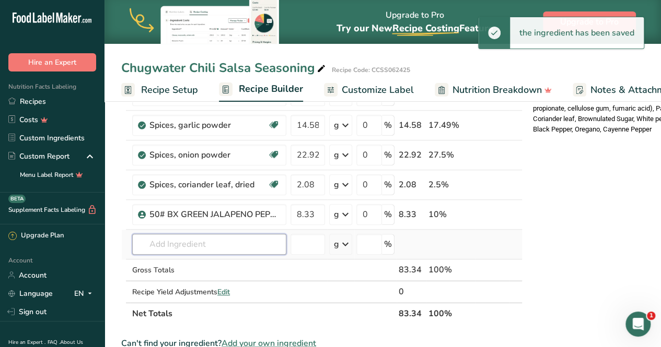
click at [235, 246] on input "text" at bounding box center [209, 244] width 154 height 21
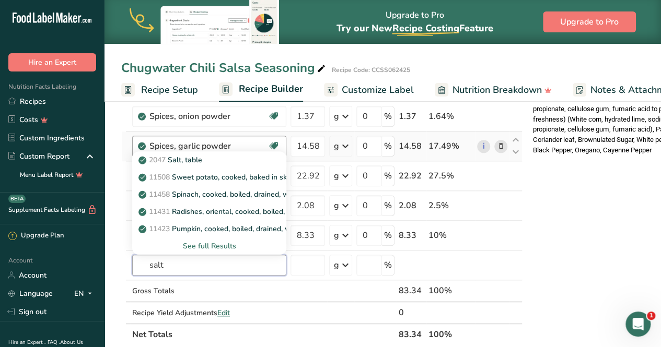
scroll to position [427, 0]
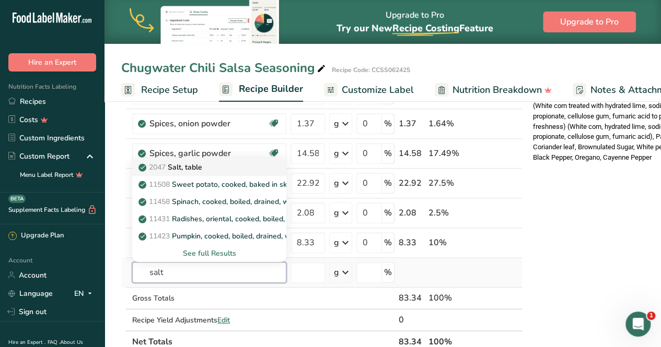
type input "salt"
click at [168, 164] on p "2047 Salt, table" at bounding box center [172, 167] width 62 height 11
type input "Salt, table"
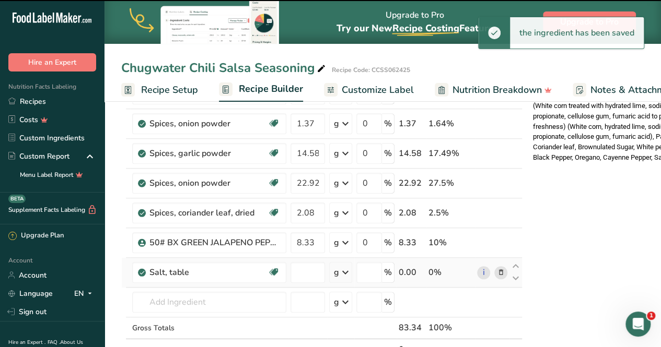
type input "0"
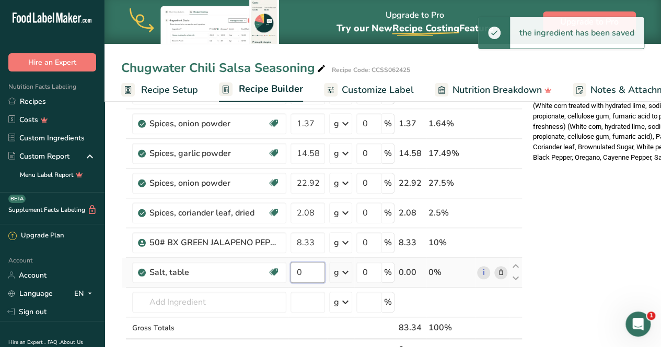
click at [314, 267] on input "0" at bounding box center [307, 272] width 34 height 21
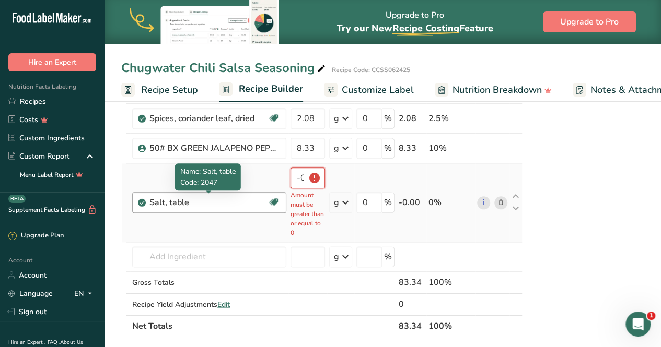
scroll to position [496, 0]
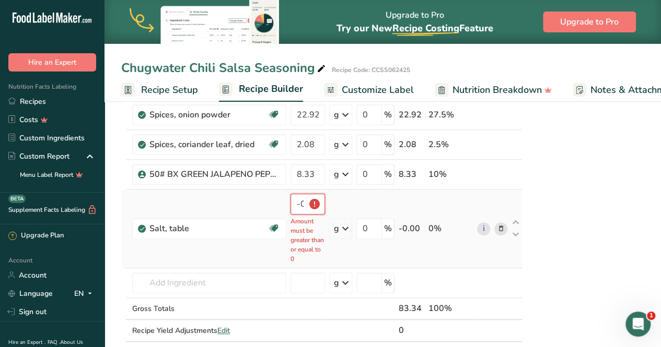
type input "-0.000002"
click at [499, 226] on icon at bounding box center [500, 229] width 7 height 11
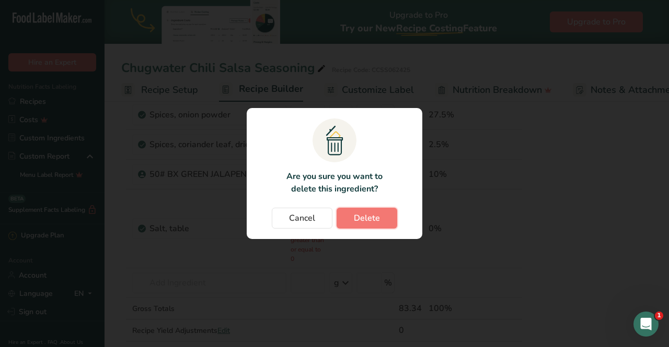
drag, startPoint x: 380, startPoint y: 212, endPoint x: 370, endPoint y: 232, distance: 23.1
click at [380, 213] on button "Delete" at bounding box center [366, 218] width 61 height 21
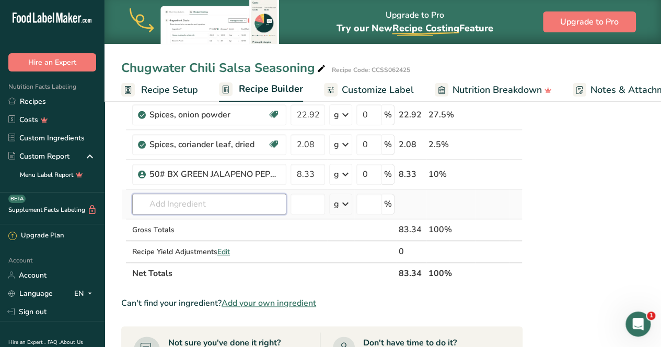
click at [226, 198] on input "text" at bounding box center [209, 204] width 154 height 21
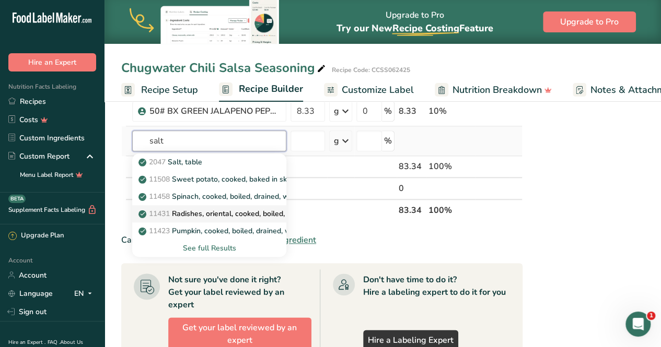
scroll to position [562, 0]
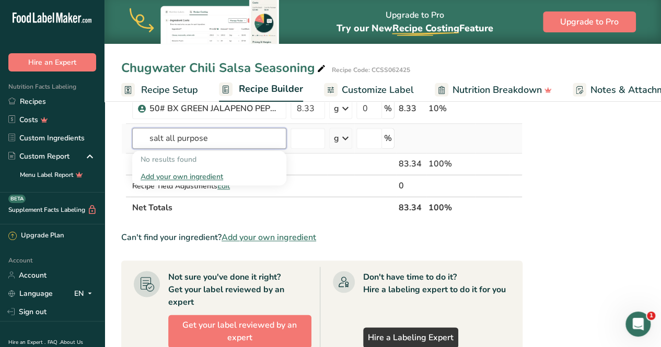
type input "salt all purpose"
click at [168, 176] on div "Add your own ingredient" at bounding box center [209, 176] width 137 height 11
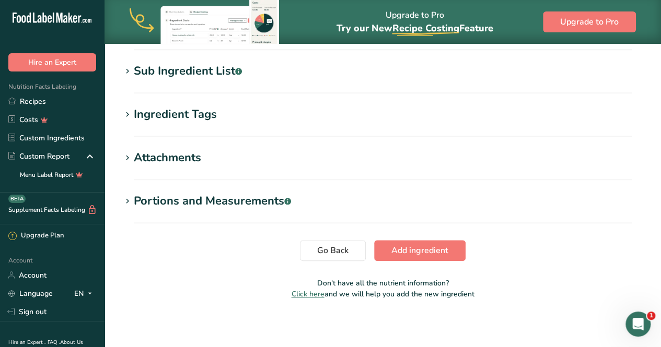
scroll to position [483, 0]
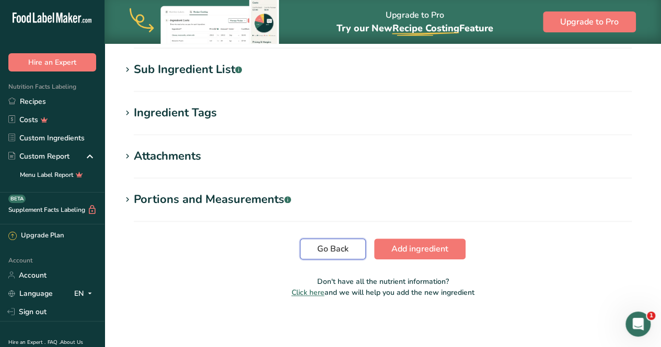
click at [346, 248] on span "Go Back" at bounding box center [332, 249] width 31 height 13
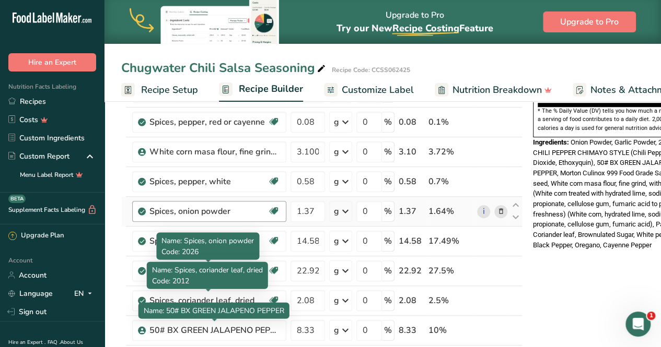
scroll to position [395, 0]
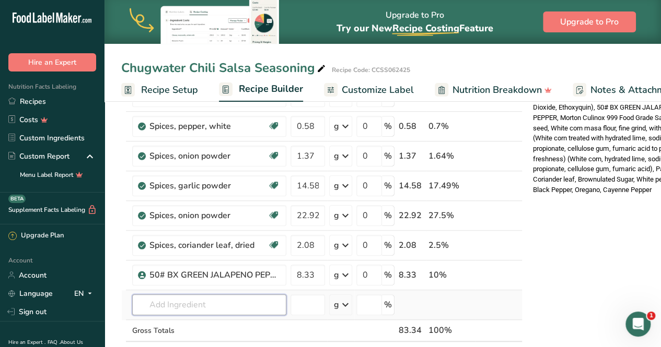
click at [171, 304] on input "text" at bounding box center [209, 305] width 154 height 21
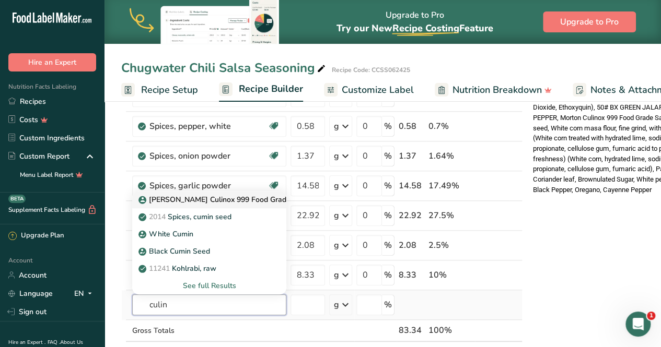
type input "culin"
click at [238, 199] on p "[PERSON_NAME] Culinox 999 Food Grade Salt" at bounding box center [224, 199] width 166 height 11
type input "[PERSON_NAME] Culinox 999 Food Grade Salt"
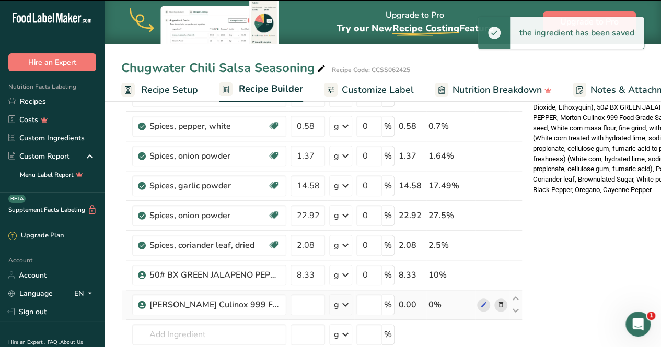
type input "0"
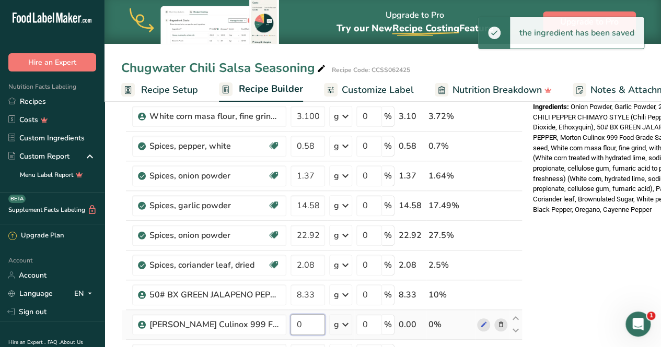
click at [303, 321] on input "0" at bounding box center [307, 324] width 34 height 21
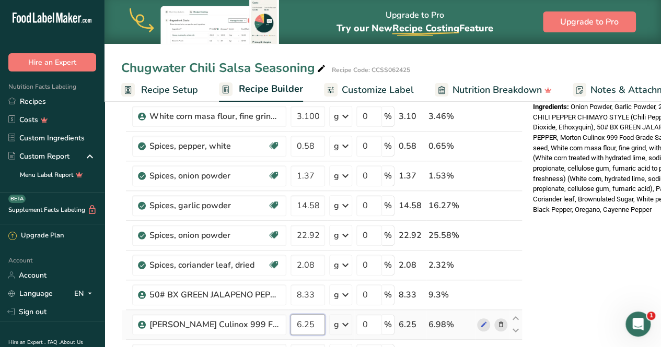
type input "6.25"
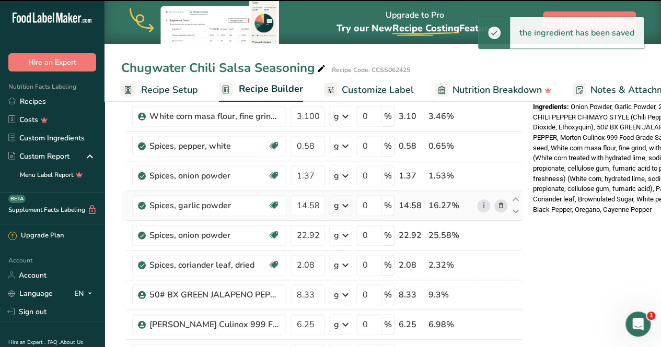
scroll to position [503, 0]
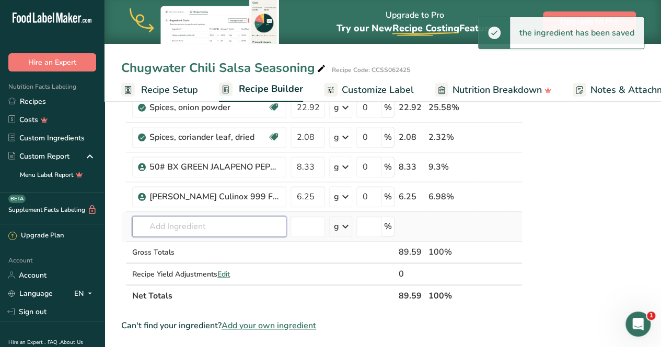
click at [191, 222] on input "text" at bounding box center [209, 226] width 154 height 21
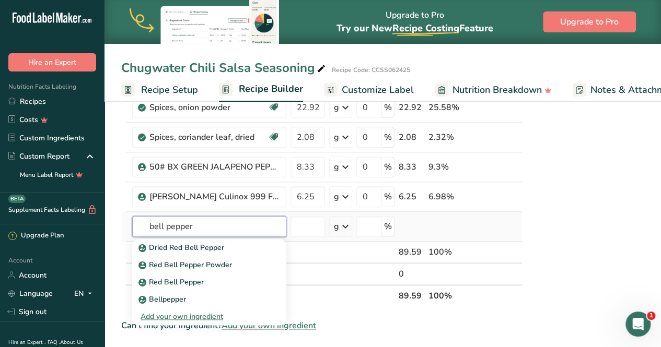
type input "bell pepper"
click at [183, 313] on div "Add your own ingredient" at bounding box center [209, 316] width 137 height 11
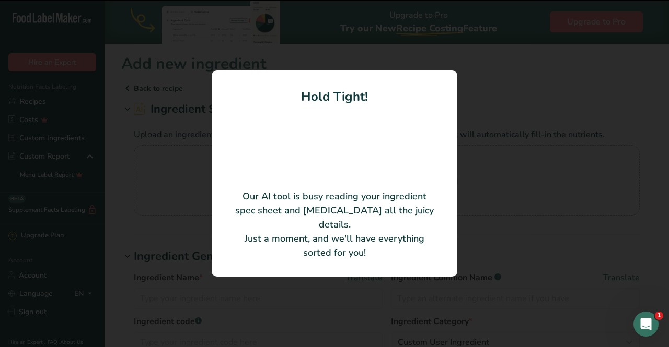
type input "40# BX AD [PERSON_NAME] GRN-8+40"
type input "Sensient Natural Ingredients"
type input "[PHONE_NUMBER]"
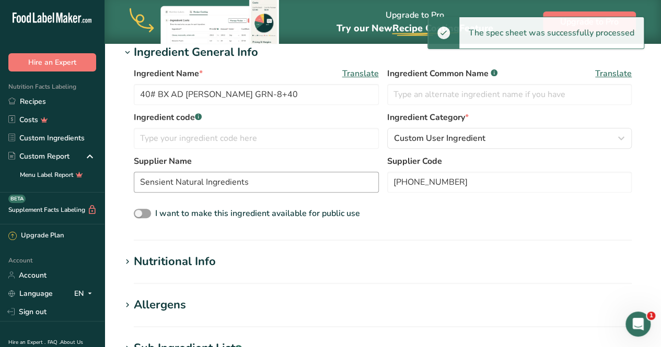
scroll to position [155, 0]
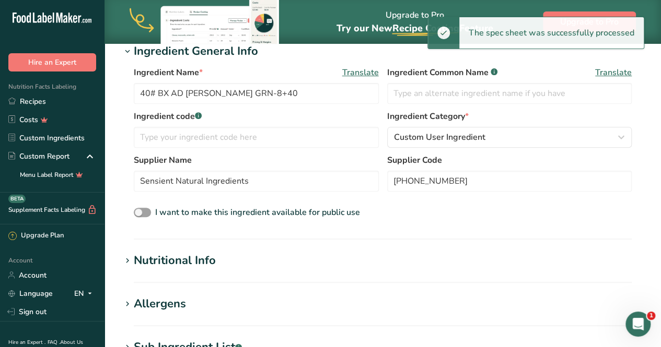
click at [168, 261] on div "Nutritional Info" at bounding box center [175, 260] width 82 height 17
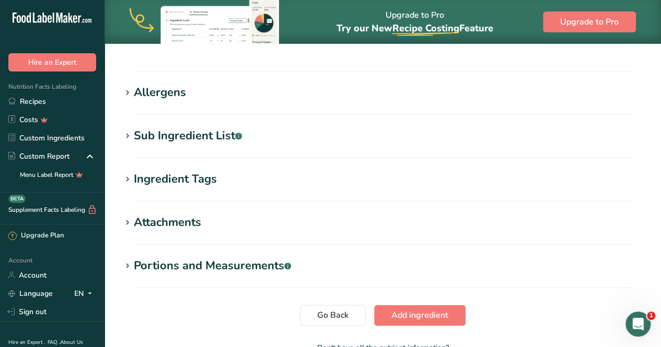
scroll to position [675, 0]
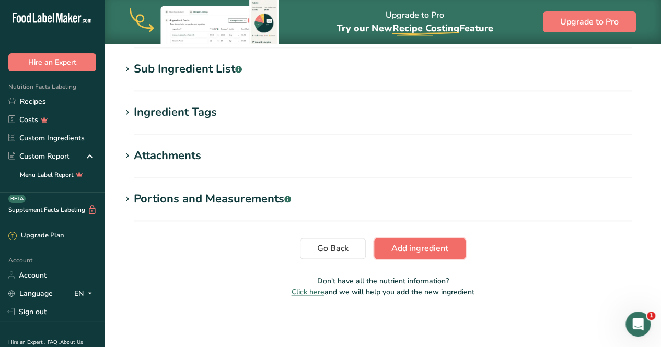
click at [433, 250] on span "Add ingredient" at bounding box center [419, 248] width 57 height 13
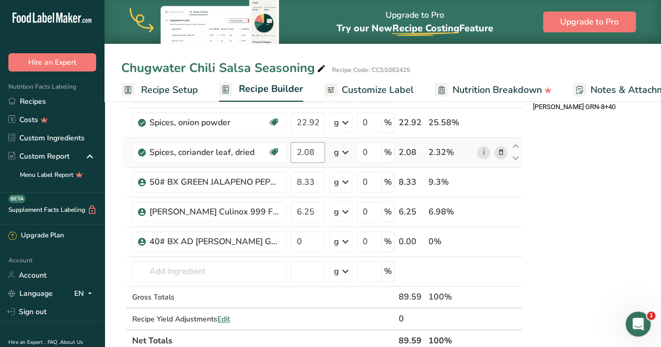
scroll to position [488, 0]
click at [314, 204] on input "6.25" at bounding box center [307, 211] width 34 height 21
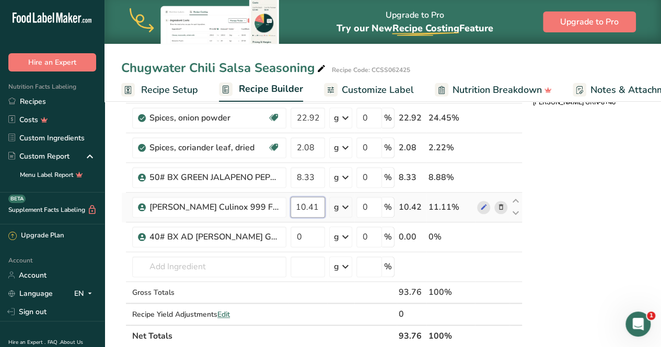
scroll to position [0, 0]
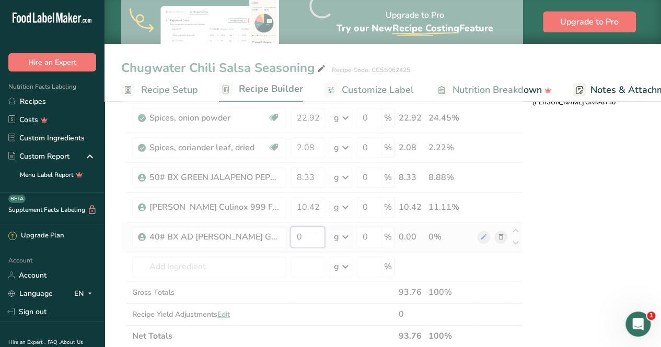
click at [305, 230] on div "Ingredient * Amount * Unit * Waste * .a-a{fill:#347362;}.b-a{fill:#fff;} Grams …" at bounding box center [321, 5] width 401 height 683
click at [486, 265] on div "Ingredient * Amount * Unit * Waste * .a-a{fill:#347362;}.b-a{fill:#fff;} Grams …" at bounding box center [323, 5] width 404 height 683
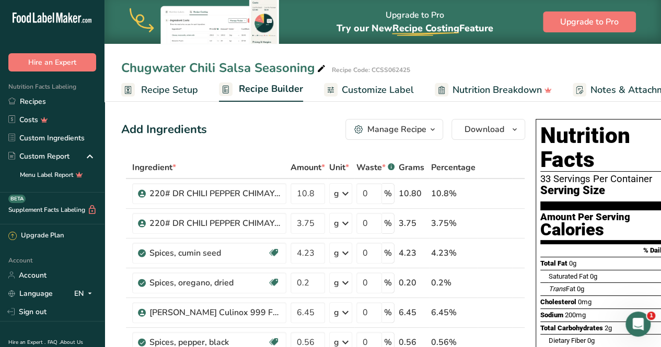
click at [358, 92] on span "Customize Label" at bounding box center [378, 90] width 72 height 14
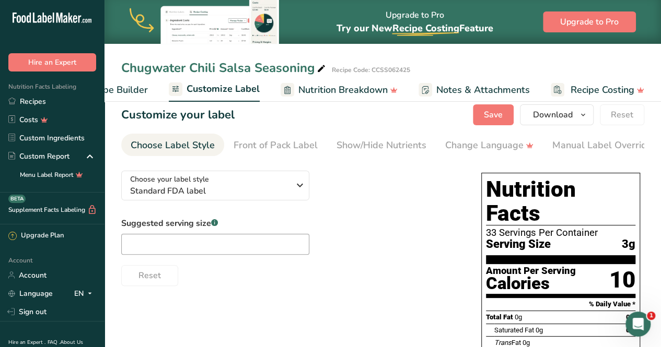
scroll to position [15, 0]
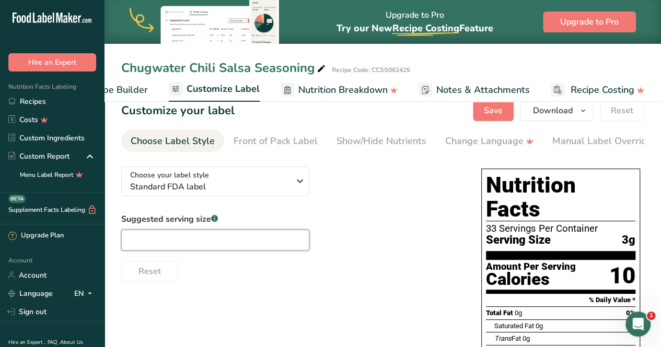
click at [221, 247] on input "text" at bounding box center [215, 240] width 188 height 21
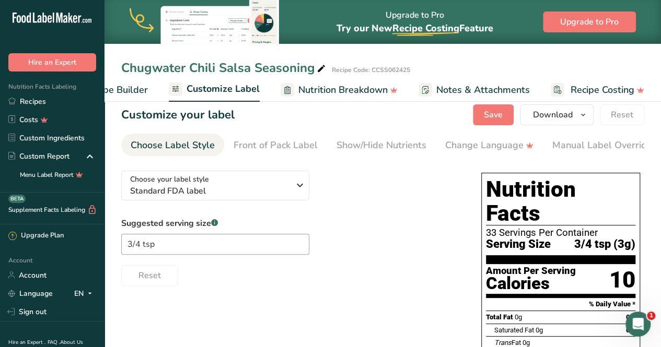
scroll to position [0, 0]
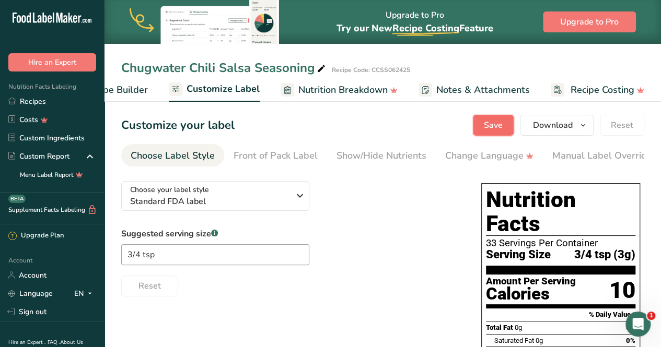
click at [479, 125] on button "Save" at bounding box center [493, 125] width 41 height 21
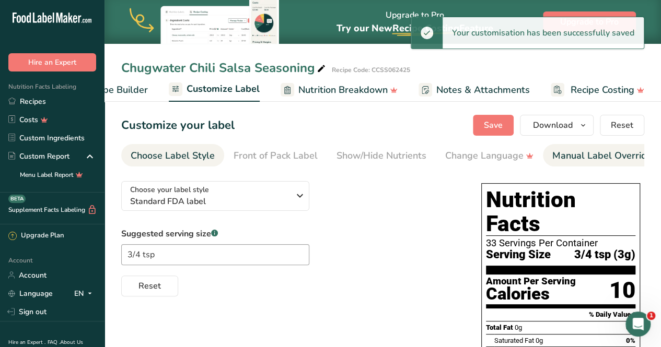
click at [574, 153] on div "Manual Label Override" at bounding box center [607, 156] width 110 height 14
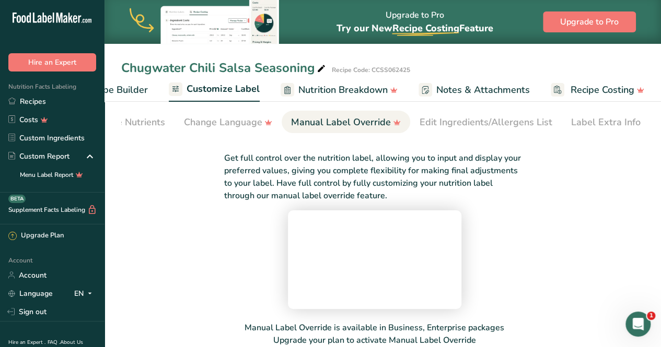
scroll to position [15, 0]
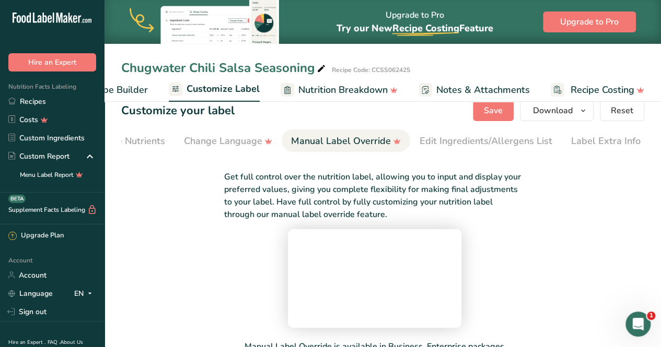
click at [131, 91] on span "Recipe Builder" at bounding box center [116, 90] width 63 height 14
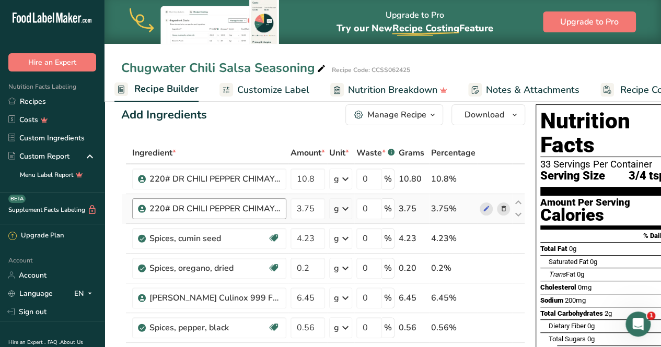
scroll to position [0, 101]
click at [153, 85] on span "Recipe Builder" at bounding box center [170, 89] width 64 height 14
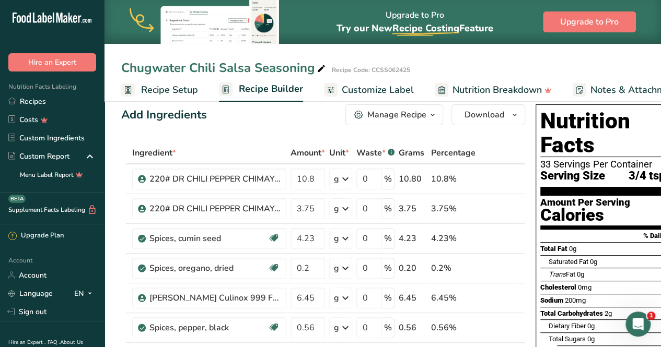
click at [187, 86] on span "Recipe Setup" at bounding box center [169, 90] width 57 height 14
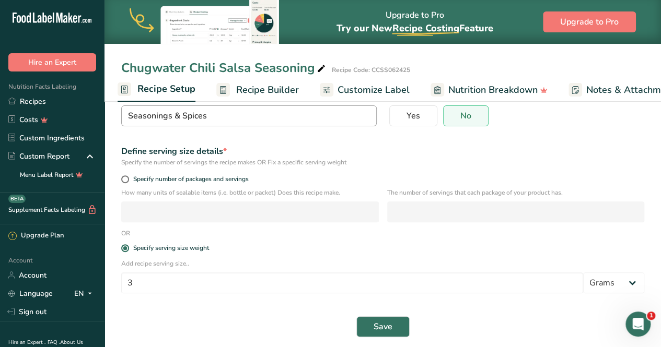
scroll to position [109, 0]
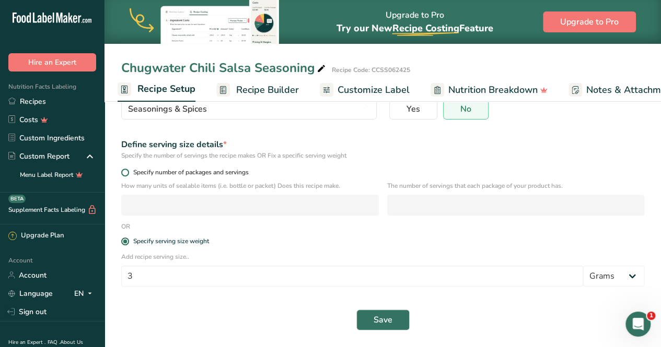
click at [123, 171] on span at bounding box center [125, 173] width 8 height 8
click at [123, 171] on input "Specify number of packages and servings" at bounding box center [124, 172] width 7 height 7
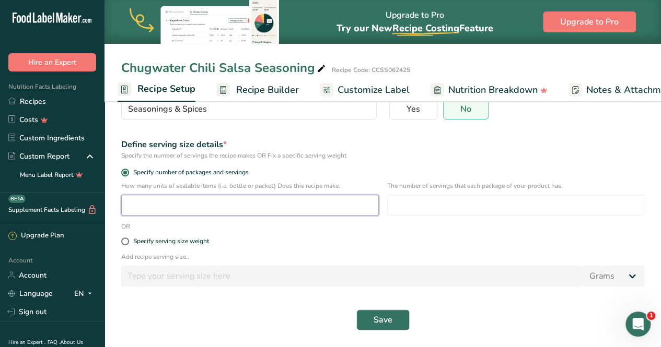
click at [285, 207] on input "number" at bounding box center [250, 205] width 258 height 21
click at [437, 205] on input "number" at bounding box center [516, 205] width 258 height 21
click at [369, 320] on button "Save" at bounding box center [382, 320] width 53 height 21
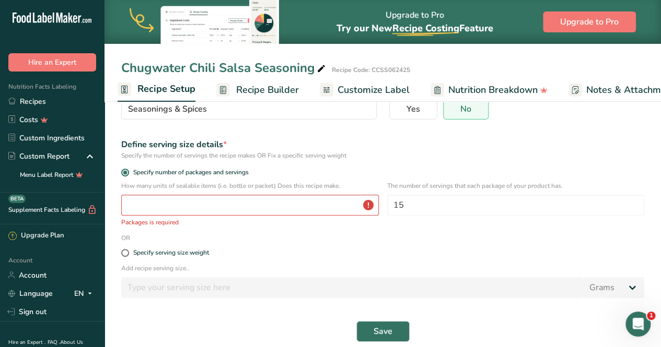
click at [161, 216] on div "How many units of sealable items (i.e. bottle or packet) Does this recipe make.…" at bounding box center [250, 204] width 258 height 46
click at [160, 205] on input "number" at bounding box center [250, 205] width 258 height 21
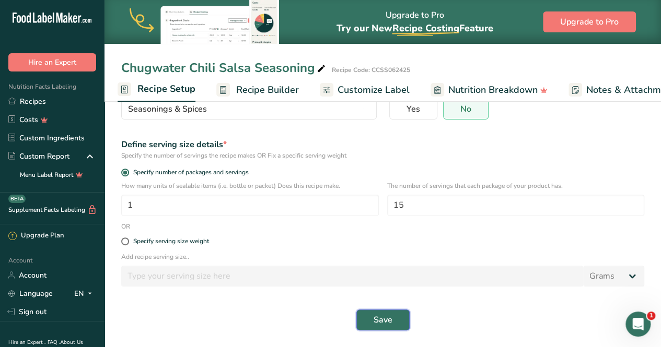
click at [367, 319] on button "Save" at bounding box center [382, 320] width 53 height 21
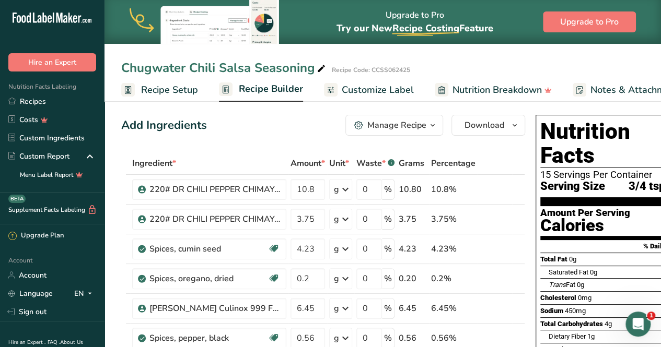
scroll to position [4, 0]
click at [402, 89] on span "Customize Label" at bounding box center [378, 90] width 72 height 14
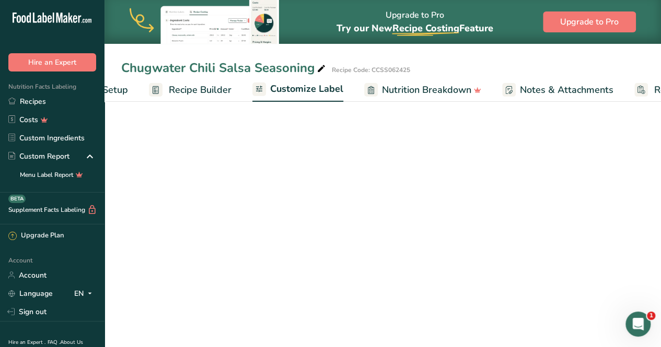
scroll to position [0, 154]
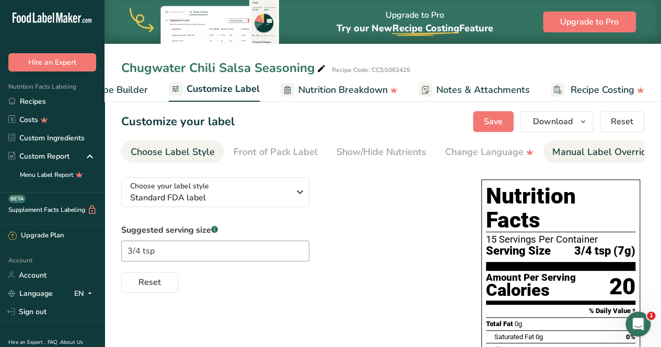
click at [580, 148] on div "Manual Label Override" at bounding box center [607, 152] width 110 height 14
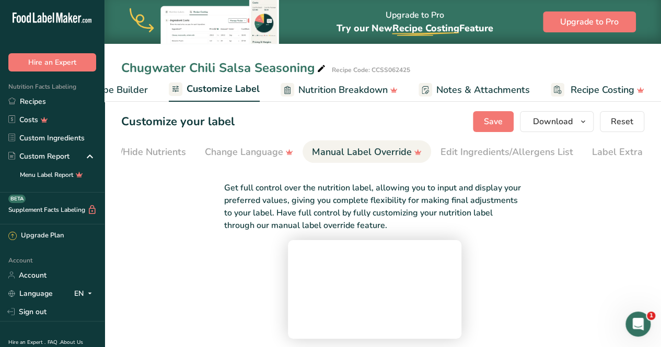
scroll to position [0, 261]
click at [348, 92] on span "Nutrition Breakdown" at bounding box center [342, 90] width 89 height 14
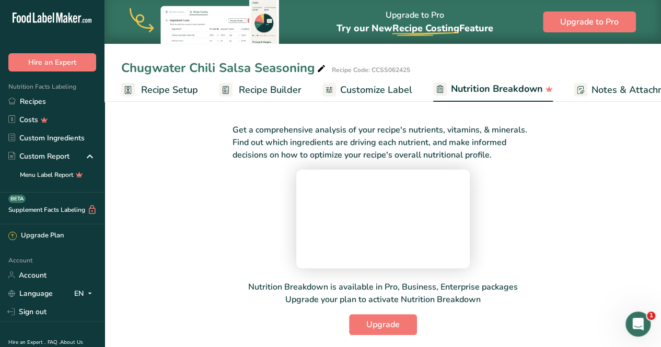
click at [172, 86] on span "Recipe Setup" at bounding box center [169, 90] width 57 height 14
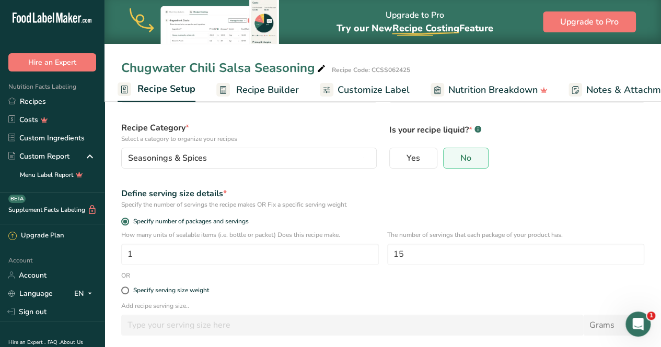
scroll to position [109, 0]
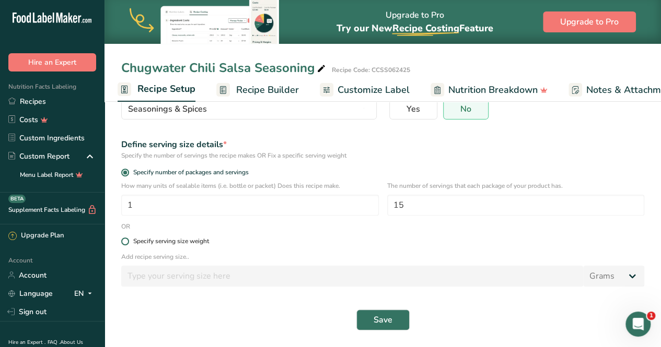
click at [129, 239] on label "Specify serving size weight" at bounding box center [382, 242] width 523 height 8
click at [128, 239] on input "Specify serving size weight" at bounding box center [124, 241] width 7 height 7
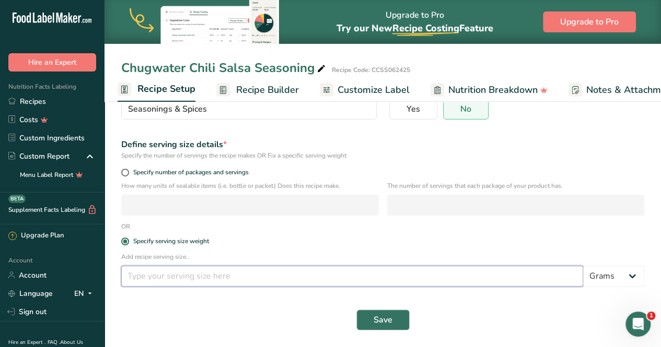
click at [206, 268] on input "number" at bounding box center [352, 276] width 462 height 21
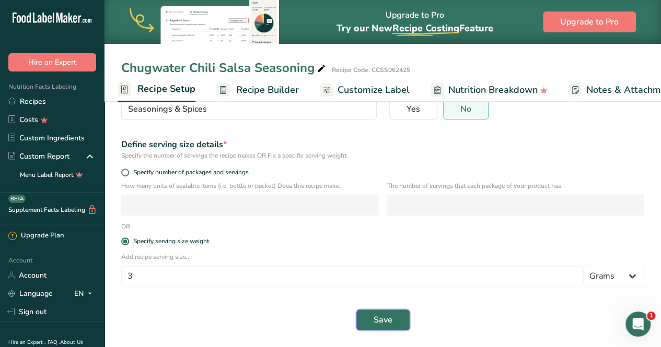
click at [394, 316] on button "Save" at bounding box center [382, 320] width 53 height 21
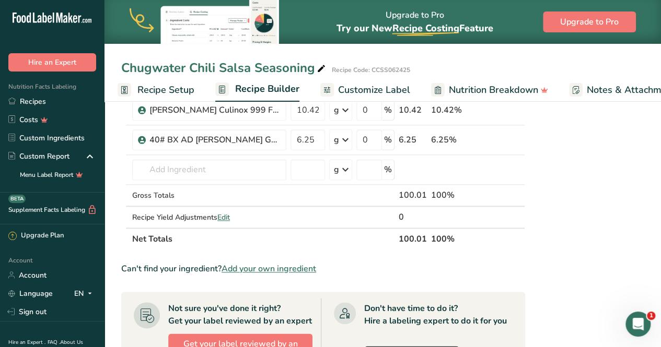
scroll to position [593, 0]
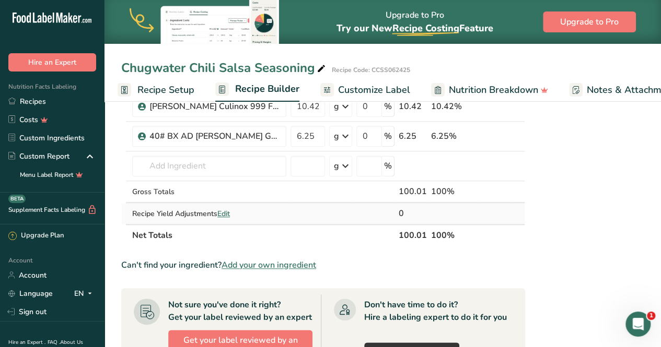
click at [226, 209] on span "Edit" at bounding box center [223, 214] width 13 height 10
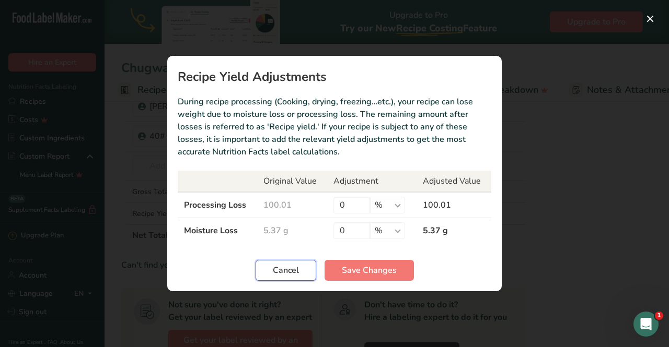
click at [304, 270] on button "Cancel" at bounding box center [285, 270] width 61 height 21
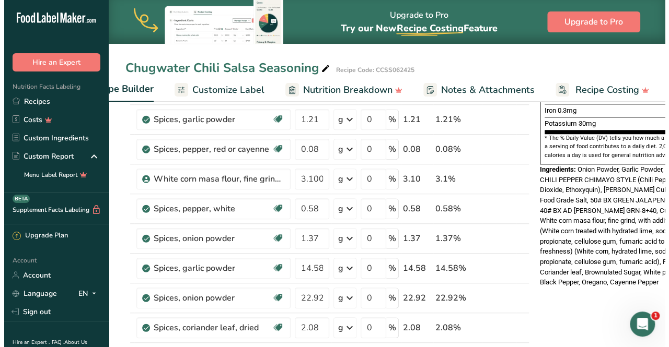
scroll to position [0, 0]
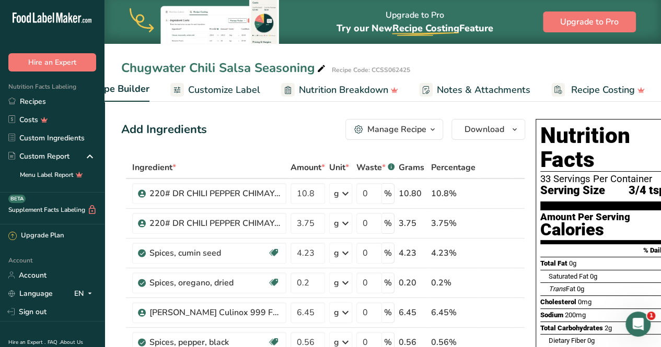
click at [375, 131] on div "Manage Recipe" at bounding box center [396, 129] width 59 height 13
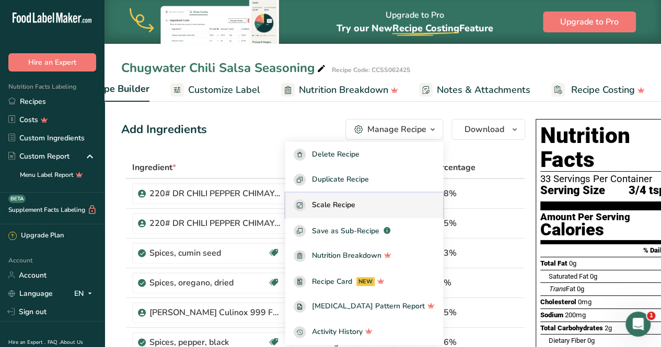
click at [355, 202] on span "Scale Recipe" at bounding box center [333, 206] width 43 height 12
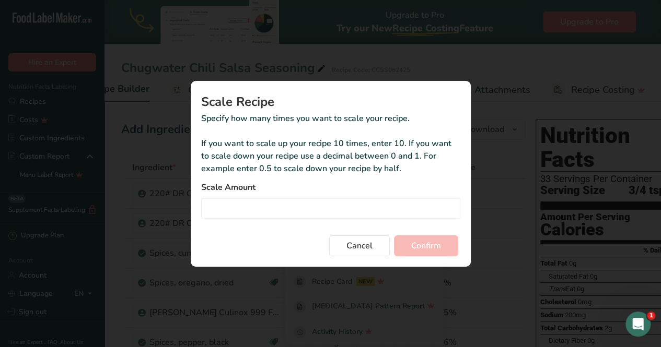
scroll to position [0, 146]
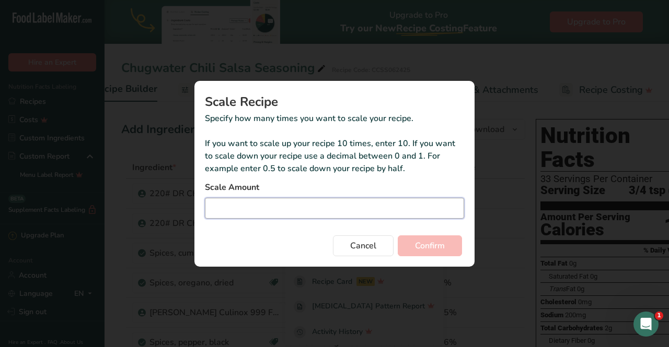
click at [284, 208] on input "Duplicate recipe modal" at bounding box center [334, 208] width 259 height 21
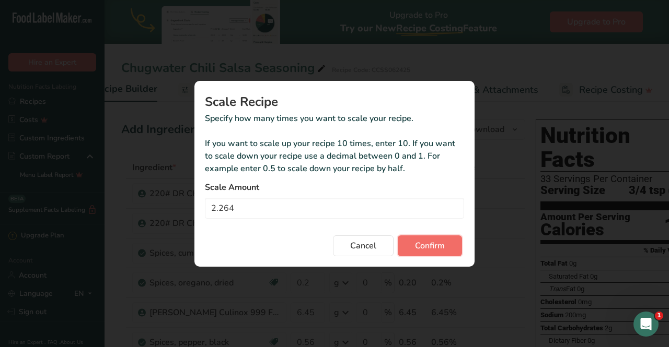
click at [445, 241] on button "Confirm" at bounding box center [430, 246] width 64 height 21
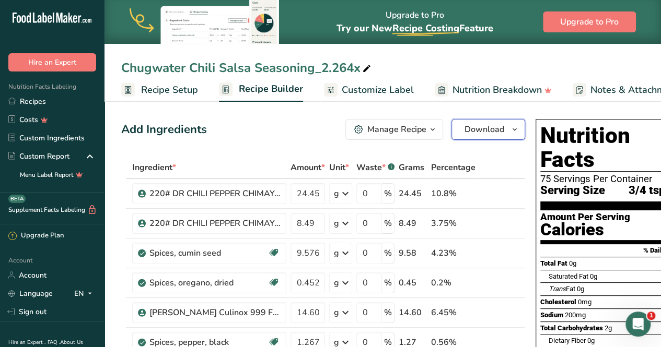
click at [512, 126] on icon "button" at bounding box center [514, 129] width 8 height 13
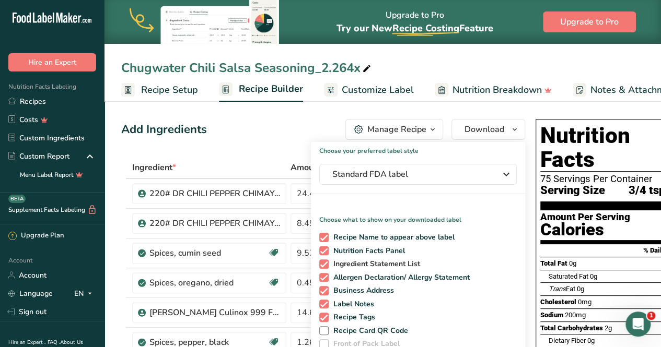
click at [319, 262] on span at bounding box center [323, 264] width 9 height 9
click at [319, 262] on input "Ingredient Statement List" at bounding box center [322, 264] width 7 height 7
click at [321, 277] on span at bounding box center [323, 277] width 9 height 9
click at [321, 277] on input "Allergen Declaration/ Allergy Statement" at bounding box center [322, 277] width 7 height 7
click at [267, 130] on div "Add Ingredients Manage Recipe Delete Recipe Duplicate Recipe Scale Recipe Save …" at bounding box center [323, 129] width 404 height 21
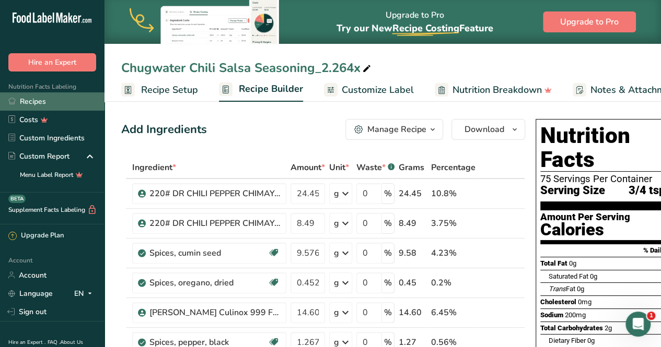
click at [30, 101] on link "Recipes" at bounding box center [52, 101] width 104 height 18
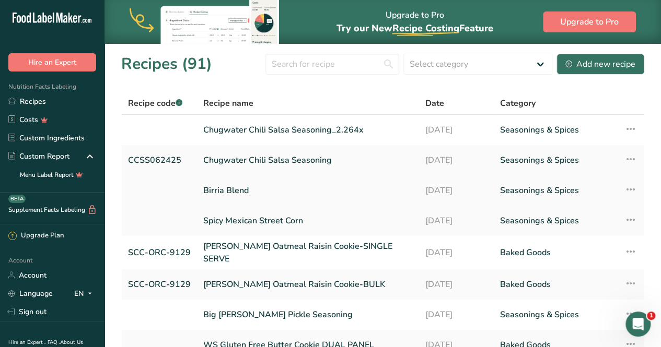
click at [234, 192] on link "Birria Blend" at bounding box center [307, 191] width 209 height 22
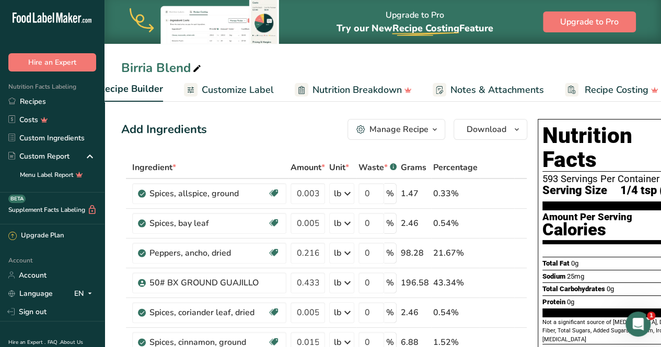
scroll to position [0, 154]
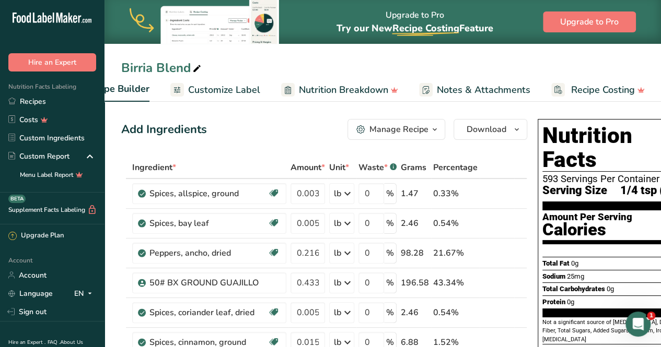
click at [471, 87] on span "Notes & Attachments" at bounding box center [484, 90] width 94 height 14
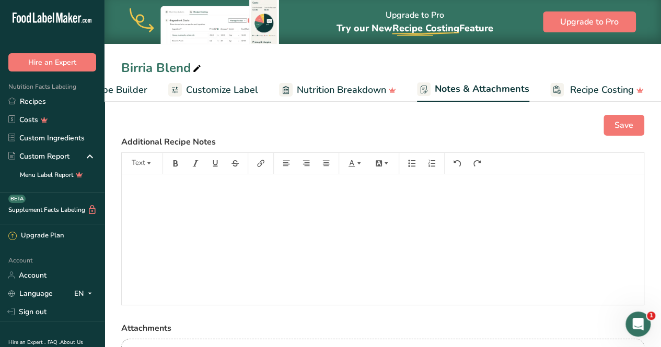
click at [226, 90] on span "Customize Label" at bounding box center [222, 90] width 72 height 14
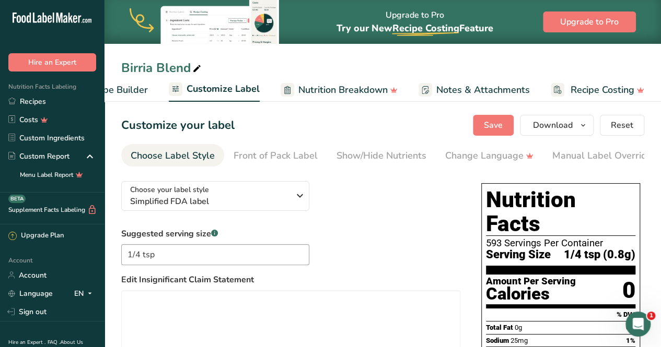
drag, startPoint x: 420, startPoint y: 166, endPoint x: 434, endPoint y: 167, distance: 13.6
click at [434, 167] on nav "Choose Label Style Front of Pack Label Show/Hide Nutrients Change Language Manu…" at bounding box center [382, 155] width 523 height 22
drag, startPoint x: 607, startPoint y: 154, endPoint x: 579, endPoint y: 172, distance: 33.5
click at [607, 154] on div "Label Extra Info" at bounding box center [605, 156] width 69 height 14
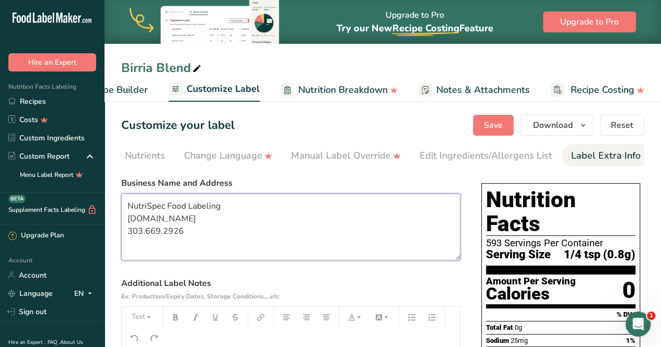
drag, startPoint x: 210, startPoint y: 230, endPoint x: 129, endPoint y: 206, distance: 84.5
click at [129, 206] on textarea "NutriSpec Food Labeling [DOMAIN_NAME] 303.669.2926" at bounding box center [290, 227] width 339 height 67
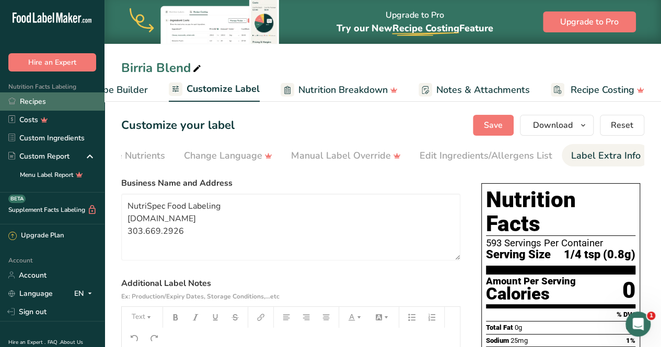
click at [54, 99] on link "Recipes" at bounding box center [52, 101] width 104 height 18
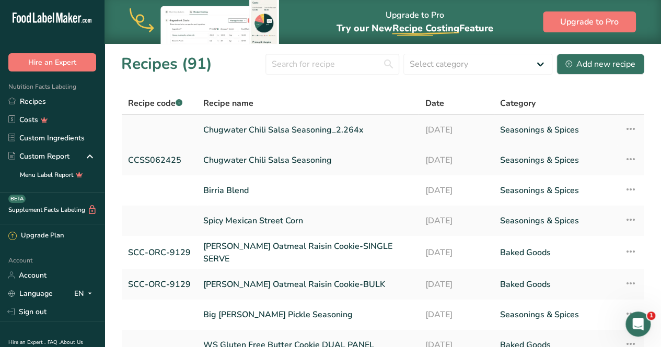
click at [256, 128] on link "Chugwater Chili Salsa Seasoning_2.264x" at bounding box center [307, 130] width 209 height 22
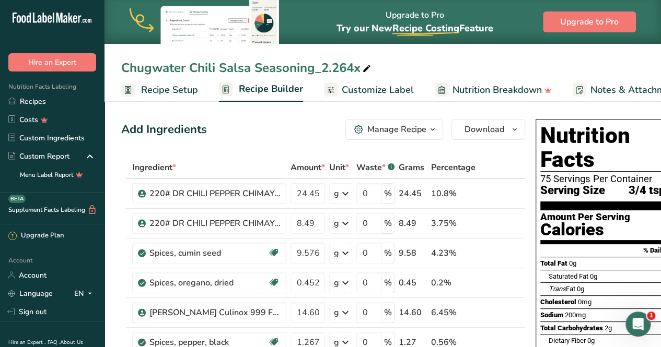
click at [375, 93] on span "Customize Label" at bounding box center [378, 90] width 72 height 14
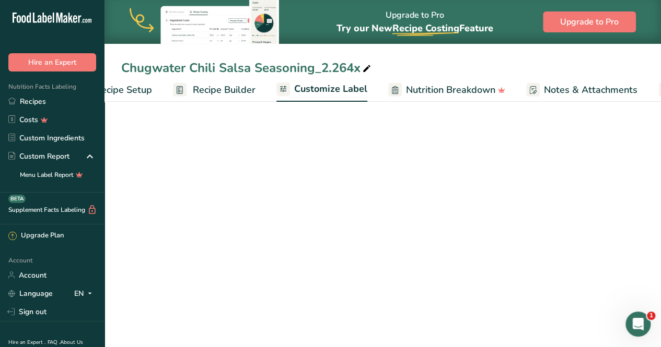
scroll to position [0, 154]
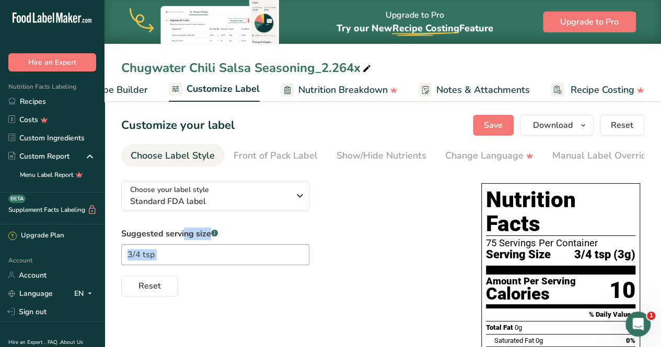
drag, startPoint x: 456, startPoint y: 169, endPoint x: 493, endPoint y: 170, distance: 37.6
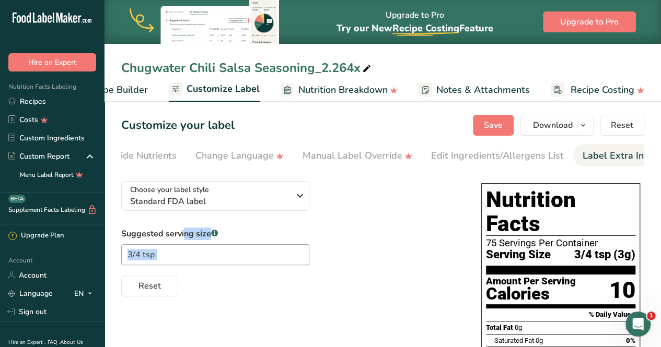
click at [598, 149] on div "Label Extra Info" at bounding box center [616, 156] width 69 height 14
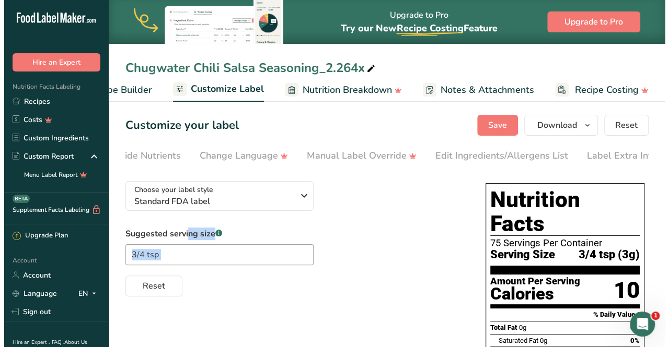
scroll to position [0, 261]
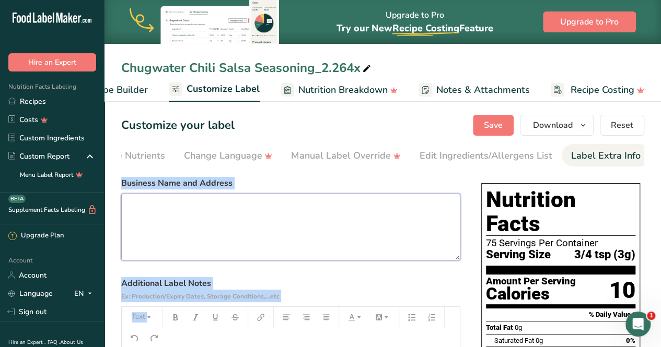
click at [172, 210] on textarea at bounding box center [290, 227] width 339 height 67
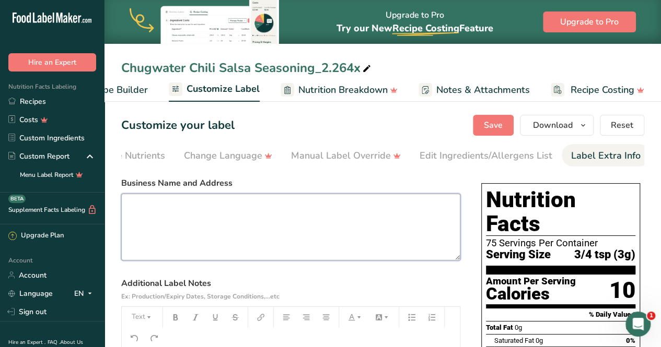
paste textarea "NutriSpec Food Labeling [DOMAIN_NAME] 303.669.2926"
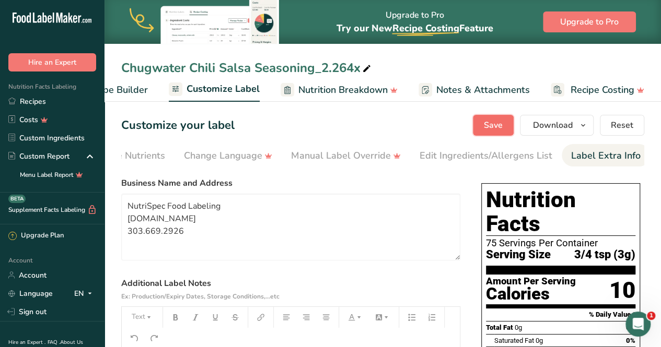
click at [497, 119] on span "Save" at bounding box center [493, 125] width 19 height 13
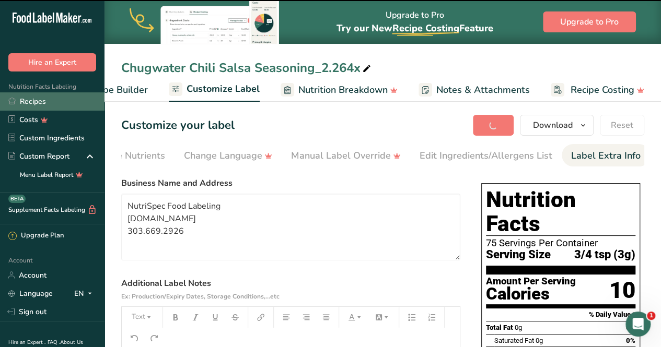
click at [39, 103] on link "Recipes" at bounding box center [52, 101] width 104 height 18
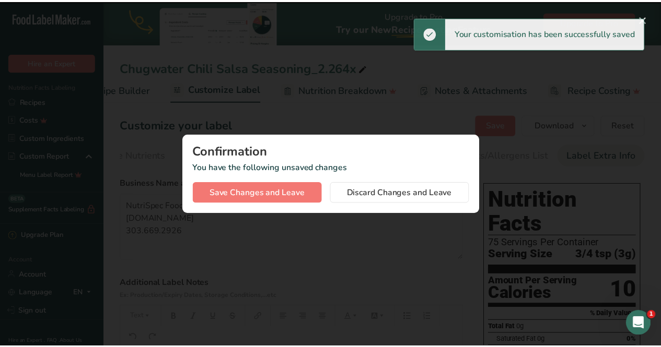
scroll to position [0, 146]
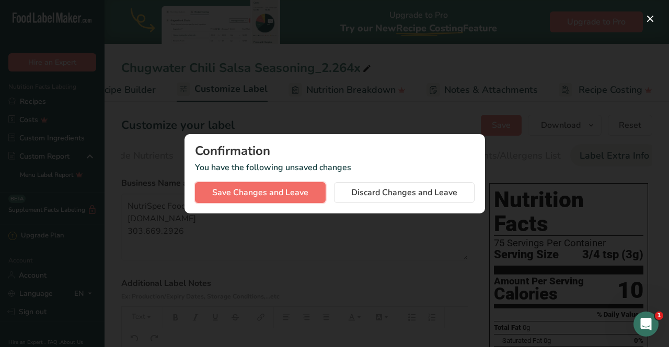
click at [294, 194] on span "Save Changes and Leave" at bounding box center [260, 192] width 96 height 13
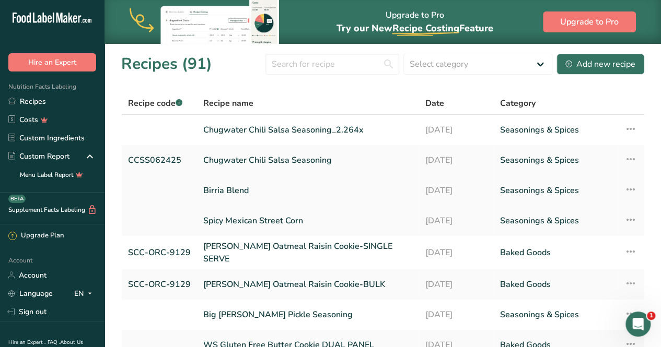
click at [210, 191] on link "Birria Blend" at bounding box center [307, 191] width 209 height 22
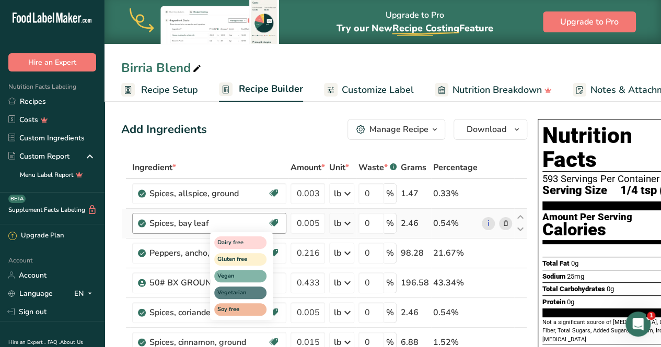
scroll to position [6, 0]
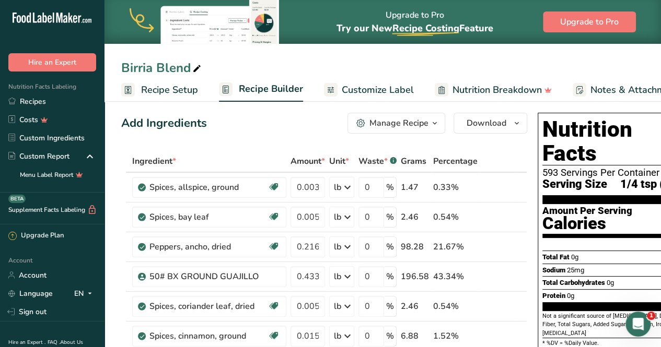
click at [401, 94] on span "Customize Label" at bounding box center [378, 90] width 72 height 14
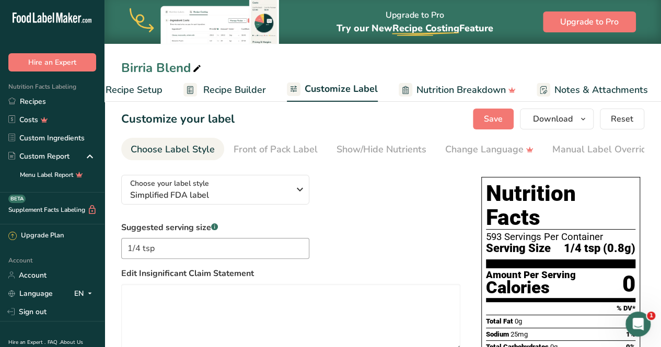
scroll to position [0, 154]
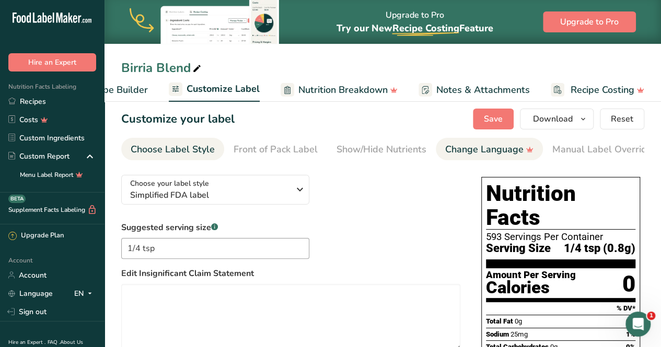
drag, startPoint x: 326, startPoint y: 163, endPoint x: 508, endPoint y: 150, distance: 182.2
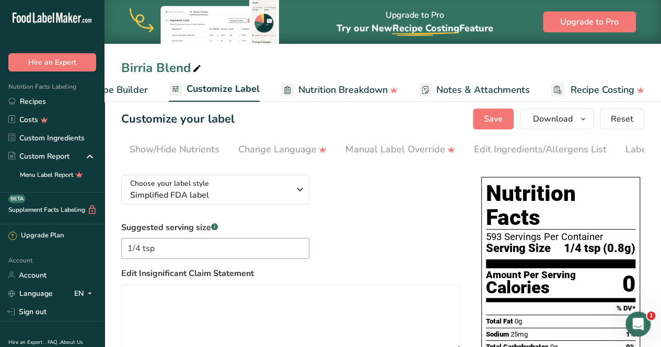
scroll to position [0, 261]
click at [597, 152] on div "Label Extra Info" at bounding box center [605, 150] width 69 height 14
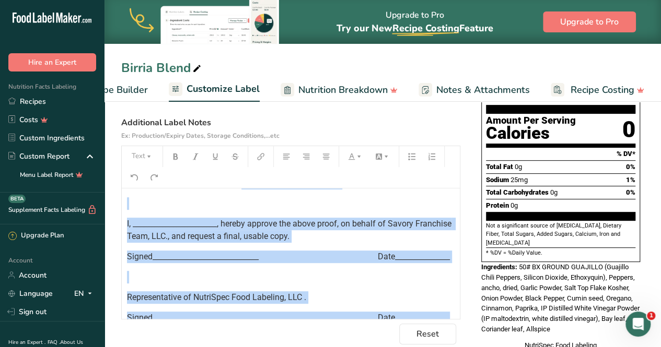
scroll to position [57, 0]
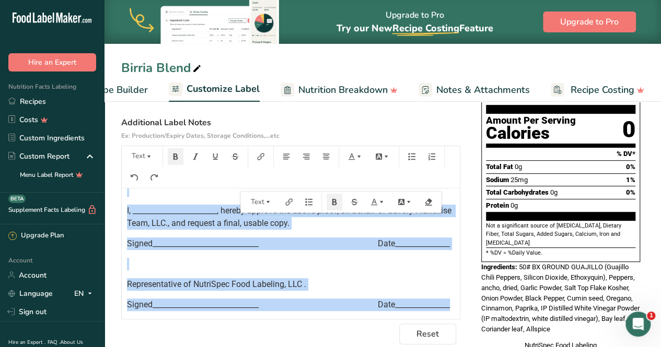
drag, startPoint x: 231, startPoint y: 203, endPoint x: 367, endPoint y: 327, distance: 184.1
click at [367, 327] on section "Business Name and Address NutriSpec Food Labeling [DOMAIN_NAME] 303.669.2926 Ad…" at bounding box center [290, 180] width 339 height 329
copy div "Product Information Proof ﻿ I, _______________________, hereby approve the abov…"
click at [43, 101] on link "Recipes" at bounding box center [52, 101] width 104 height 18
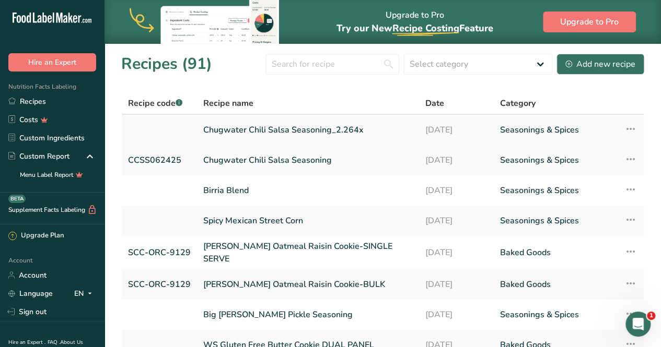
click at [254, 130] on link "Chugwater Chili Salsa Seasoning_2.264x" at bounding box center [307, 130] width 209 height 22
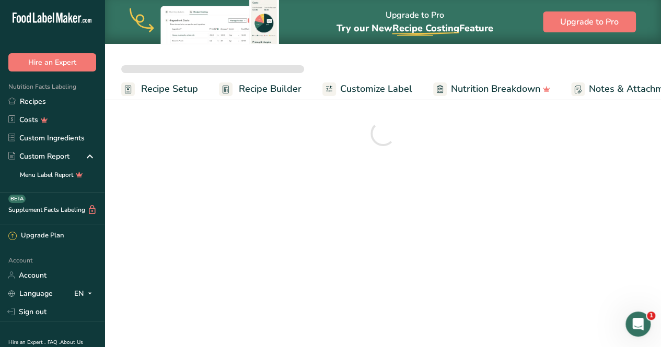
click at [364, 85] on span "Customize Label" at bounding box center [376, 89] width 72 height 14
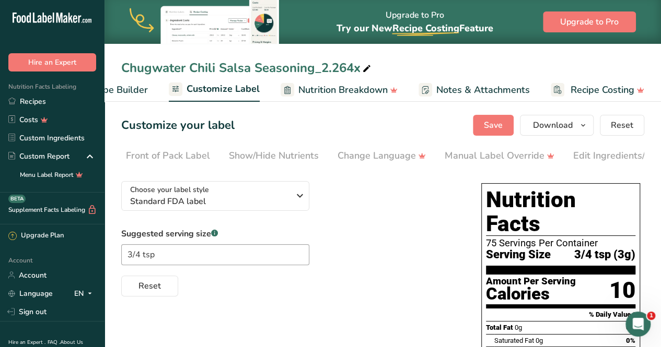
scroll to position [0, 261]
click at [593, 157] on div "Label Extra Info" at bounding box center [605, 156] width 69 height 14
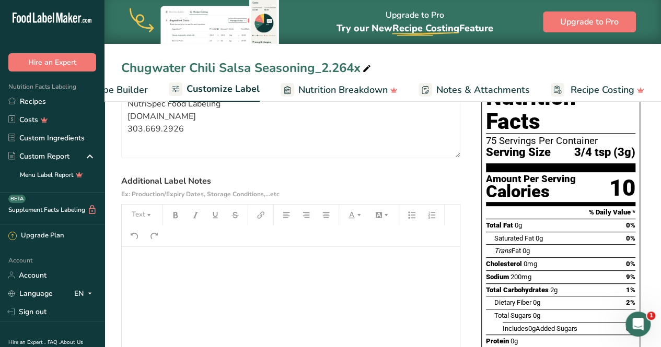
scroll to position [129, 0]
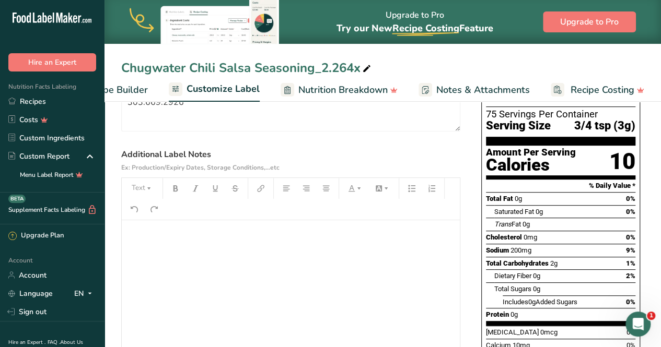
click at [164, 236] on p "﻿" at bounding box center [291, 235] width 328 height 13
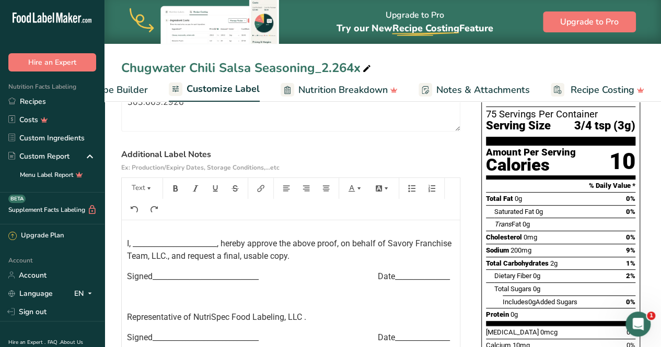
scroll to position [49, 0]
click at [390, 238] on span "I, _______________________, hereby approve the above proof, on behalf of Savory…" at bounding box center [290, 249] width 327 height 22
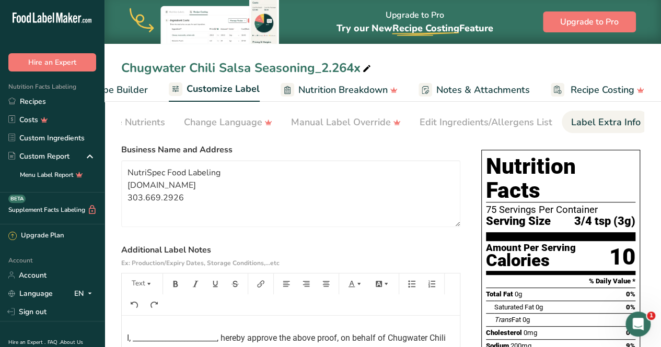
scroll to position [0, 0]
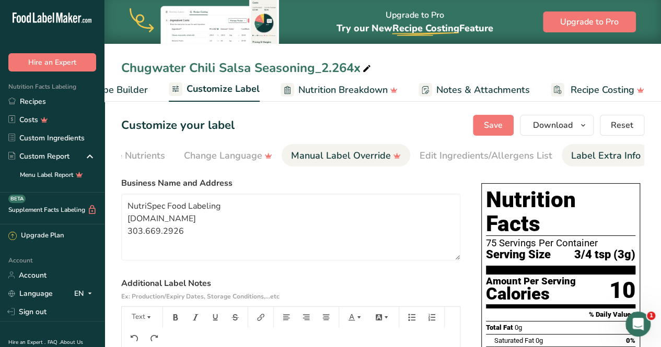
click at [354, 154] on div "Manual Label Override" at bounding box center [346, 156] width 110 height 14
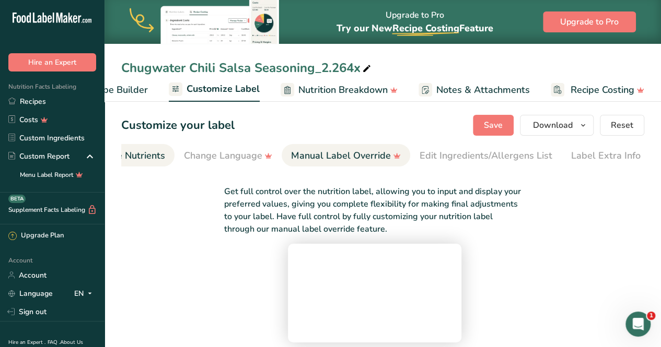
click at [139, 154] on div "Show/Hide Nutrients" at bounding box center [120, 156] width 90 height 14
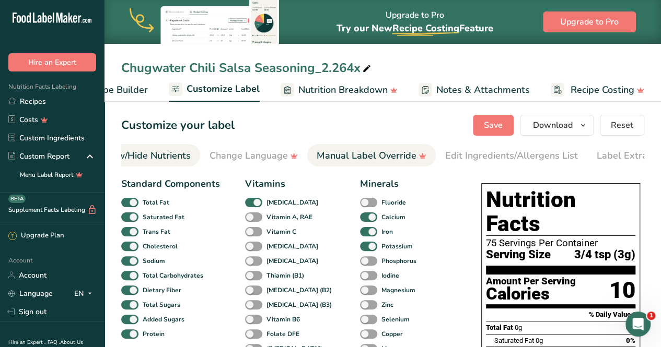
scroll to position [0, 203]
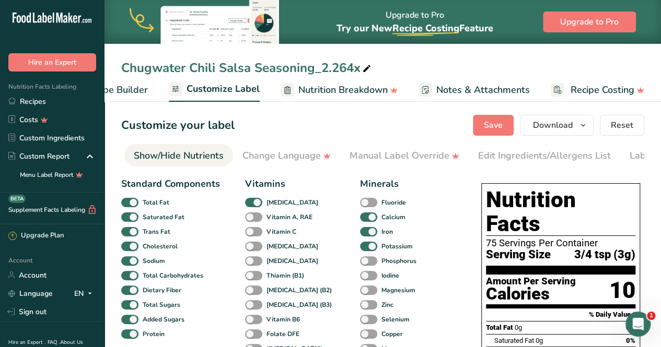
drag, startPoint x: 410, startPoint y: 169, endPoint x: 362, endPoint y: 172, distance: 48.7
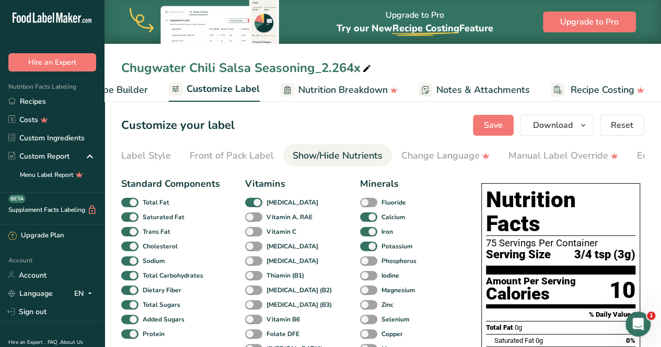
scroll to position [0, 0]
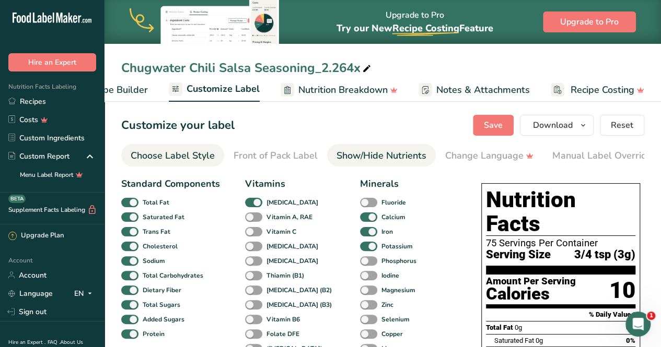
click at [184, 154] on div "Choose Label Style" at bounding box center [173, 156] width 84 height 14
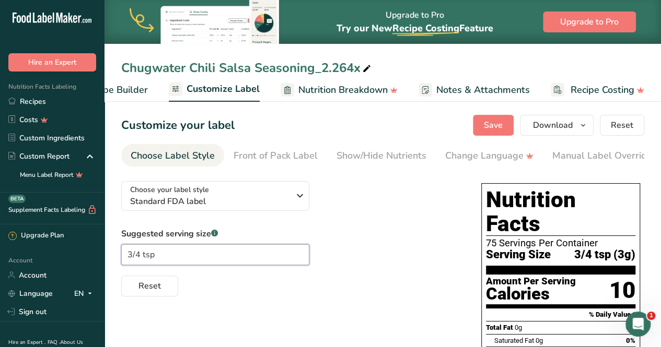
click at [188, 265] on input "3/4 tsp" at bounding box center [215, 254] width 188 height 21
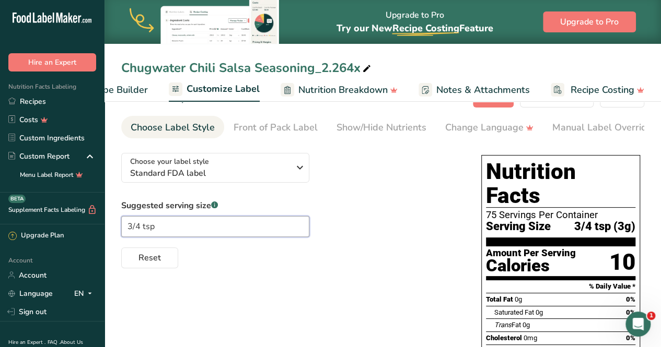
scroll to position [37, 0]
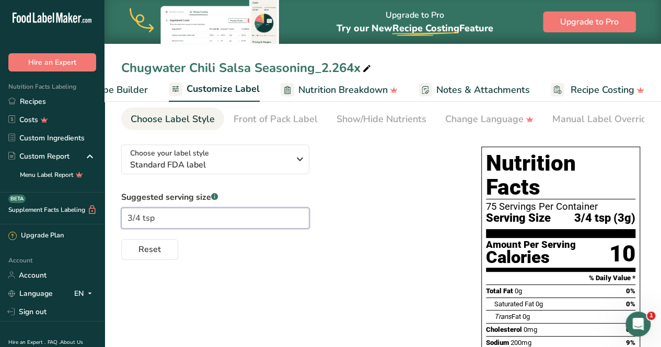
click at [167, 216] on input "3/4 tsp" at bounding box center [215, 218] width 188 height 21
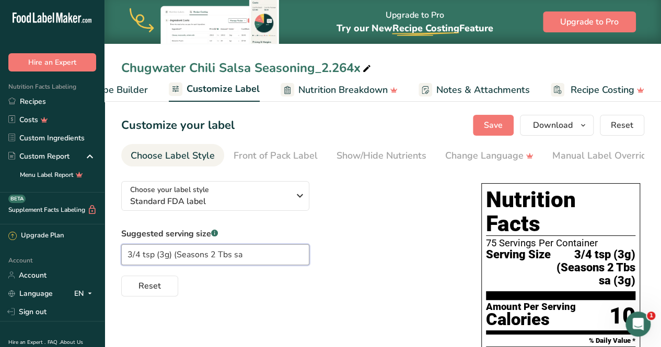
click at [177, 255] on input "3/4 tsp (3g) (Seasons 2 Tbs sa" at bounding box center [215, 254] width 188 height 21
click at [215, 259] on input "3/4 tsp (3g) Seasons 2 Tbs sa" at bounding box center [215, 254] width 188 height 21
click at [237, 256] on input "3/4 tsp (3g) Seasons 2Tbs sa" at bounding box center [215, 254] width 188 height 21
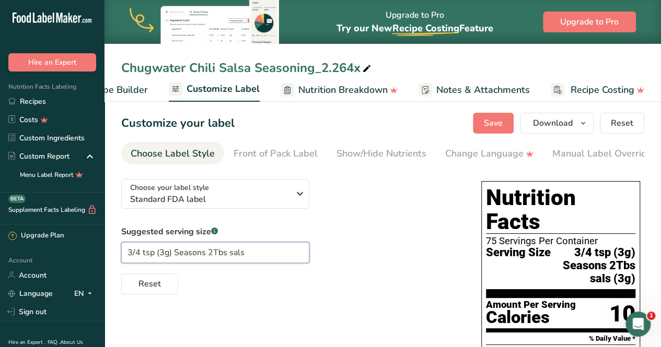
scroll to position [3, 0]
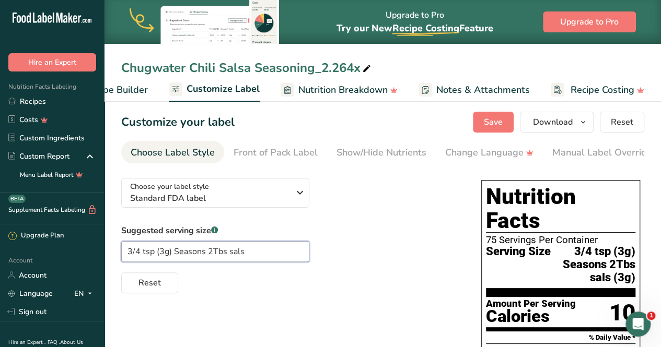
click at [140, 254] on input "3/4 tsp (3g) Seasons 2Tbs sals" at bounding box center [215, 251] width 188 height 21
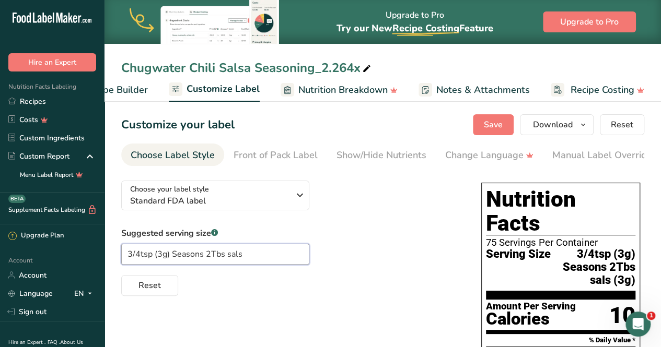
scroll to position [0, 0]
click at [151, 258] on input "3/4tsp (3g) Seasons 2Tbs sals" at bounding box center [215, 254] width 188 height 21
click at [240, 255] on input "3/4tsp (3g) Seasons 2Tbs sals" at bounding box center [215, 254] width 188 height 21
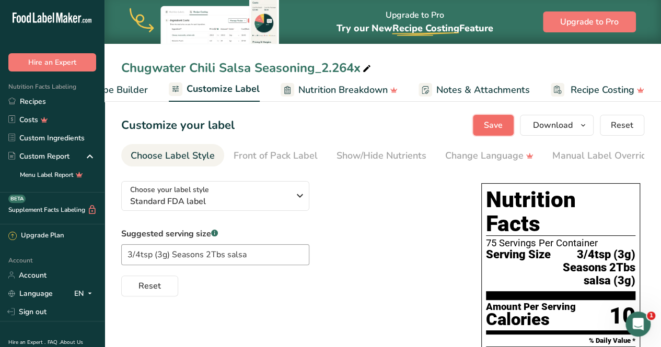
click at [494, 127] on span "Save" at bounding box center [493, 125] width 19 height 13
click at [582, 122] on icon "button" at bounding box center [583, 125] width 8 height 13
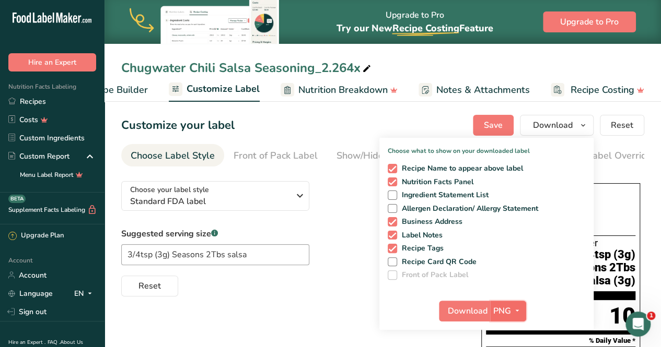
click at [515, 311] on icon "button" at bounding box center [517, 311] width 8 height 13
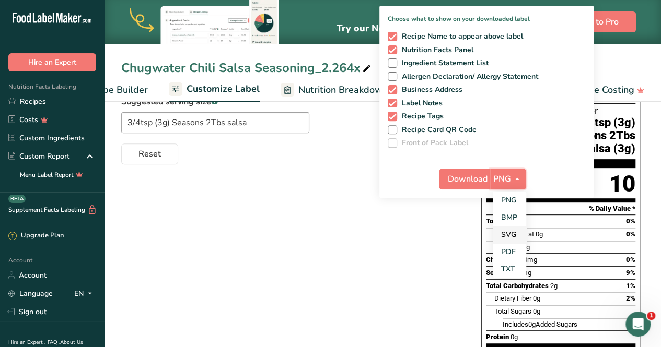
scroll to position [134, 0]
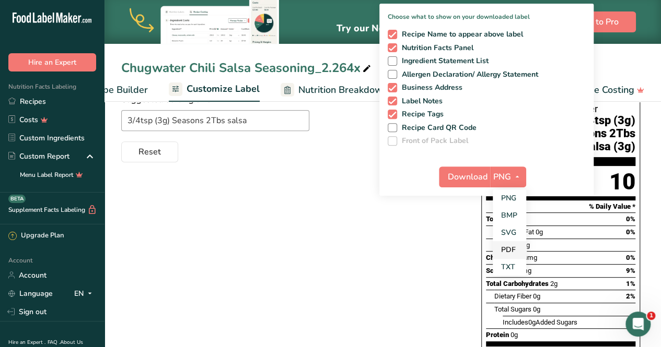
click at [505, 250] on link "PDF" at bounding box center [509, 249] width 33 height 17
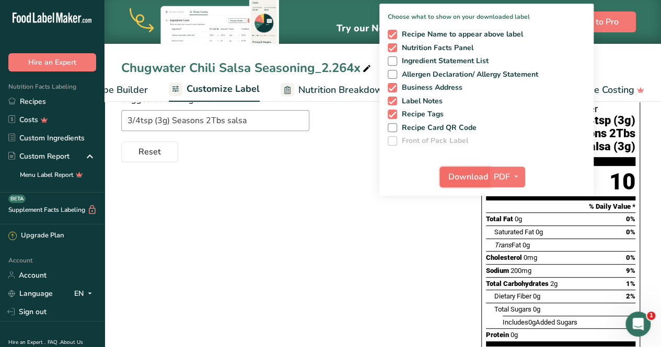
click at [450, 181] on span "Download" at bounding box center [468, 177] width 40 height 13
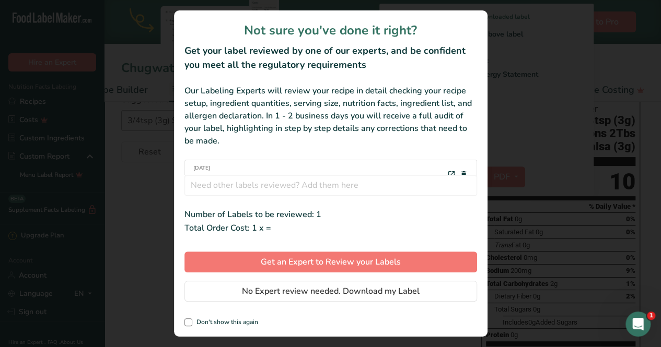
scroll to position [0, 146]
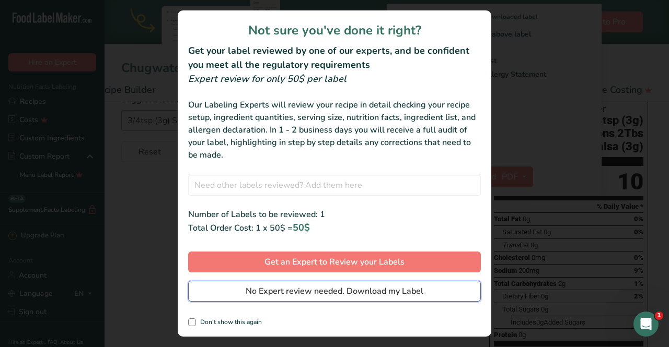
click at [304, 293] on span "No Expert review needed. Download my Label" at bounding box center [335, 291] width 178 height 13
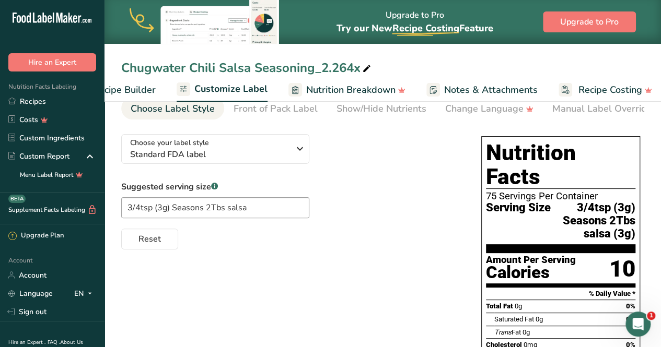
scroll to position [47, 0]
click at [256, 209] on input "3/4tsp (3g) Seasons 2Tbs salsa" at bounding box center [215, 207] width 188 height 21
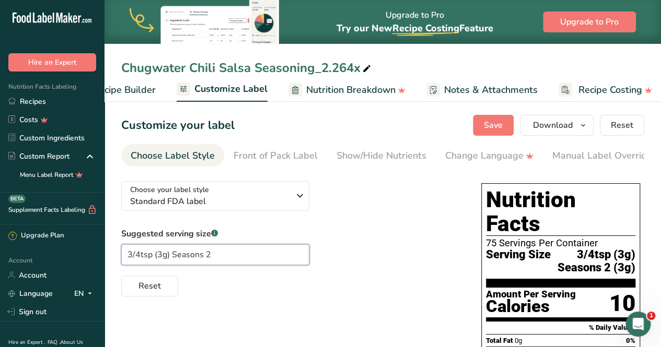
scroll to position [0, 0]
type input "3/4tsp (3g) Seasons 2"
click at [499, 120] on span "Save" at bounding box center [493, 125] width 19 height 13
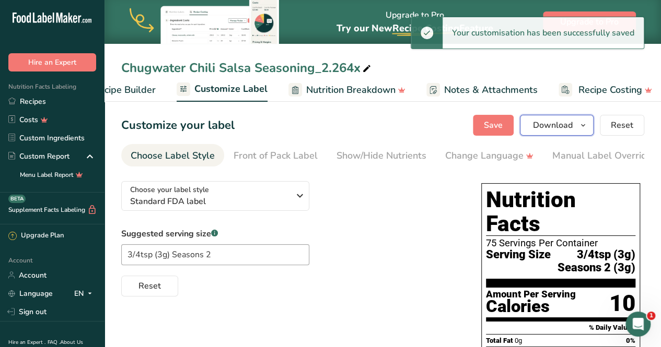
click at [586, 125] on icon "button" at bounding box center [583, 125] width 8 height 13
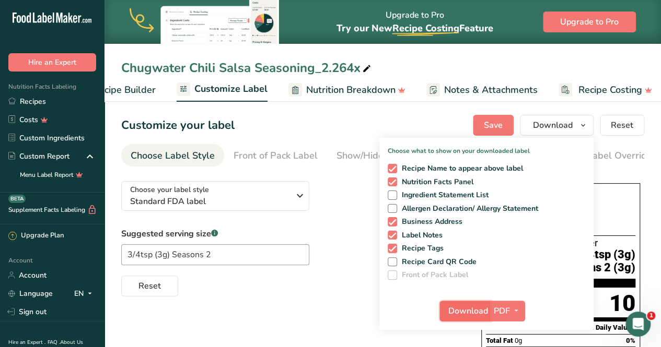
click at [447, 308] on button "Download" at bounding box center [464, 311] width 51 height 21
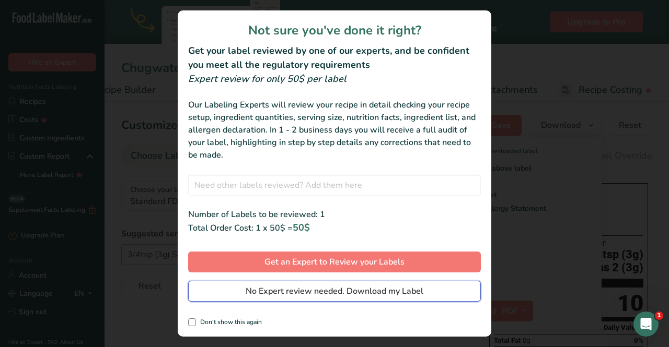
click at [369, 293] on span "No Expert review needed. Download my Label" at bounding box center [335, 291] width 178 height 13
